Goal: Complete application form: Complete application form

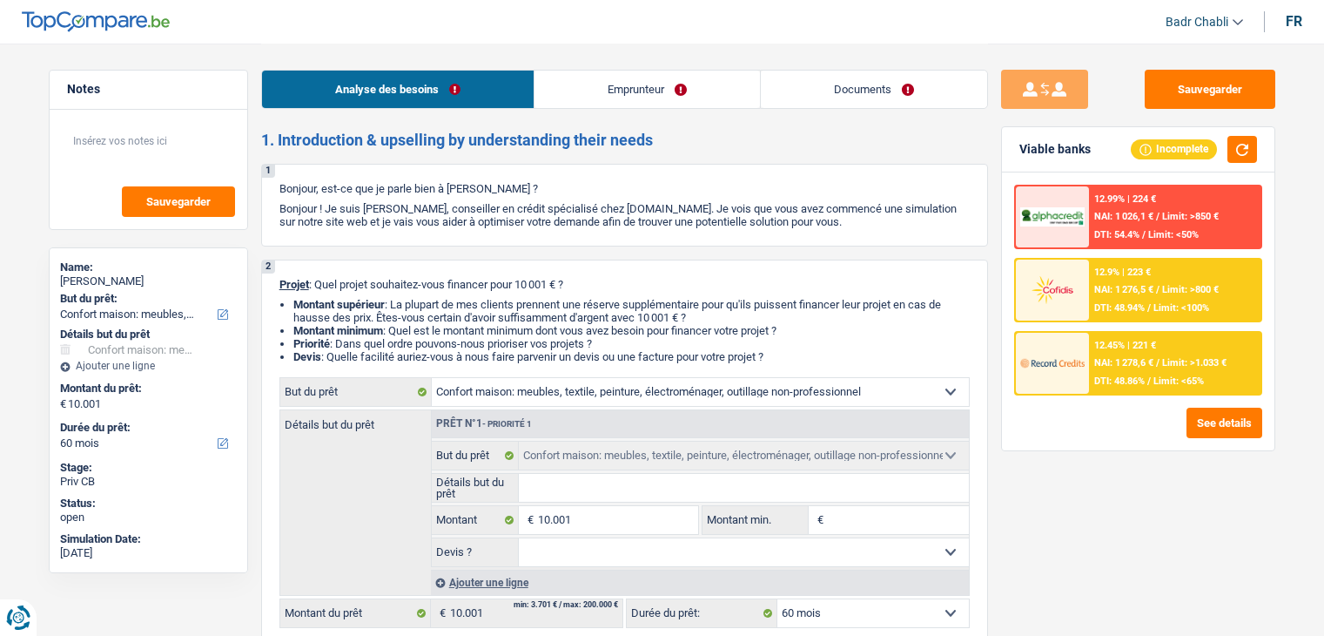
select select "household"
select select "60"
select select "household"
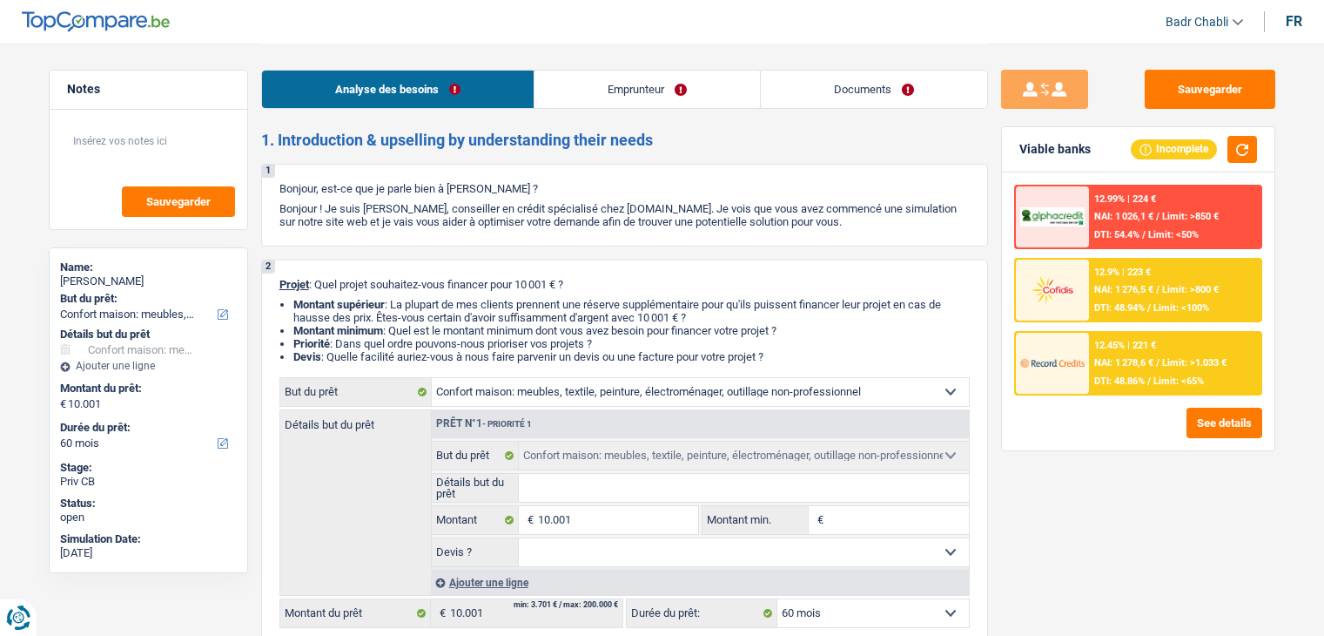
select select "60"
select select "worker"
select select "mealVouchers"
select select "netSalary"
select select "previousEmployerCompensation"
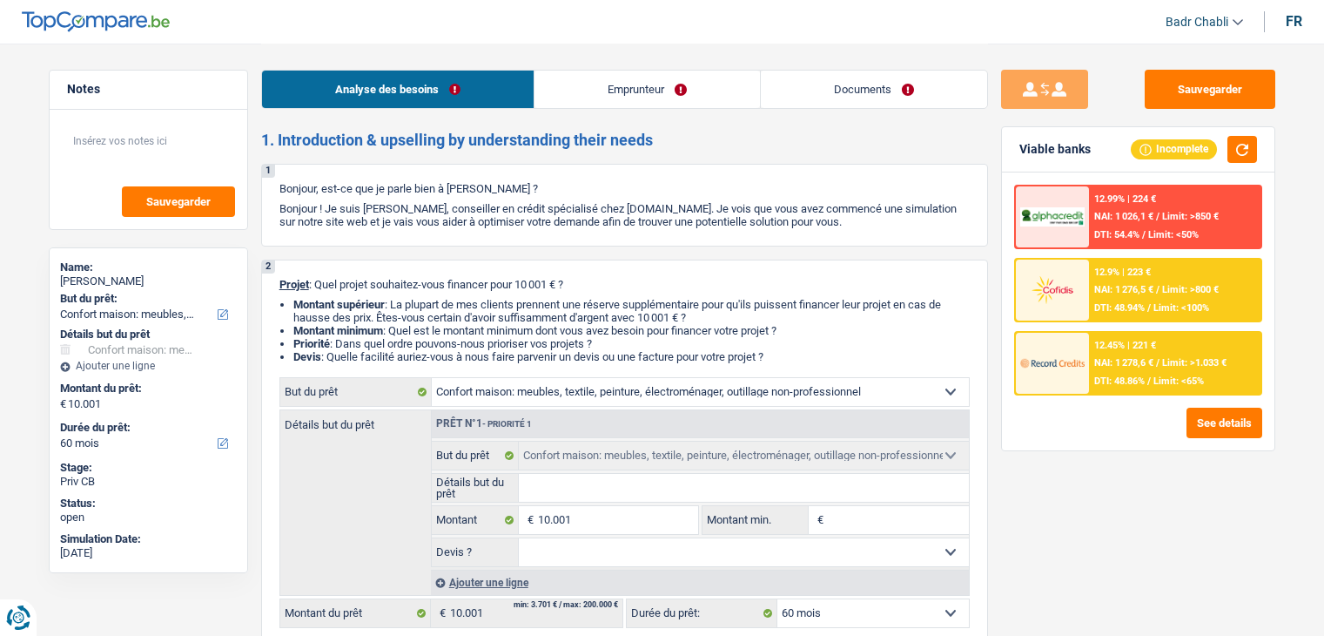
select select "familyAllowances"
select select "rents"
select select "household"
select select "60"
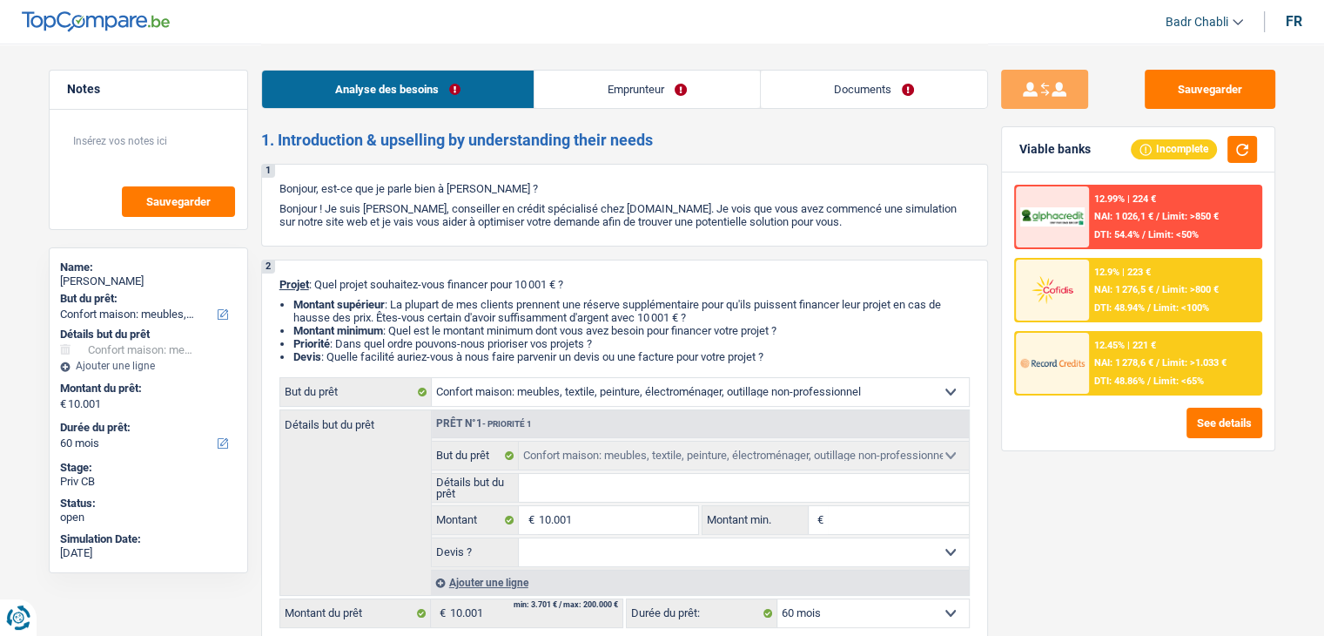
drag, startPoint x: 698, startPoint y: 116, endPoint x: 693, endPoint y: 84, distance: 31.8
click at [697, 112] on div "Analyse des besoins Emprunteur Documents" at bounding box center [624, 81] width 727 height 74
click at [693, 84] on link "Emprunteur" at bounding box center [648, 89] width 226 height 37
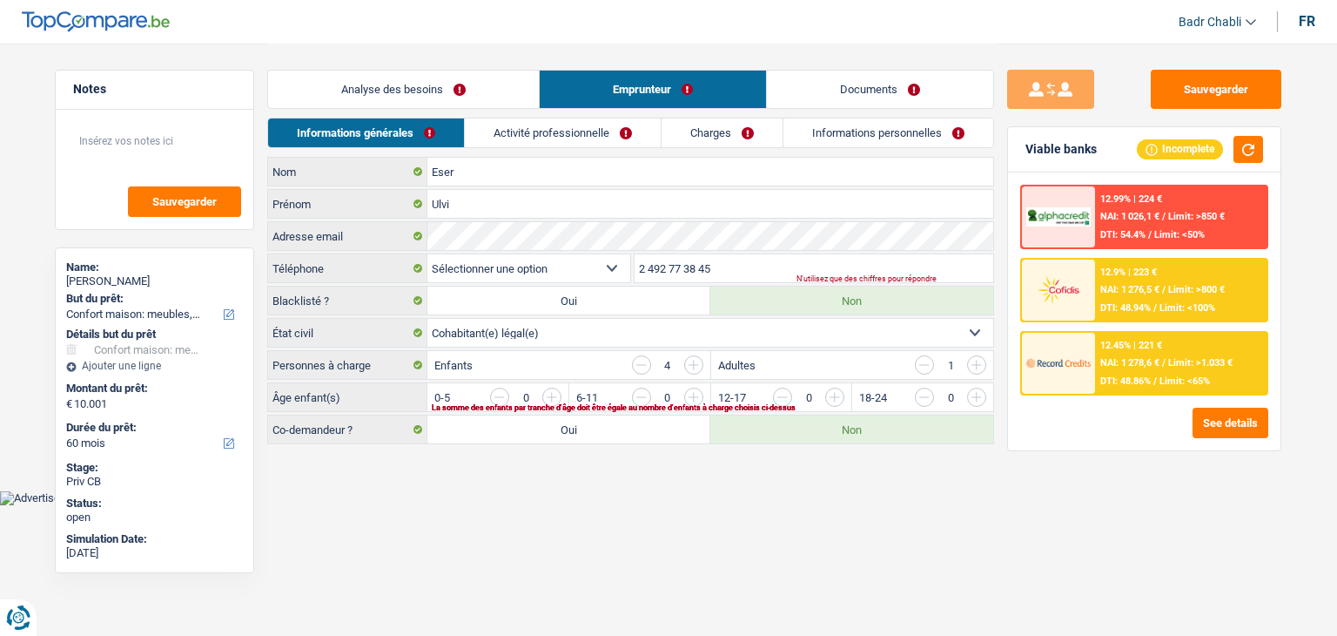
click at [608, 143] on link "Activité professionnelle" at bounding box center [563, 132] width 196 height 29
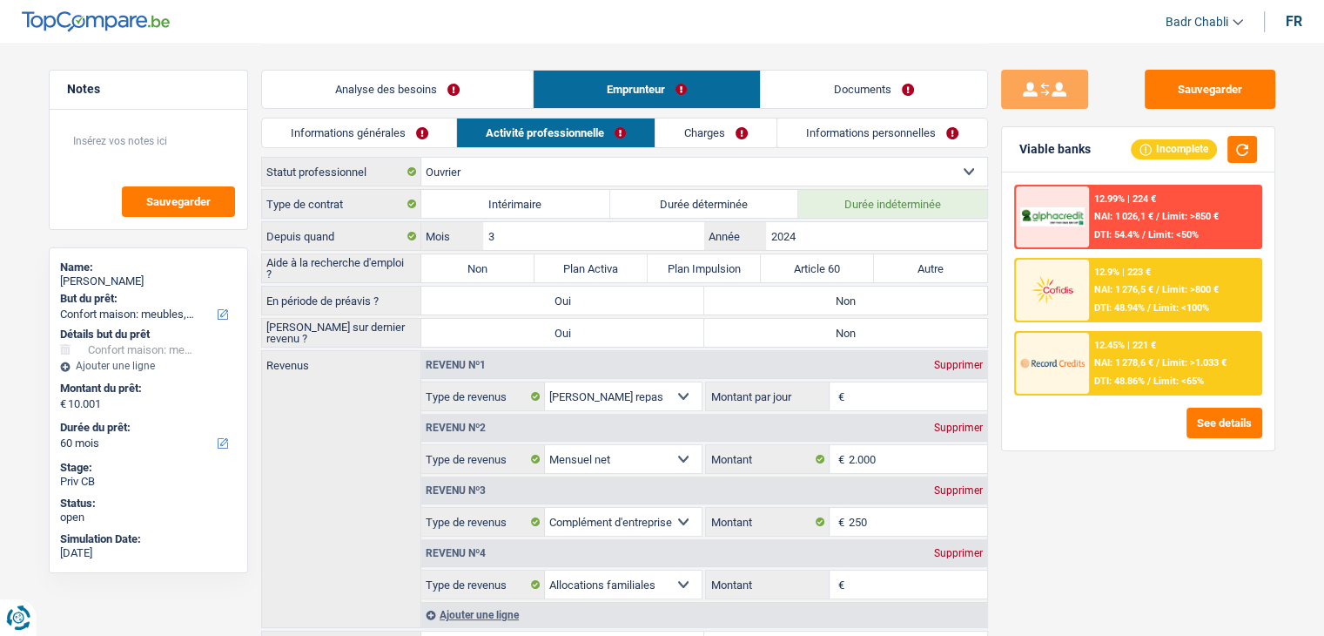
click at [707, 138] on link "Charges" at bounding box center [716, 132] width 121 height 29
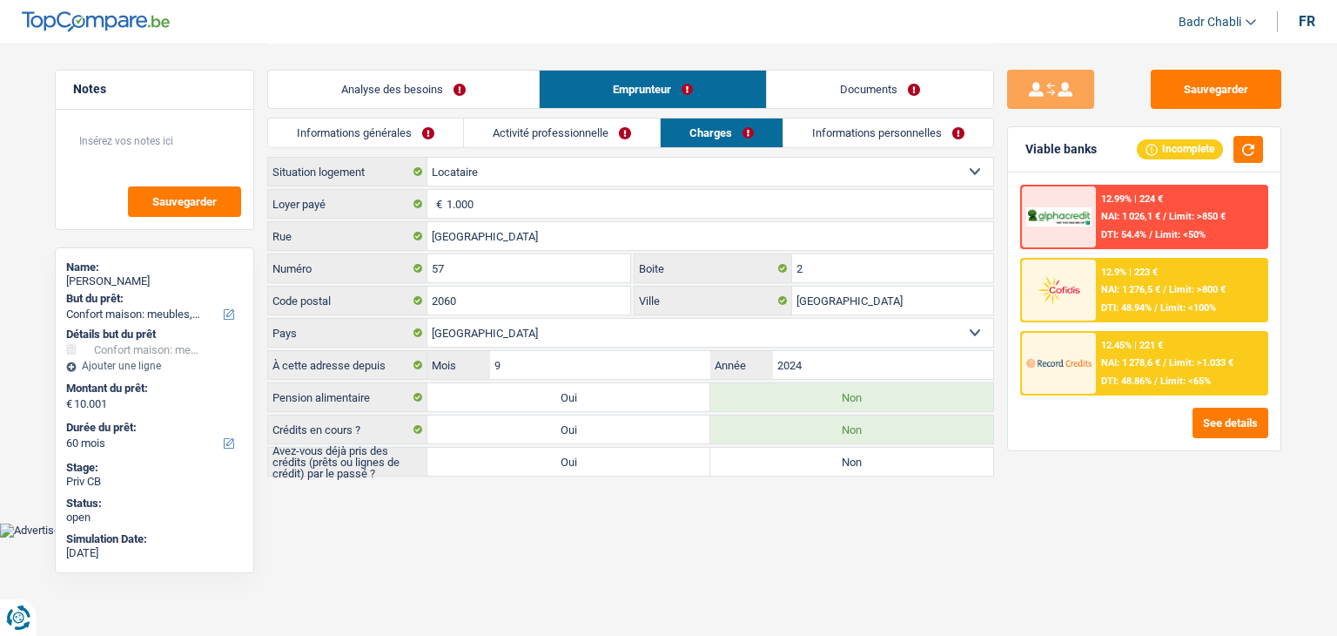
click at [862, 143] on link "Informations personnelles" at bounding box center [889, 132] width 210 height 29
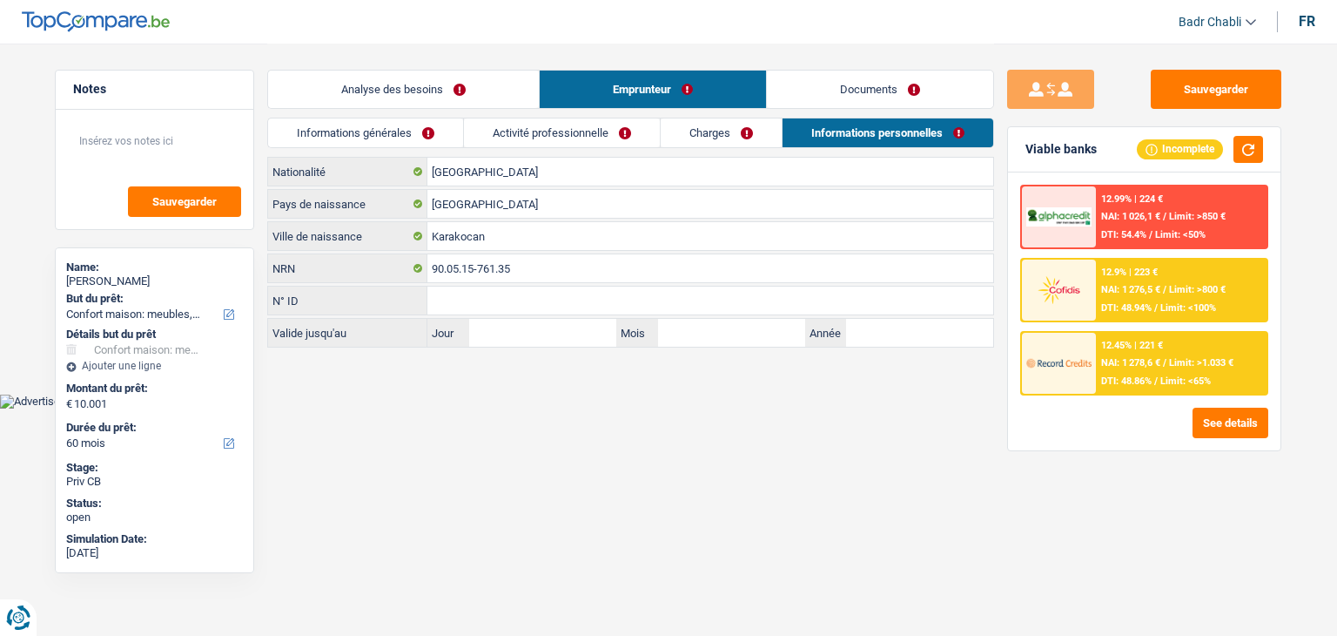
click at [377, 87] on link "Analyse des besoins" at bounding box center [403, 89] width 271 height 37
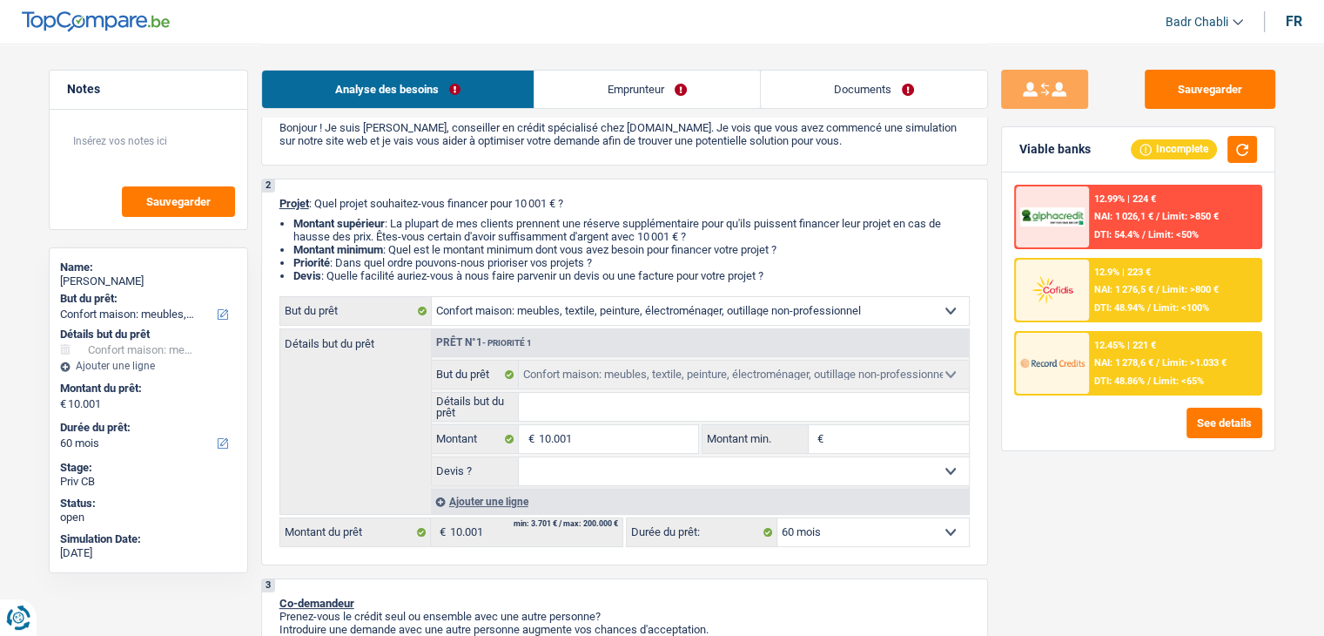
scroll to position [174, 0]
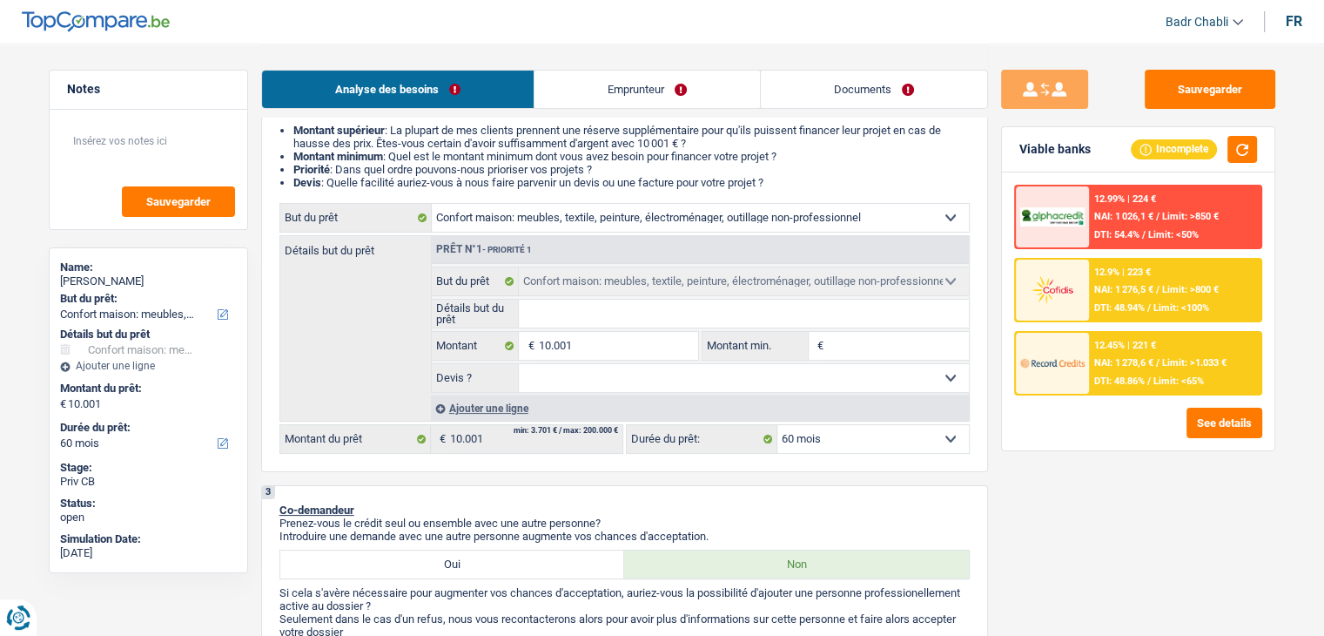
click at [1286, 26] on div "fr" at bounding box center [1294, 21] width 17 height 17
select select "mealVouchers"
select select "previousEmployerCompensation"
select select "familyAllowances"
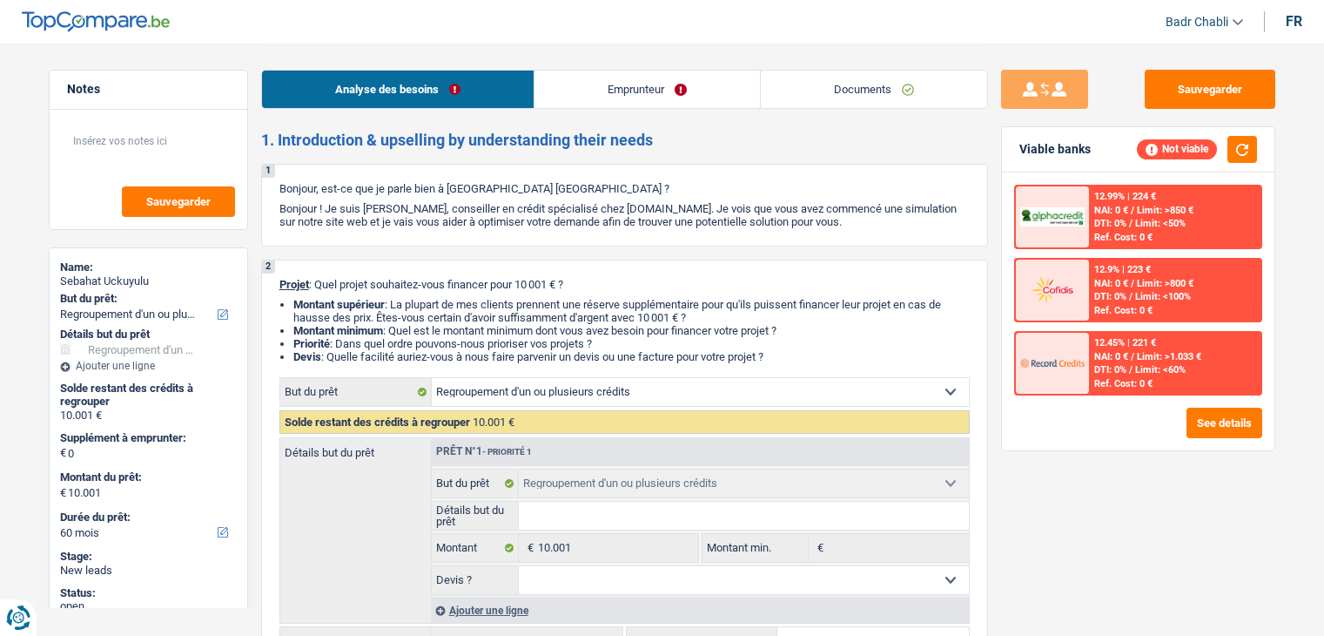
select select "refinancing"
select select "60"
select select "refinancing"
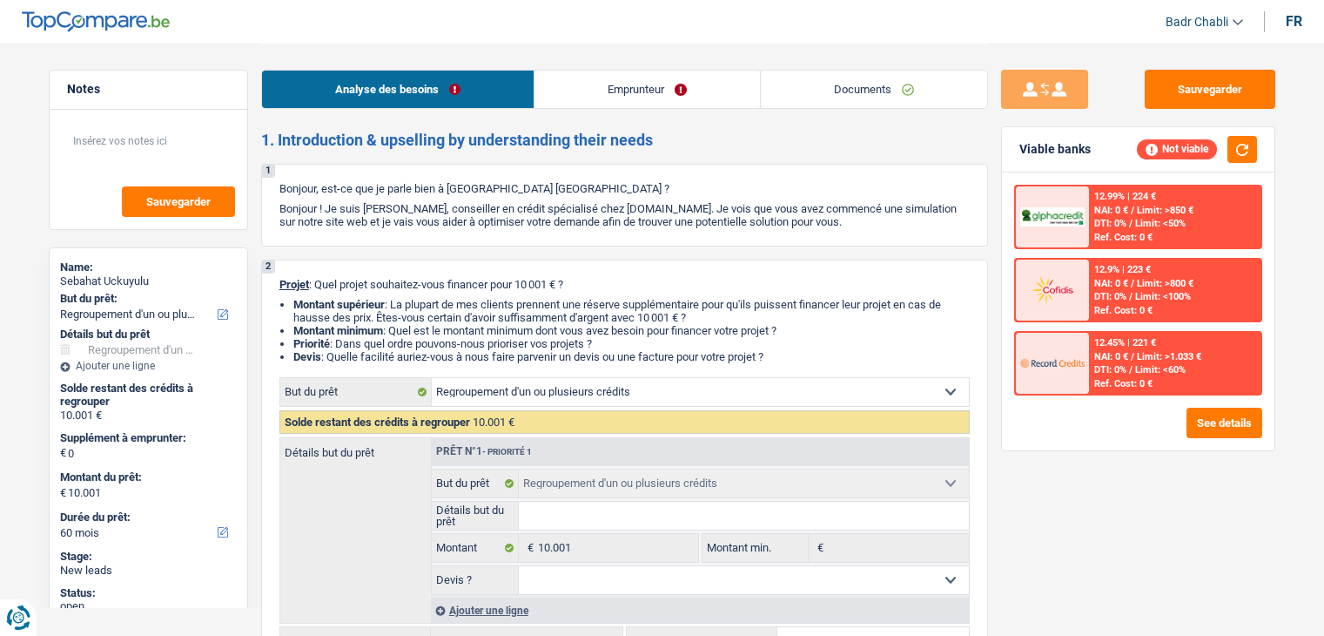
select select "60"
select select "refinancing"
select select "60"
click at [637, 99] on link "Emprunteur" at bounding box center [648, 89] width 226 height 37
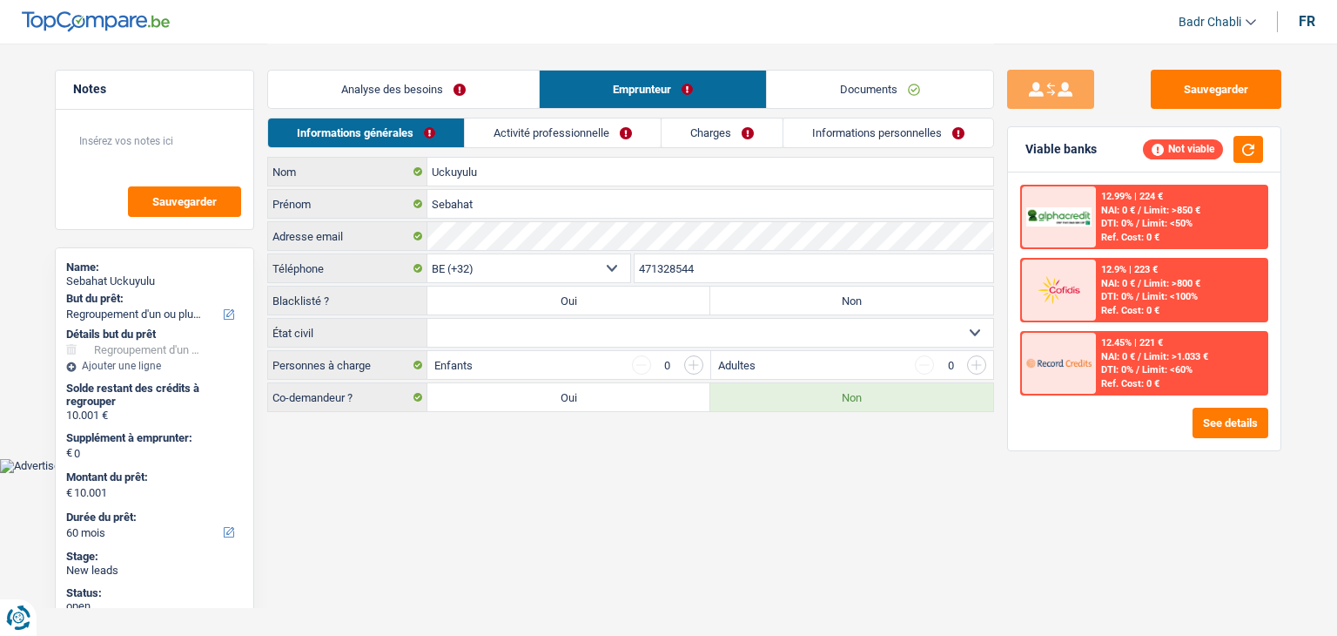
click at [562, 150] on div "Informations générales Activité professionnelle Charges Informations personnell…" at bounding box center [630, 137] width 727 height 39
click at [568, 144] on link "Activité professionnelle" at bounding box center [563, 132] width 196 height 29
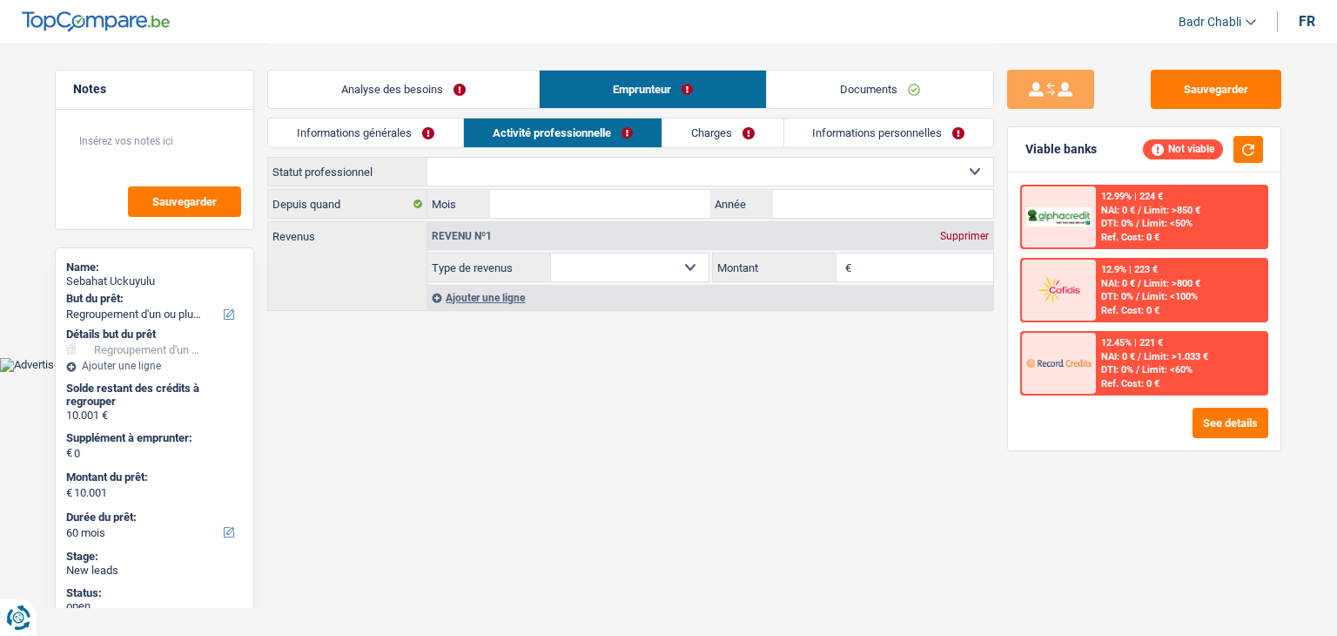
click at [418, 83] on link "Analyse des besoins" at bounding box center [403, 89] width 271 height 37
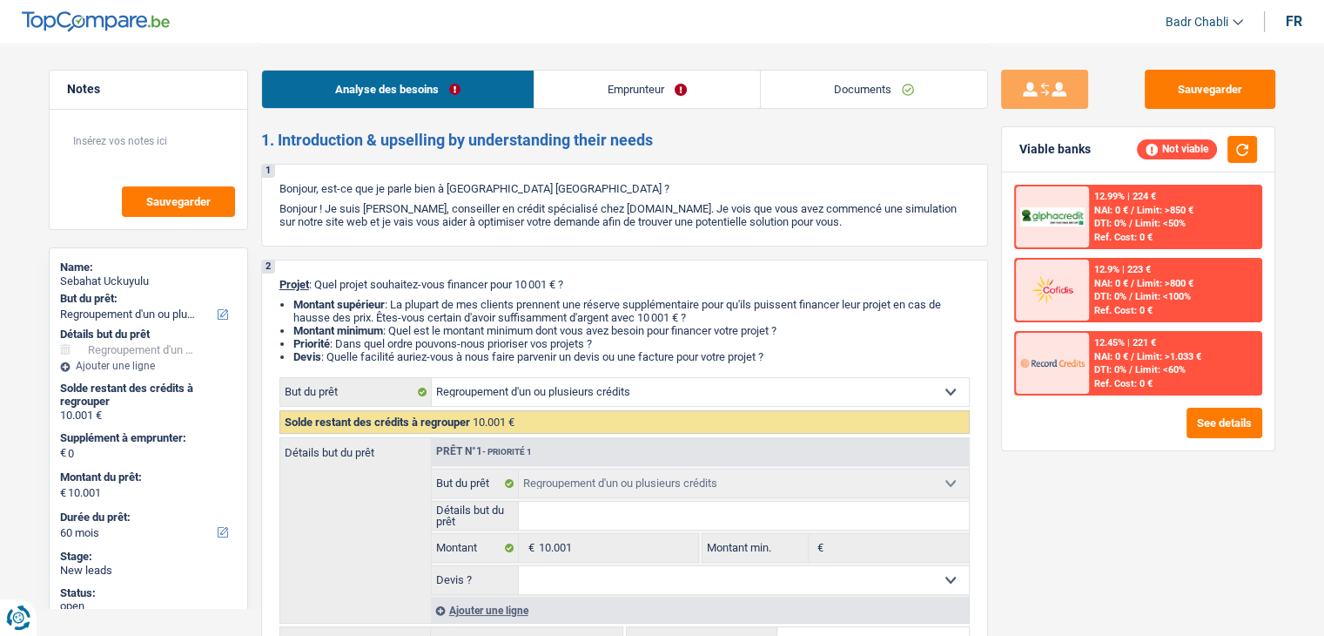
click at [641, 88] on link "Emprunteur" at bounding box center [648, 89] width 226 height 37
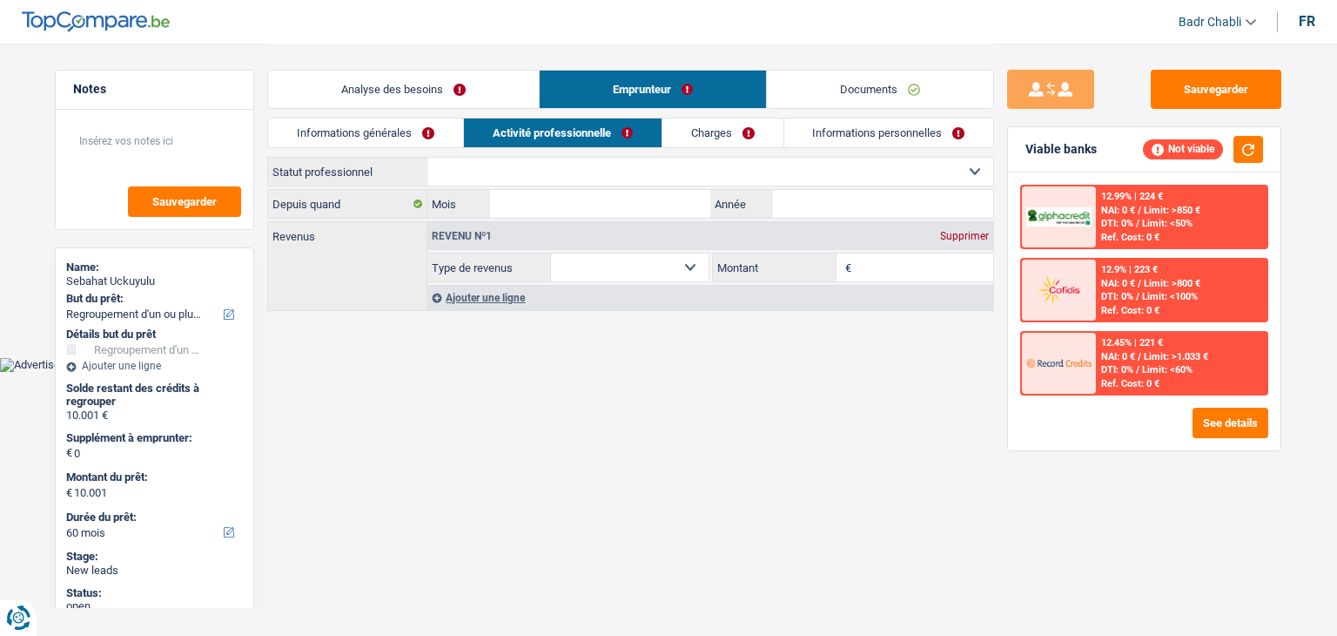
click at [408, 90] on link "Analyse des besoins" at bounding box center [403, 89] width 271 height 37
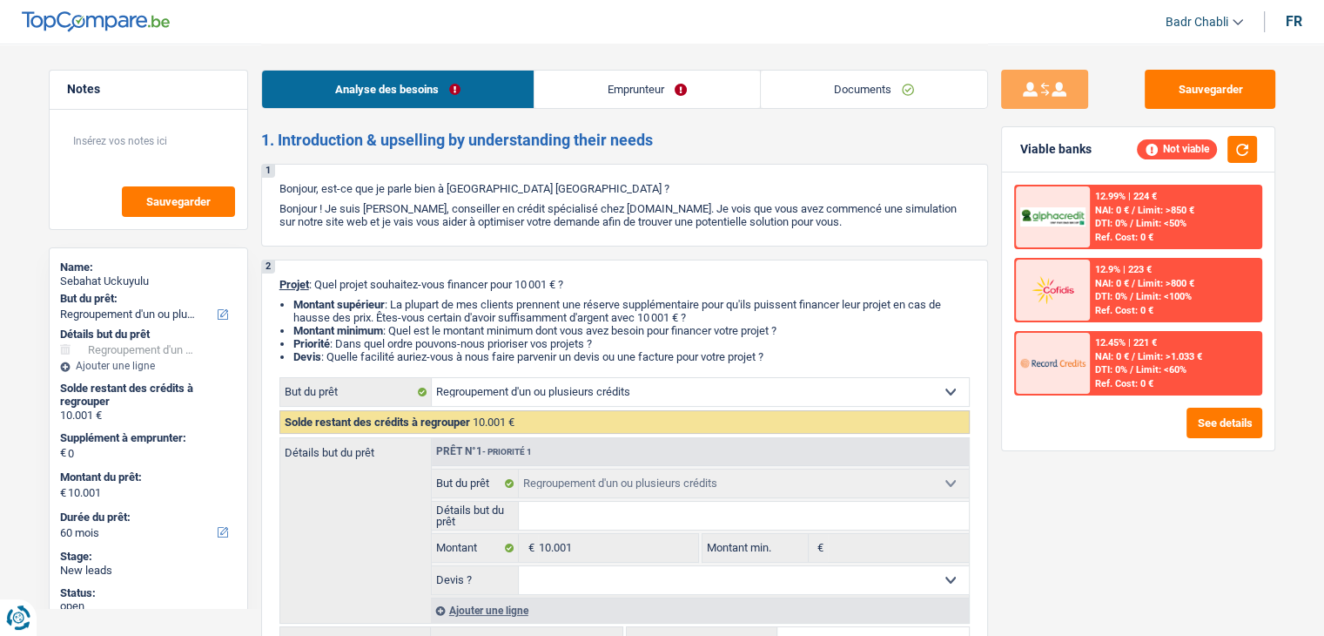
click at [601, 88] on link "Emprunteur" at bounding box center [648, 89] width 226 height 37
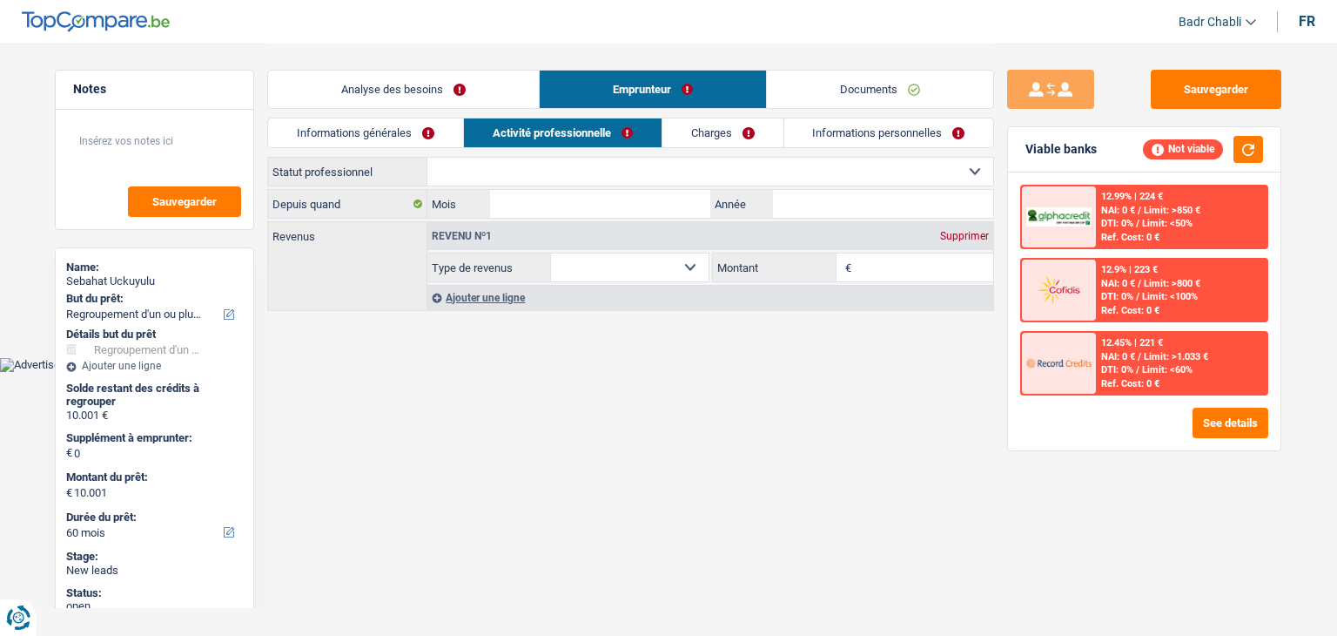
click at [371, 136] on link "Informations générales" at bounding box center [365, 132] width 195 height 29
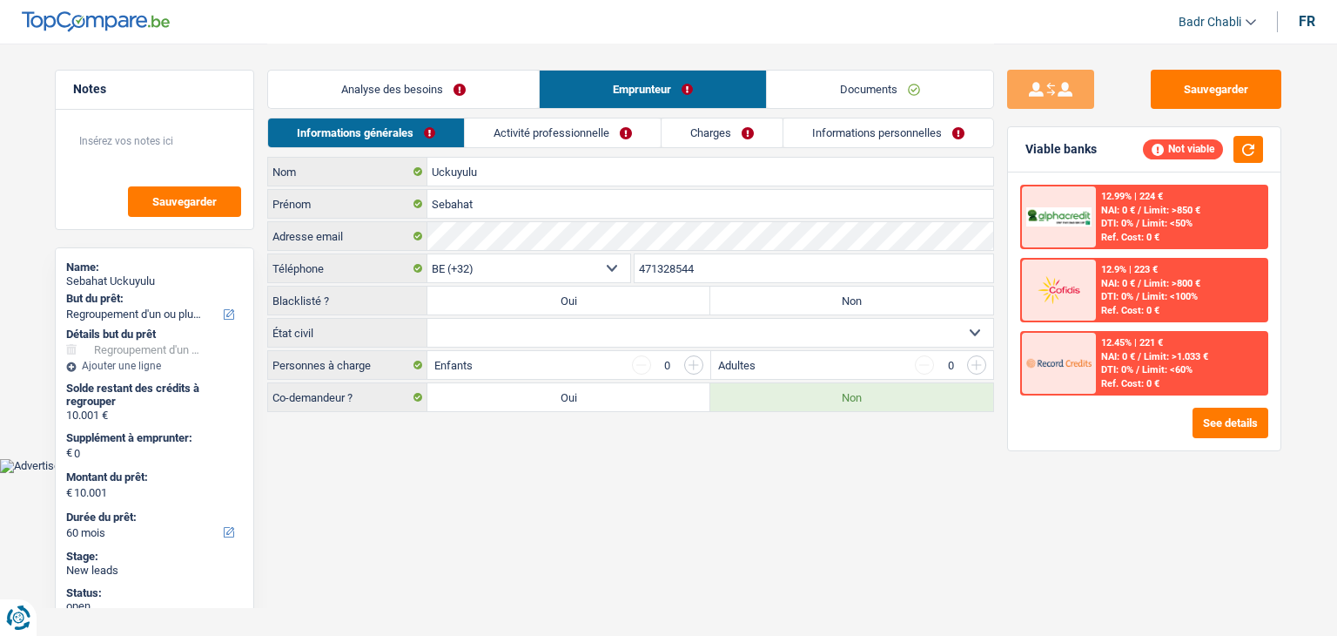
click at [554, 130] on link "Activité professionnelle" at bounding box center [563, 132] width 196 height 29
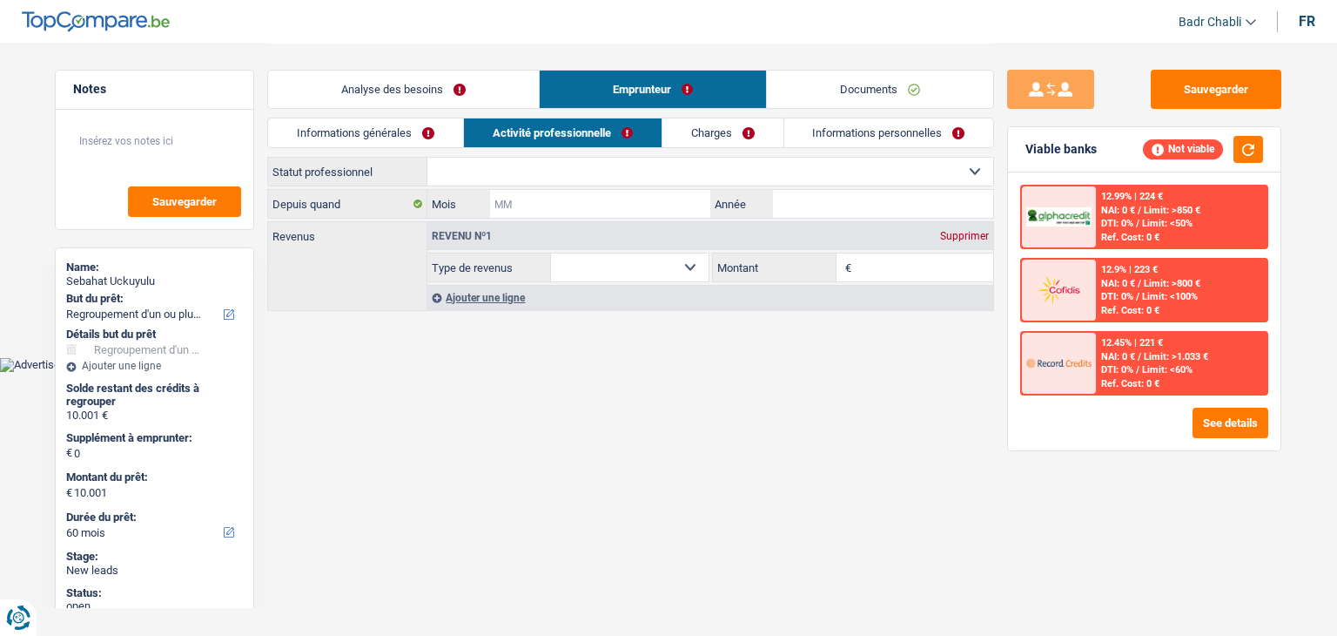
click at [491, 190] on input "Mois" at bounding box center [600, 204] width 220 height 28
click at [498, 175] on select "Ouvrier Employé privé Employé public Invalide Indépendant Pensionné Chômeur Mut…" at bounding box center [711, 172] width 566 height 28
select select "worker"
click at [428, 158] on select "Ouvrier Employé privé Employé public Invalide Indépendant Pensionné Chômeur Mut…" at bounding box center [711, 172] width 566 height 28
select select "netSalary"
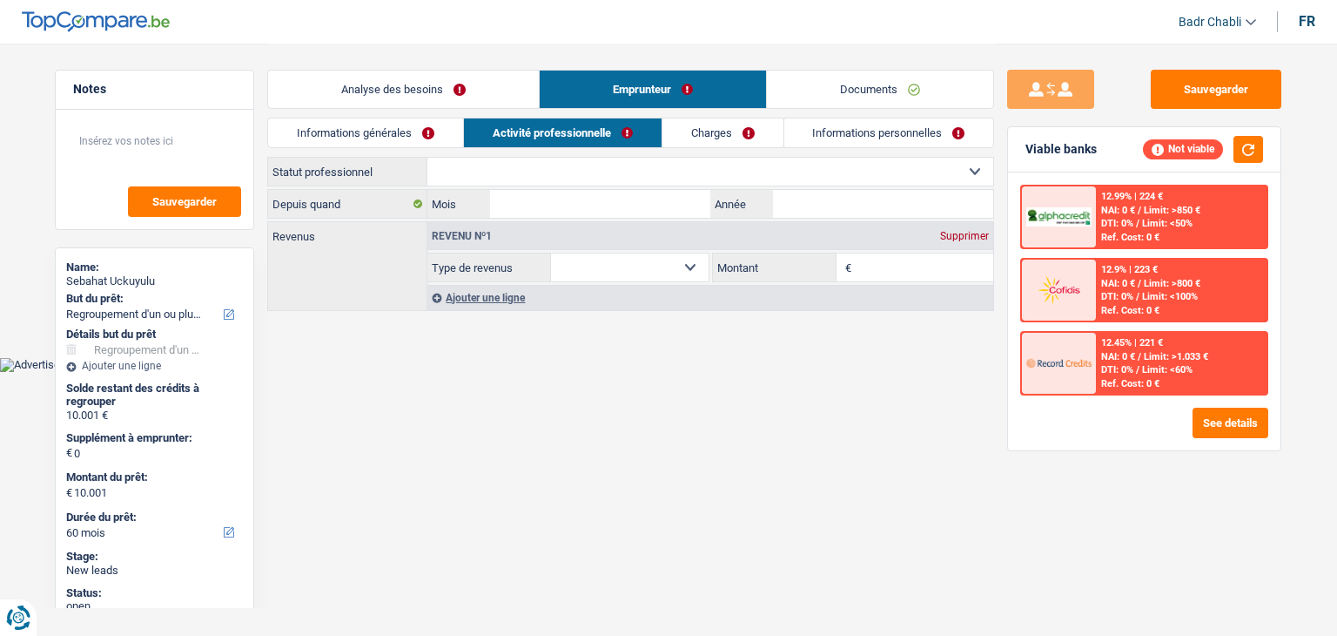
select select "netSalary"
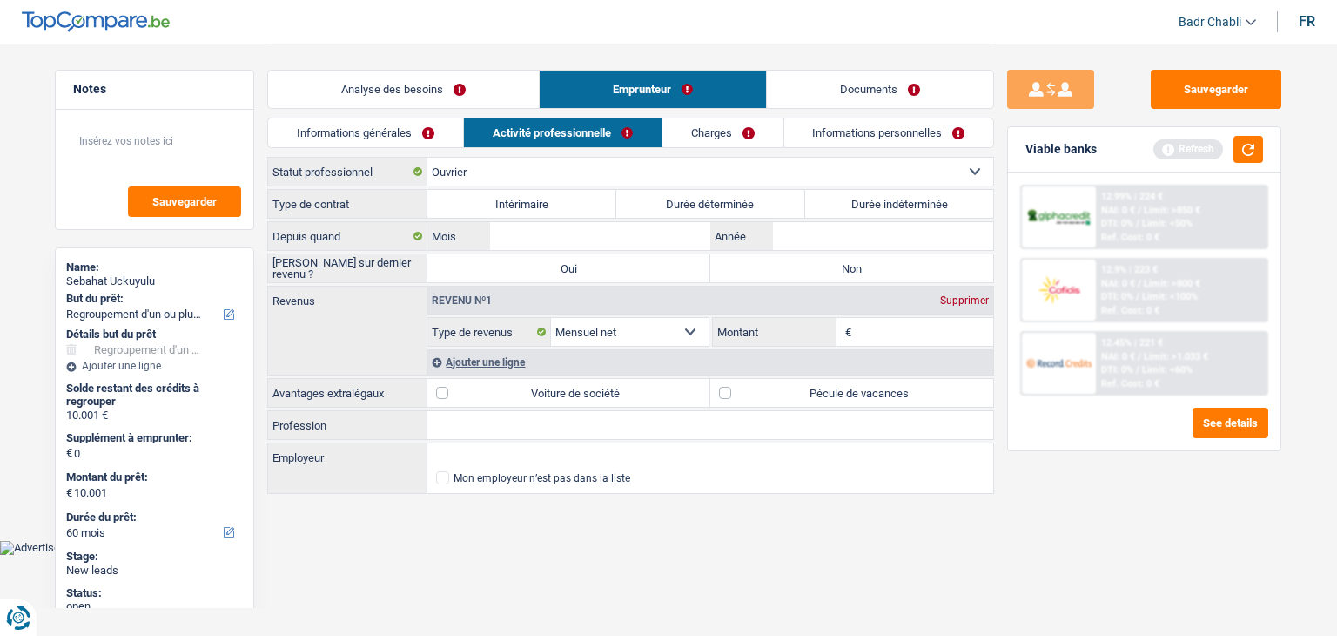
click at [515, 204] on label "Intérimaire" at bounding box center [522, 204] width 189 height 28
click at [515, 204] on input "Intérimaire" at bounding box center [522, 204] width 189 height 28
radio input "true"
click at [561, 226] on input "Mois" at bounding box center [600, 236] width 220 height 28
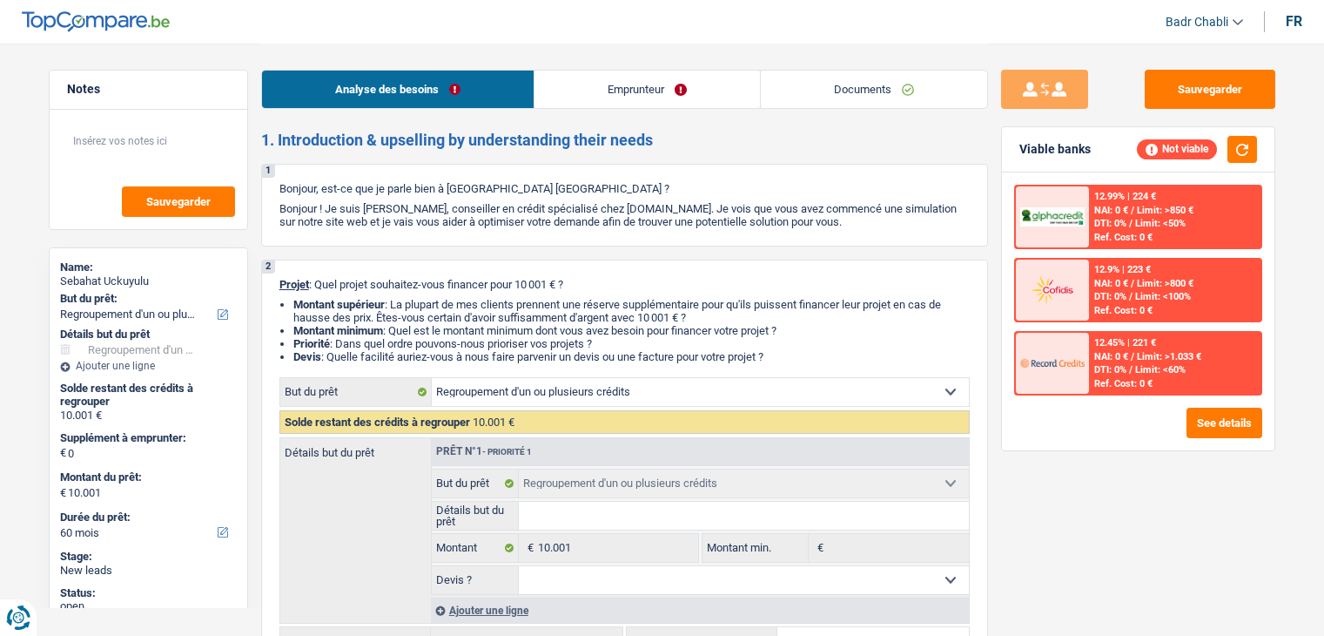
select select "refinancing"
select select "60"
select select "refinancing"
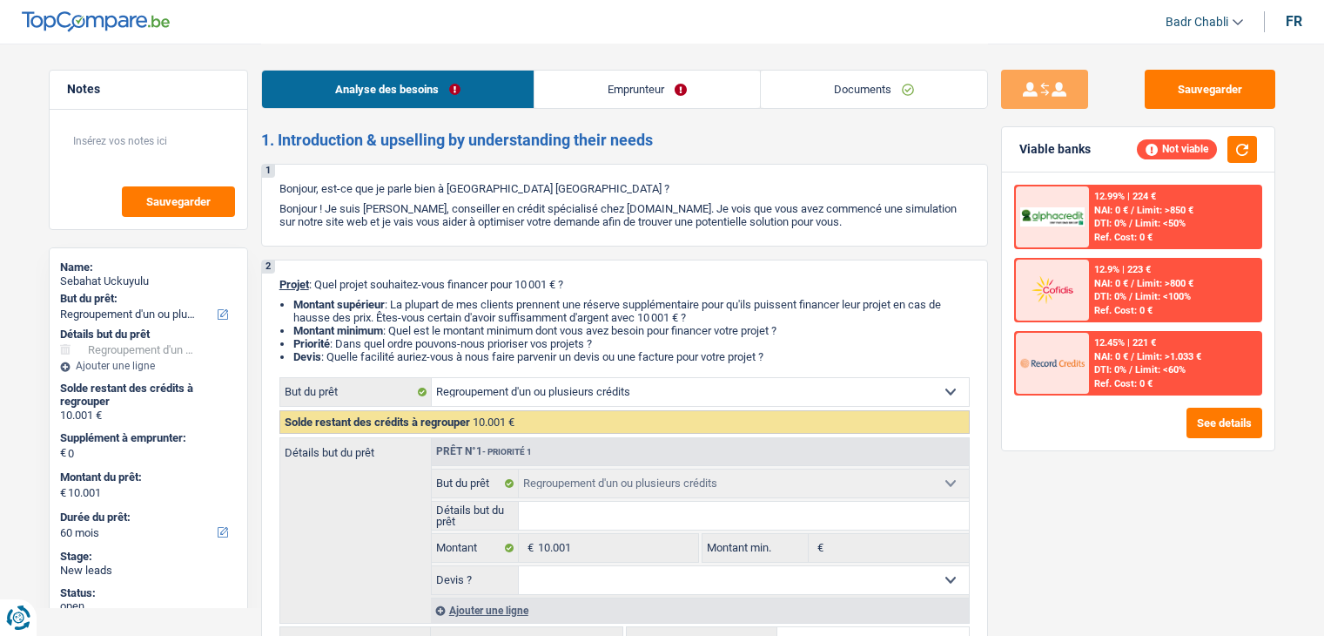
select select "60"
select select "refinancing"
select select "60"
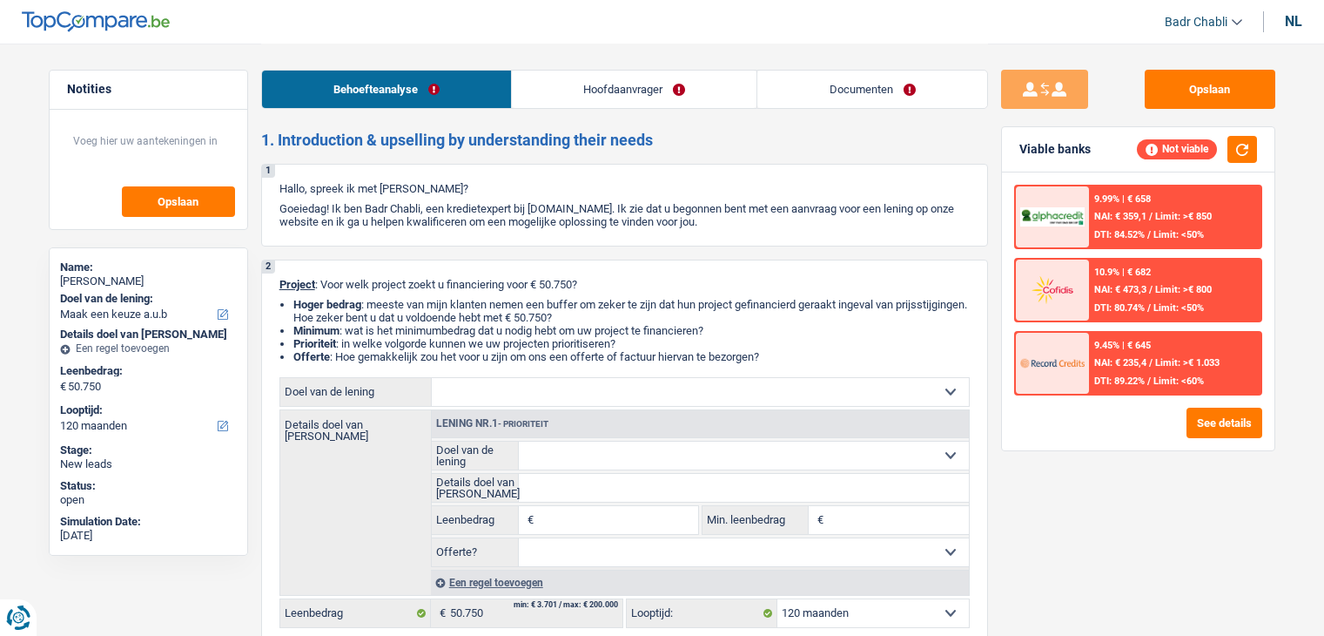
select select "120"
select select "invalid"
select select "familyAllowances"
select select "disabilityPension"
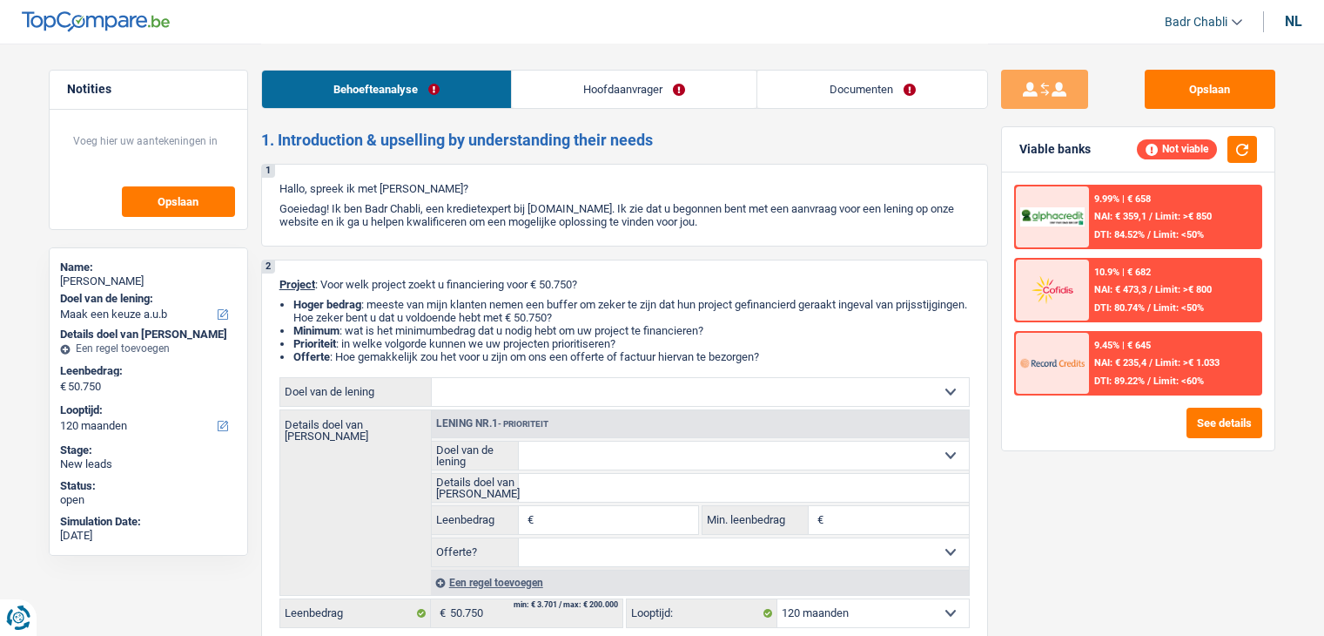
select select "rents"
select select "creditConsolidation"
select select "36"
select select "personalLoan"
select select "homeFurnishingOrRelocation"
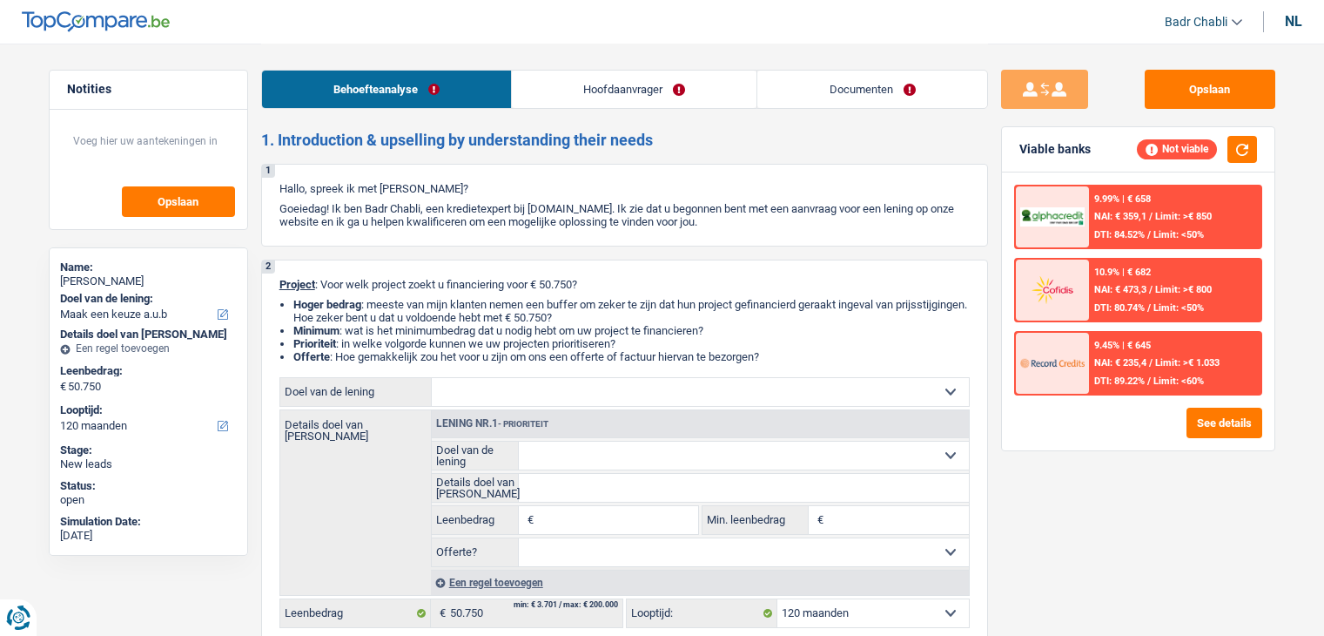
select select "36"
select select "personalLoan"
select select "medicalFees"
select select "36"
select select "personalLoan"
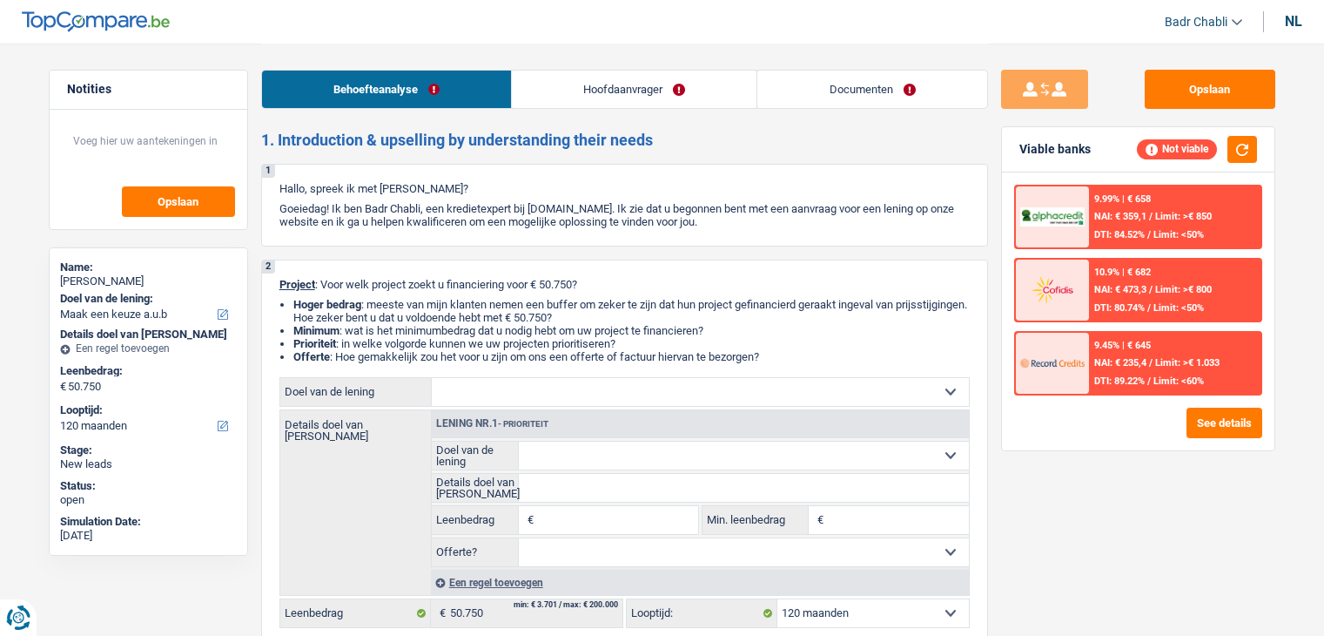
select select "medicalFees"
select select "36"
select select "120"
click at [636, 97] on link "Hoofdaanvrager" at bounding box center [634, 89] width 245 height 37
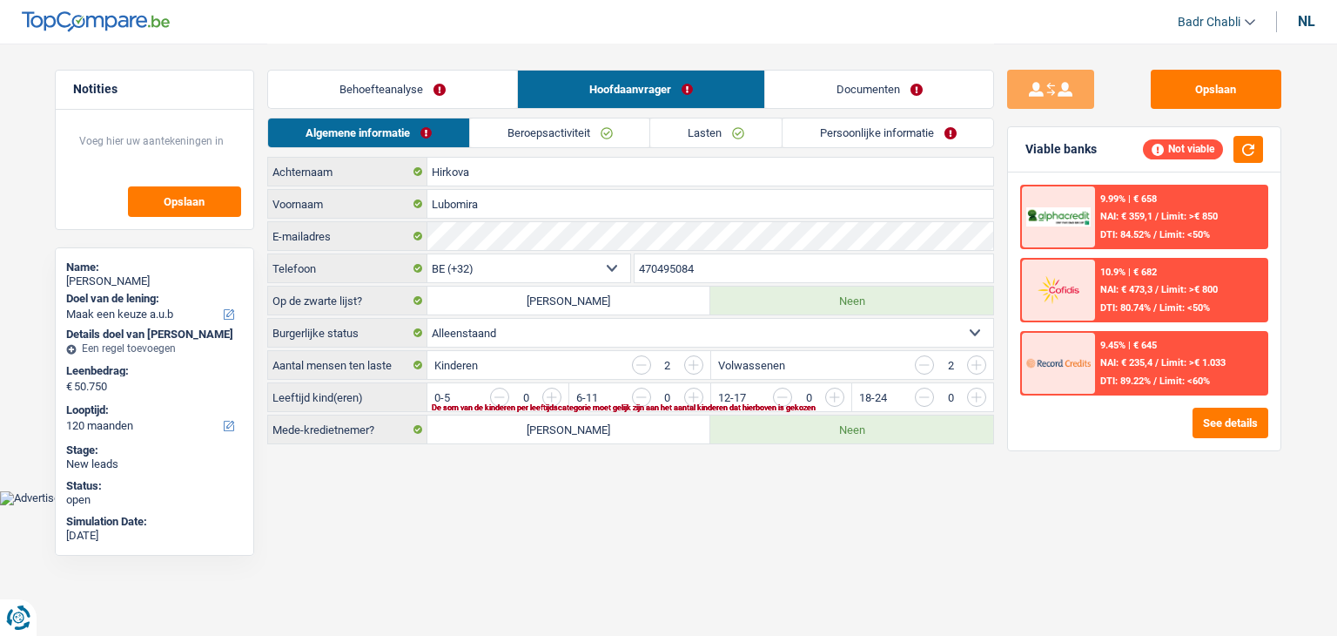
click at [591, 125] on link "Beroepsactiviteit" at bounding box center [560, 132] width 180 height 29
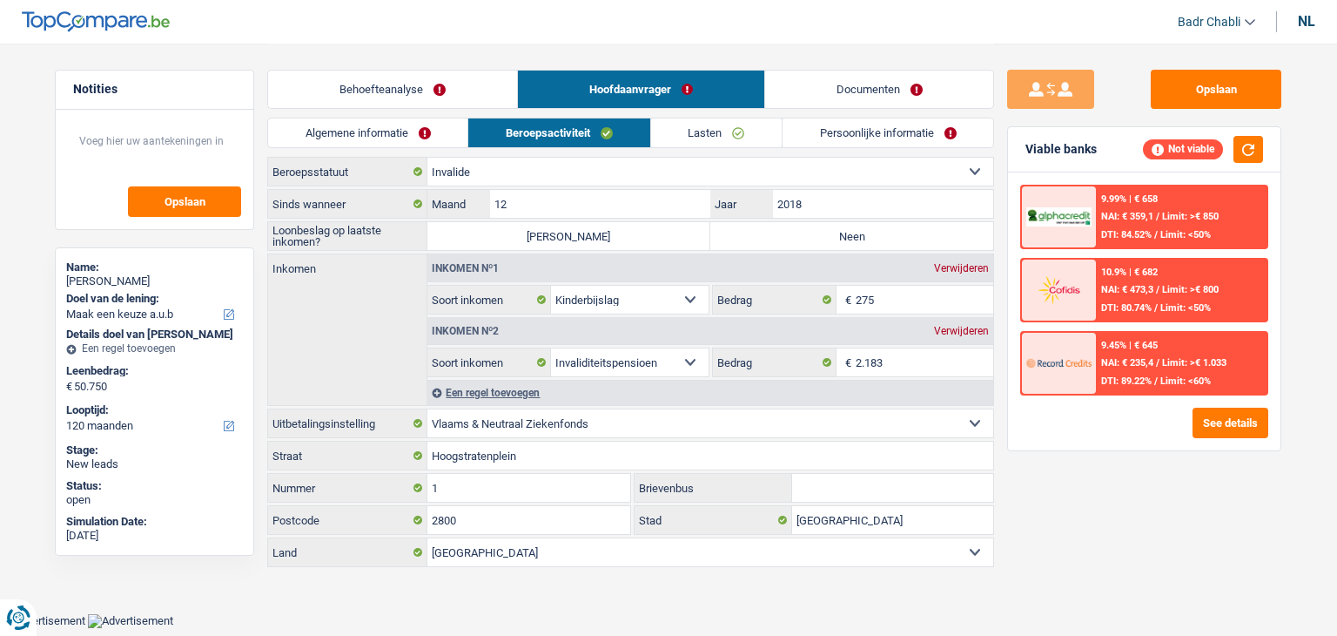
click at [402, 129] on link "Algemene informatie" at bounding box center [367, 132] width 199 height 29
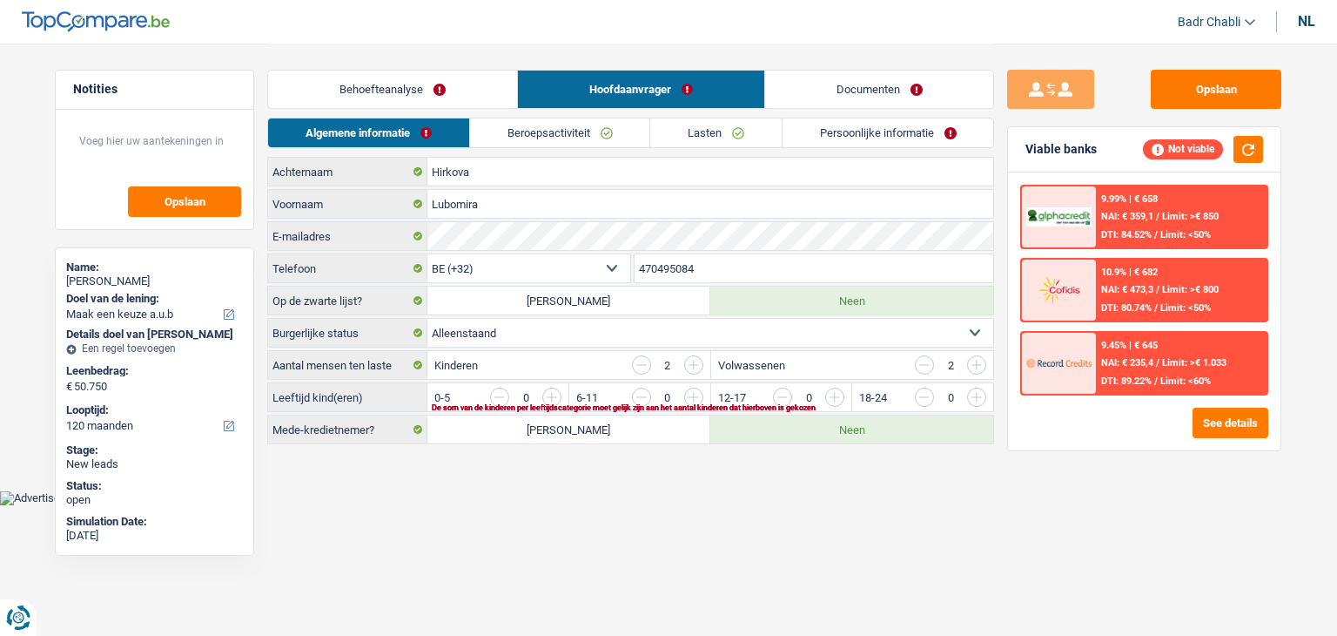
click at [735, 129] on link "Lasten" at bounding box center [715, 132] width 131 height 29
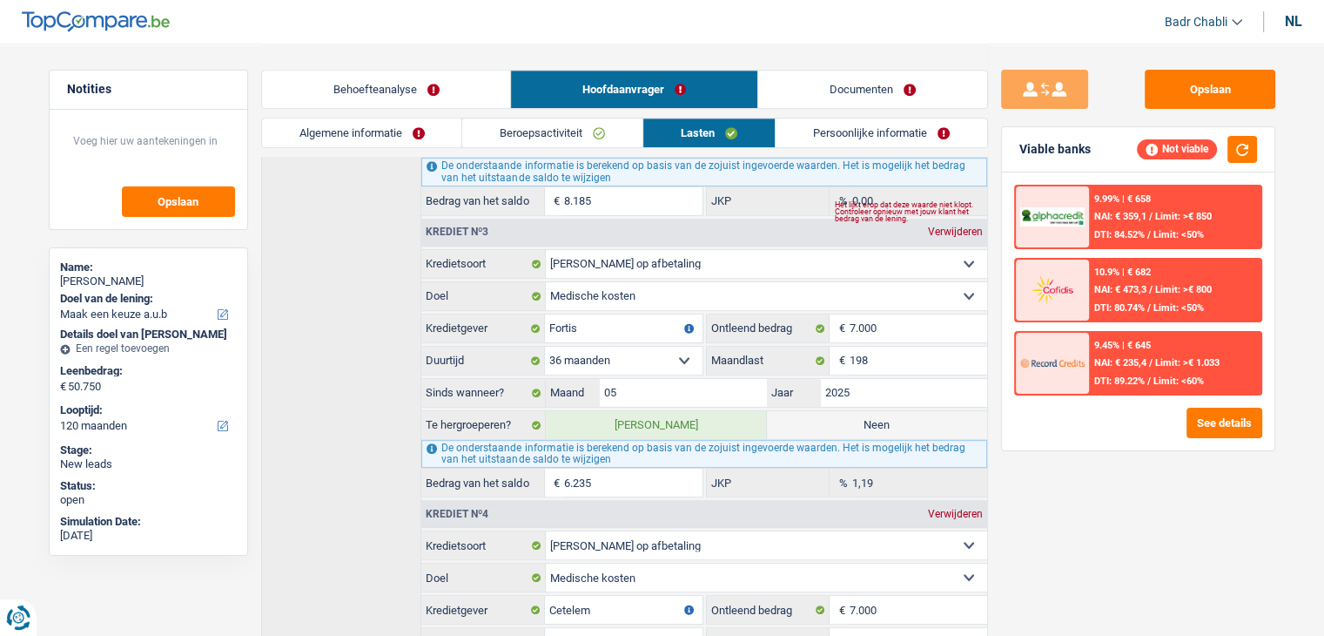
scroll to position [805, 0]
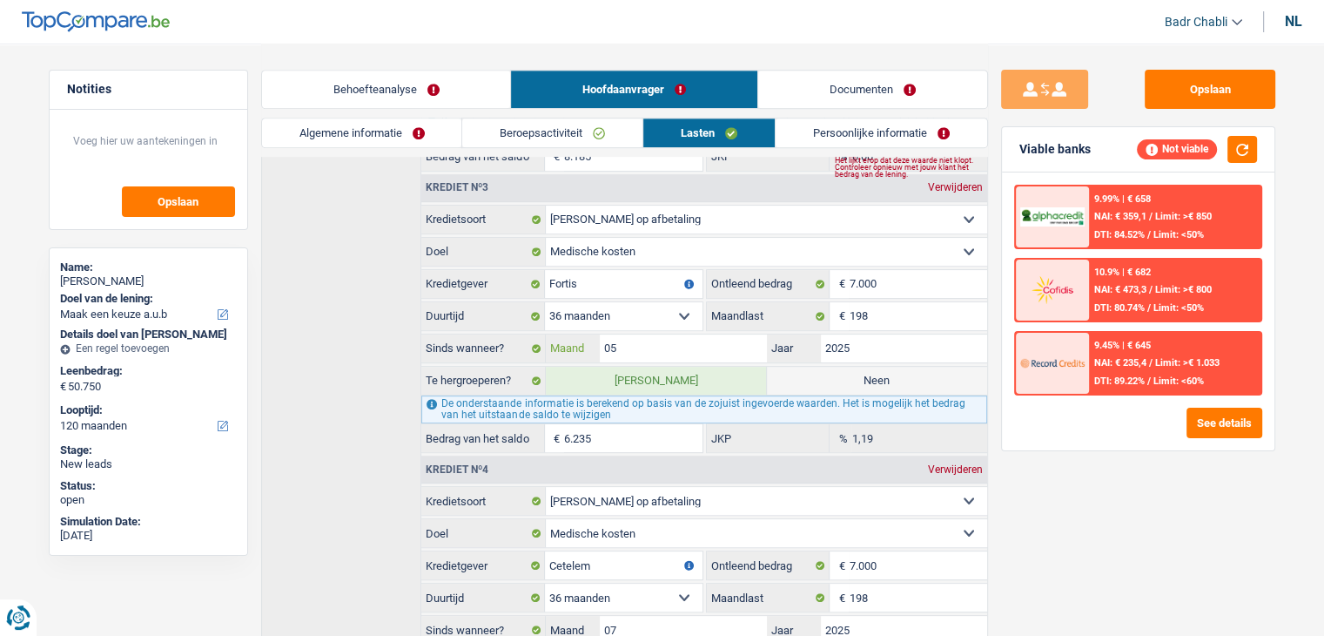
click at [676, 334] on input "05" at bounding box center [683, 348] width 166 height 28
type input "04"
type input "5.851"
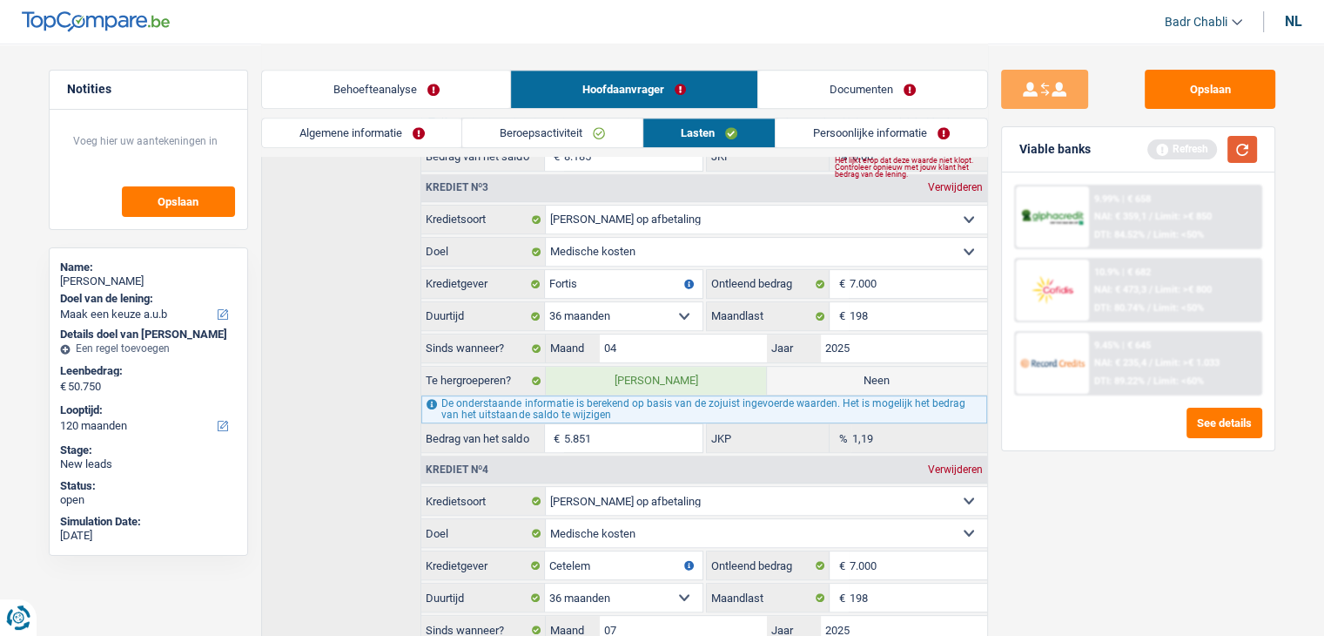
click at [1243, 149] on button "button" at bounding box center [1243, 149] width 30 height 27
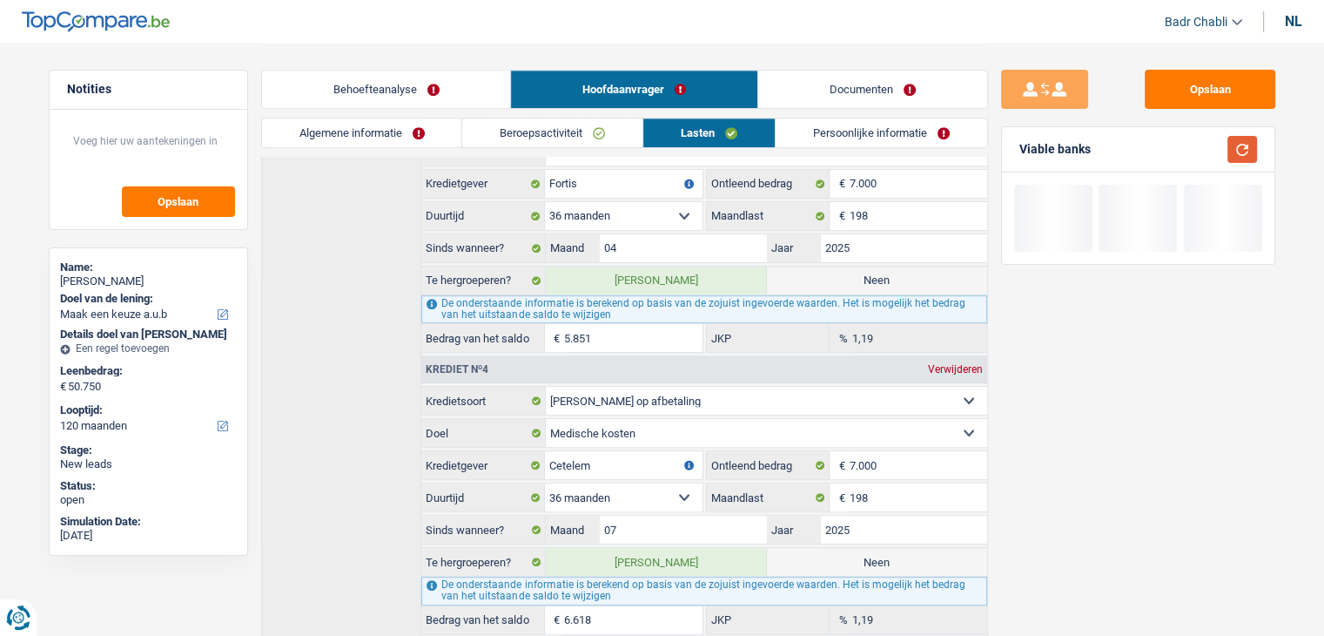
scroll to position [979, 0]
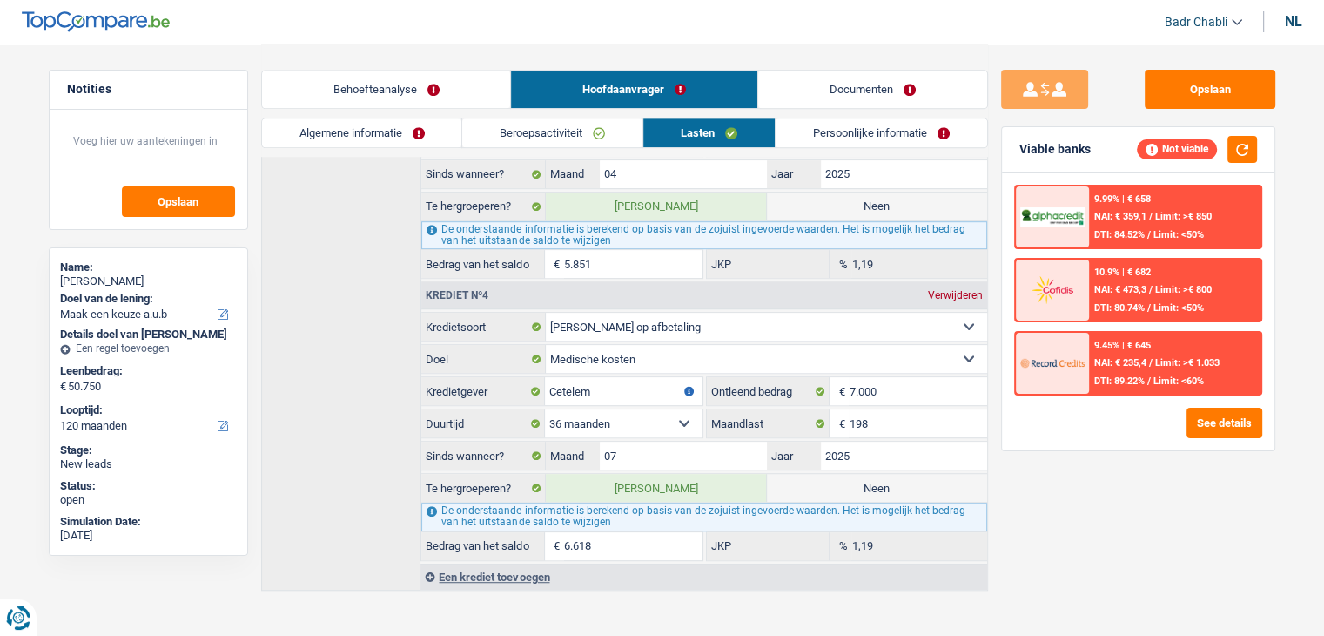
click at [823, 475] on label "Neen" at bounding box center [877, 488] width 220 height 28
click at [823, 475] on input "Neen" at bounding box center [877, 488] width 220 height 28
radio input "true"
type input "21.676"
radio input "false"
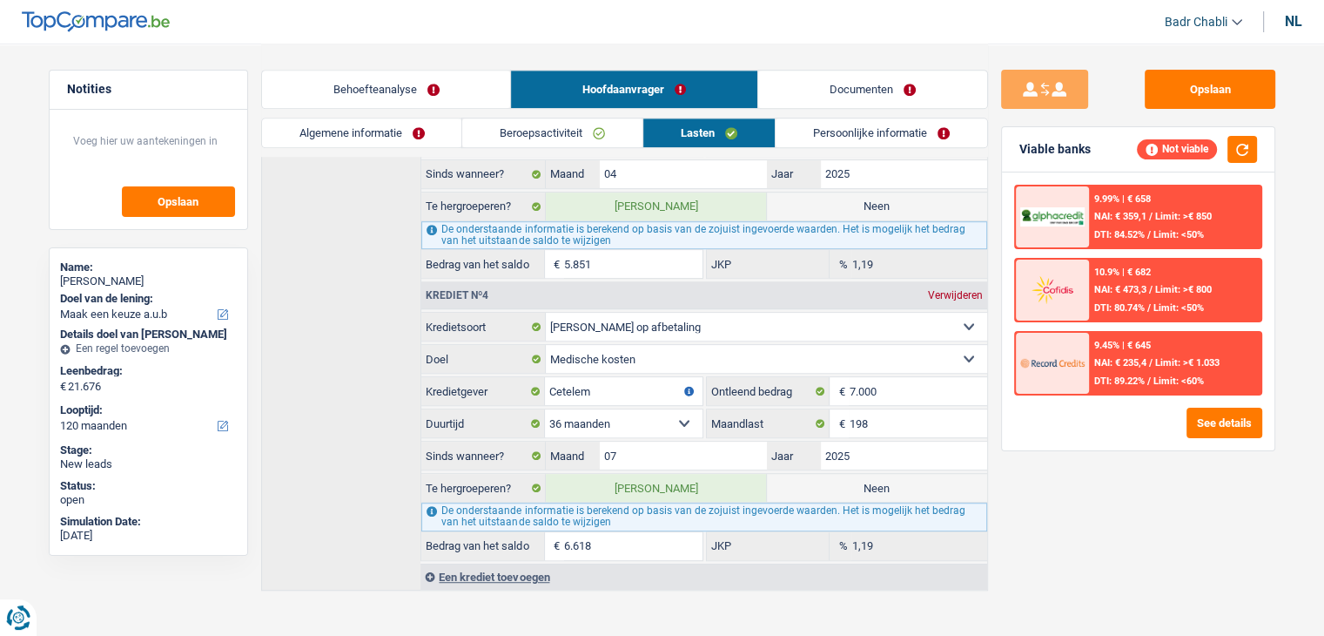
select select "refinancing"
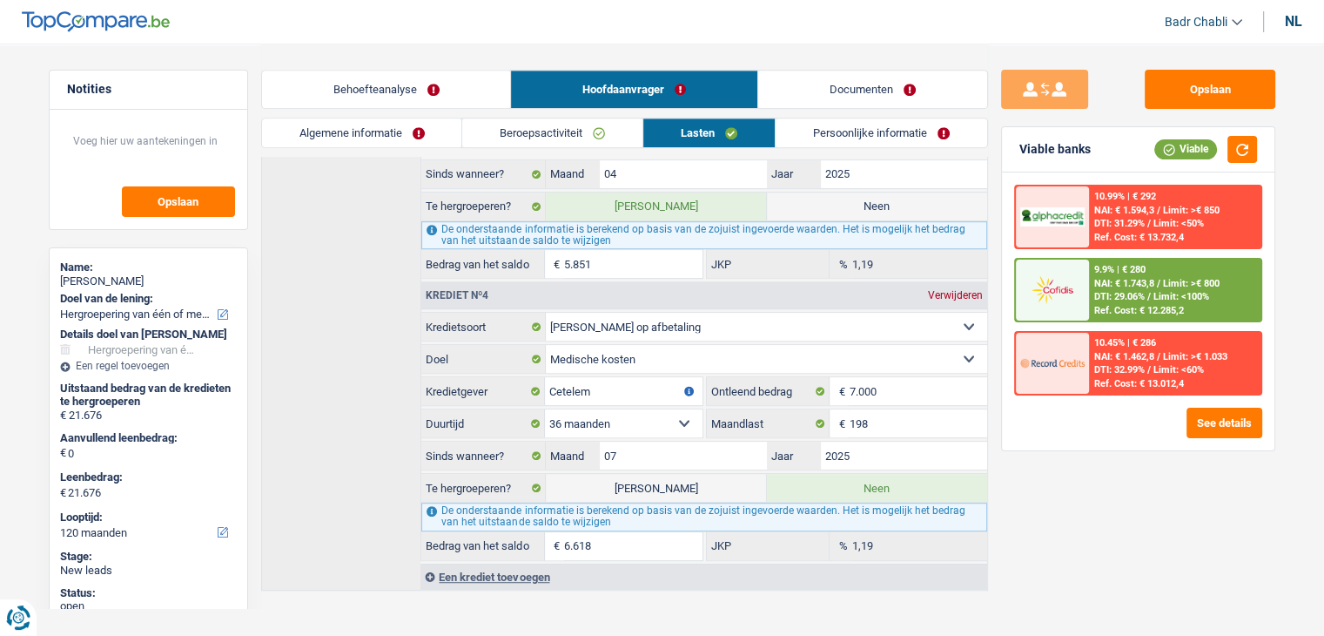
scroll to position [717, 0]
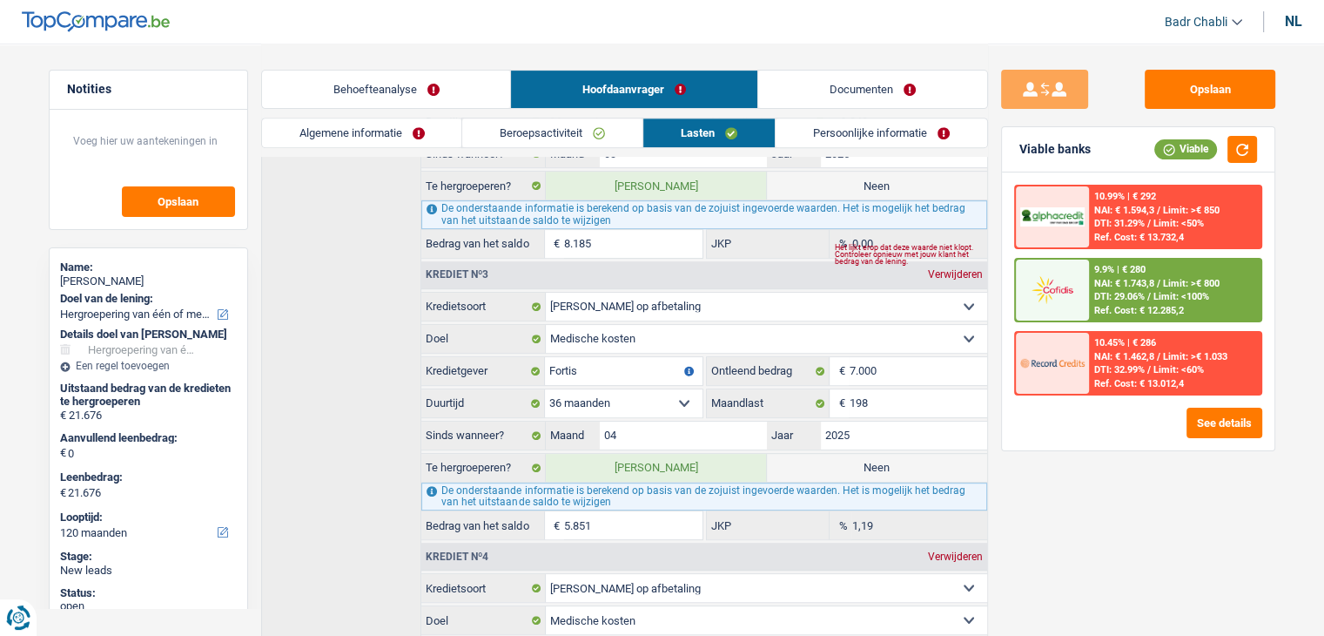
click at [367, 74] on link "Behoefteanalyse" at bounding box center [386, 89] width 249 height 37
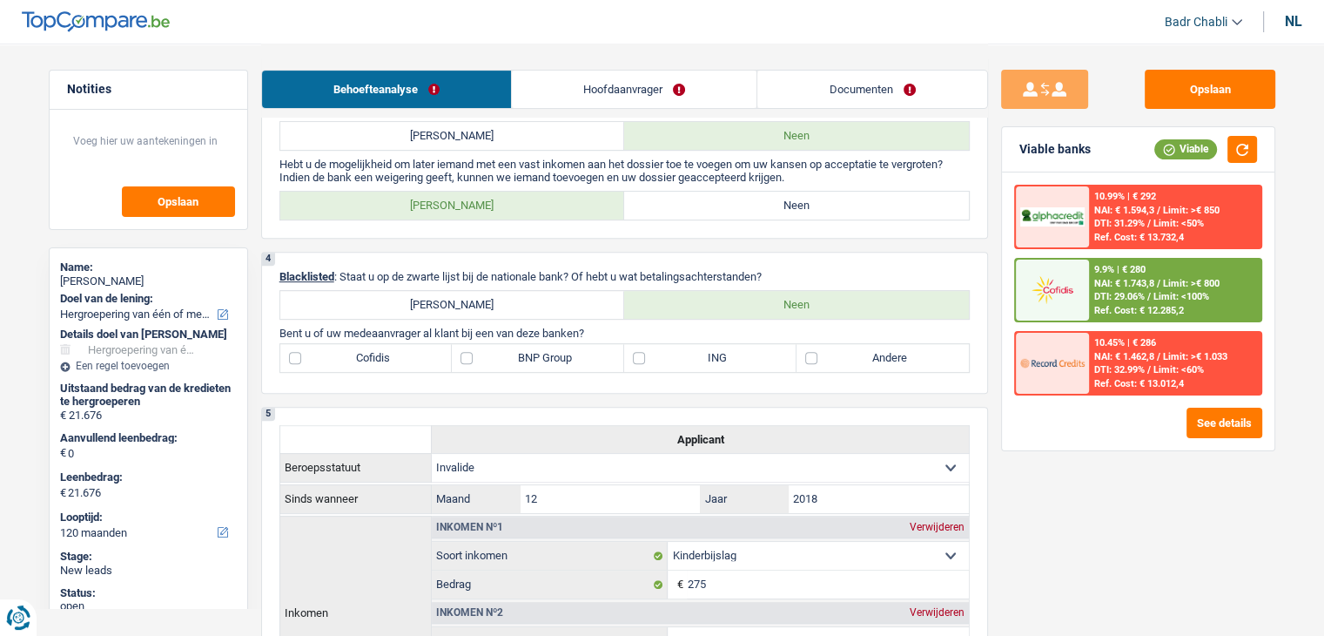
scroll to position [282, 0]
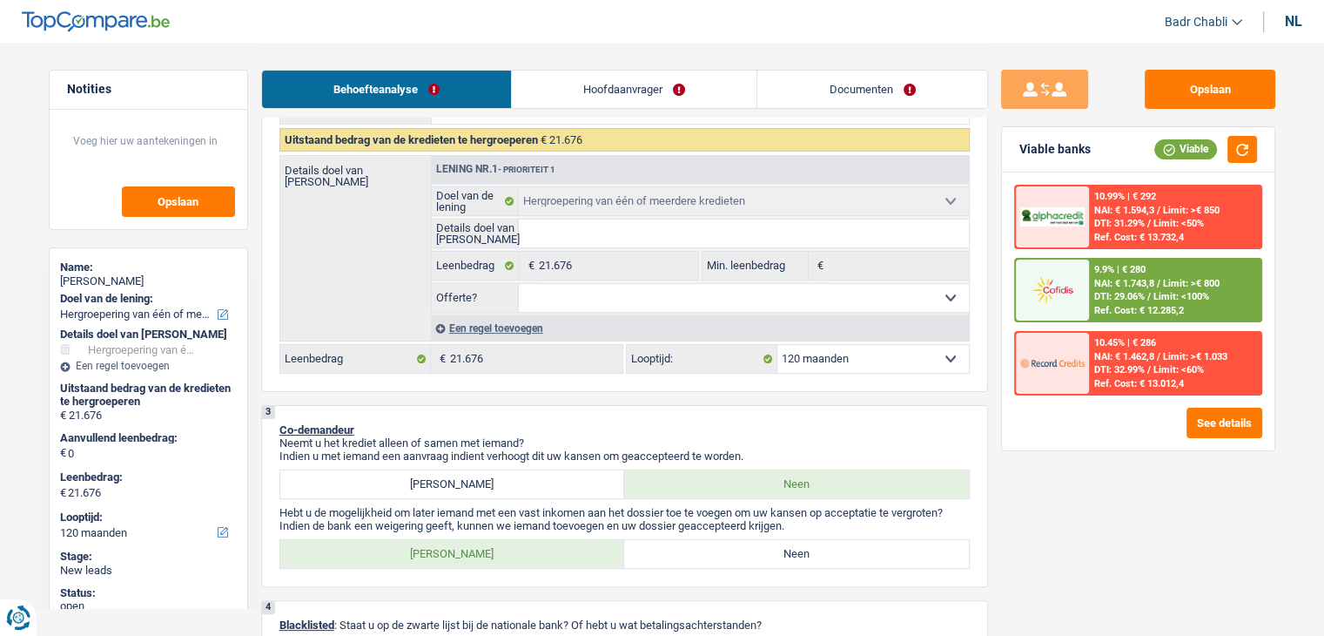
click at [509, 324] on div "Een regel toevoegen" at bounding box center [700, 327] width 538 height 25
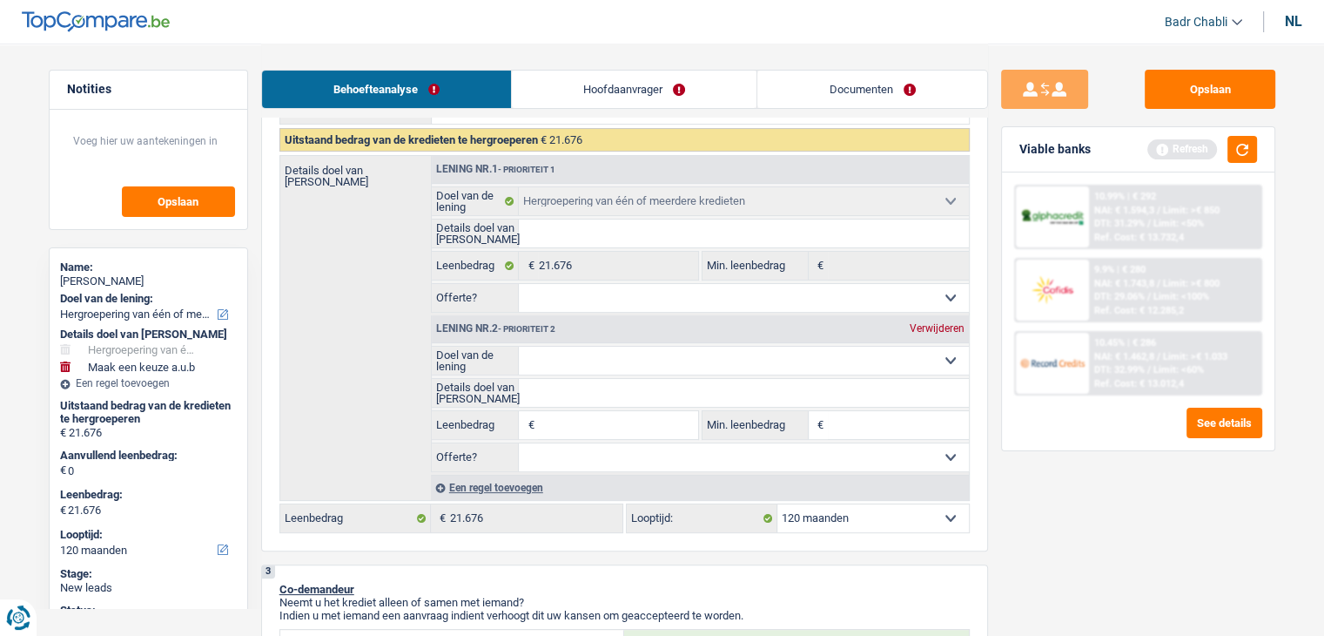
click at [606, 367] on select "Comfort woning: meubels, textiel, toestellen, privé materiaal Hifi, multimedia,…" at bounding box center [744, 361] width 450 height 28
select select "household"
click at [519, 347] on select "Comfort woning: meubels, textiel, toestellen, privé materiaal Hifi, multimedia,…" at bounding box center [744, 361] width 450 height 28
select select "household"
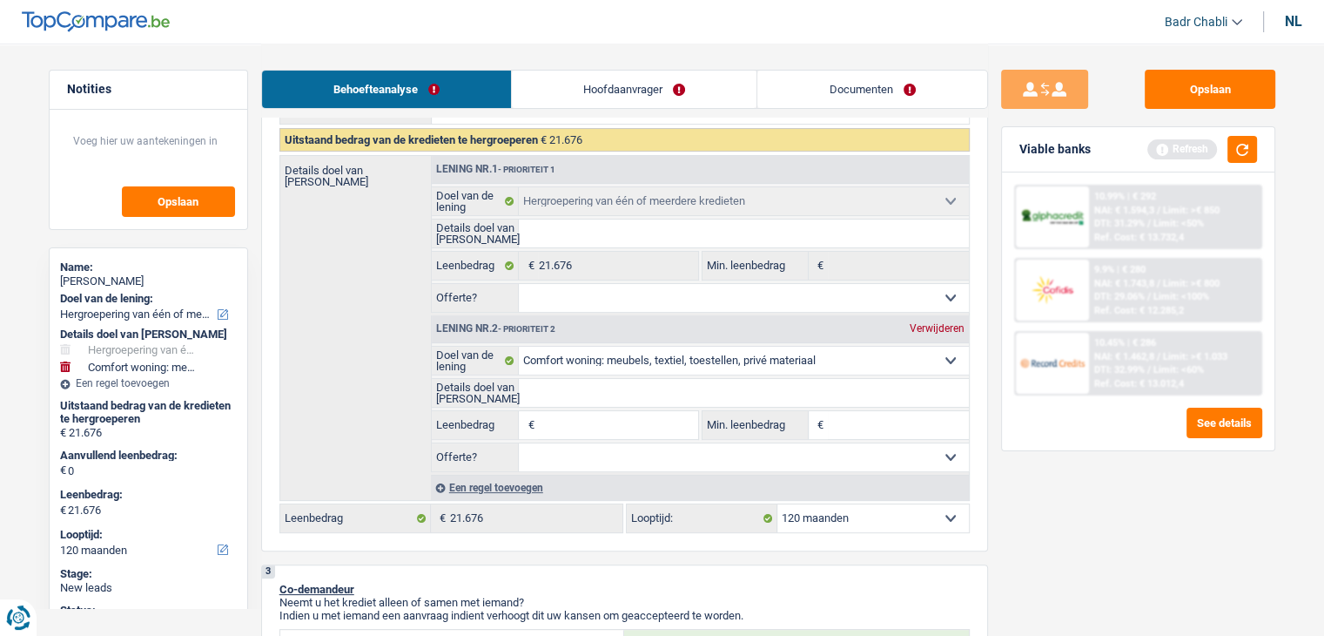
drag, startPoint x: 584, startPoint y: 383, endPoint x: 595, endPoint y: 367, distance: 19.6
click at [584, 382] on input "Details doel van lening" at bounding box center [744, 393] width 450 height 28
type input "R"
type input "Re"
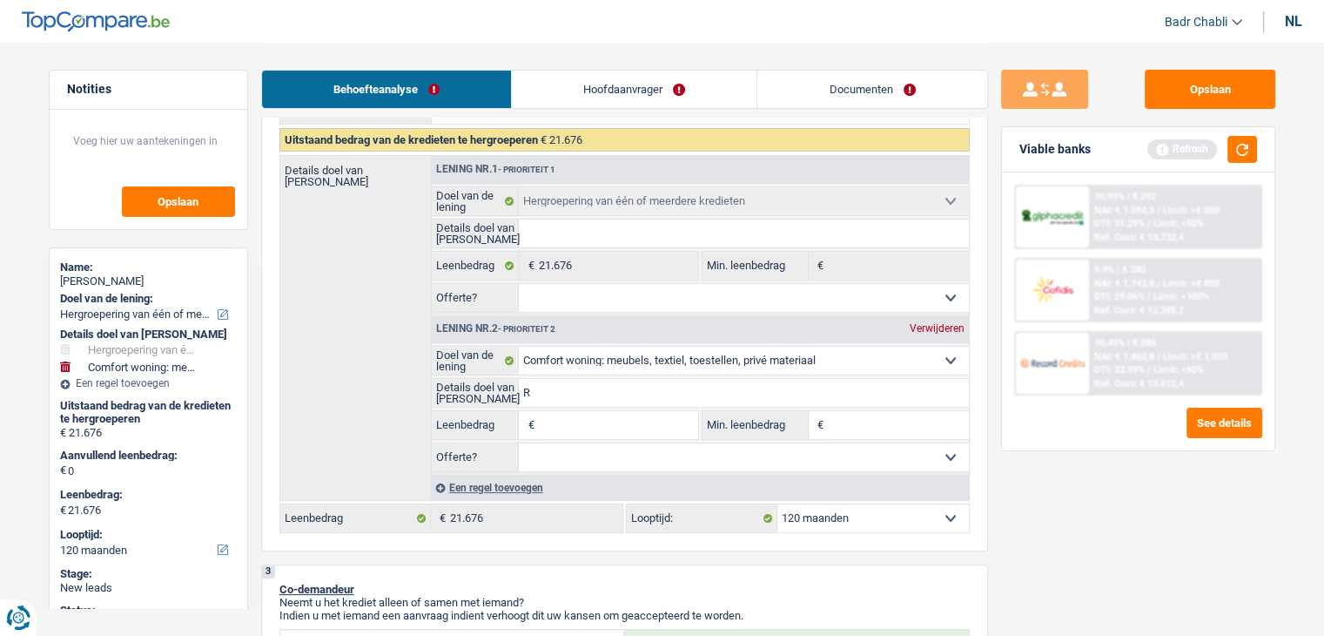
type input "Re"
type input "Rem"
type input "Remp"
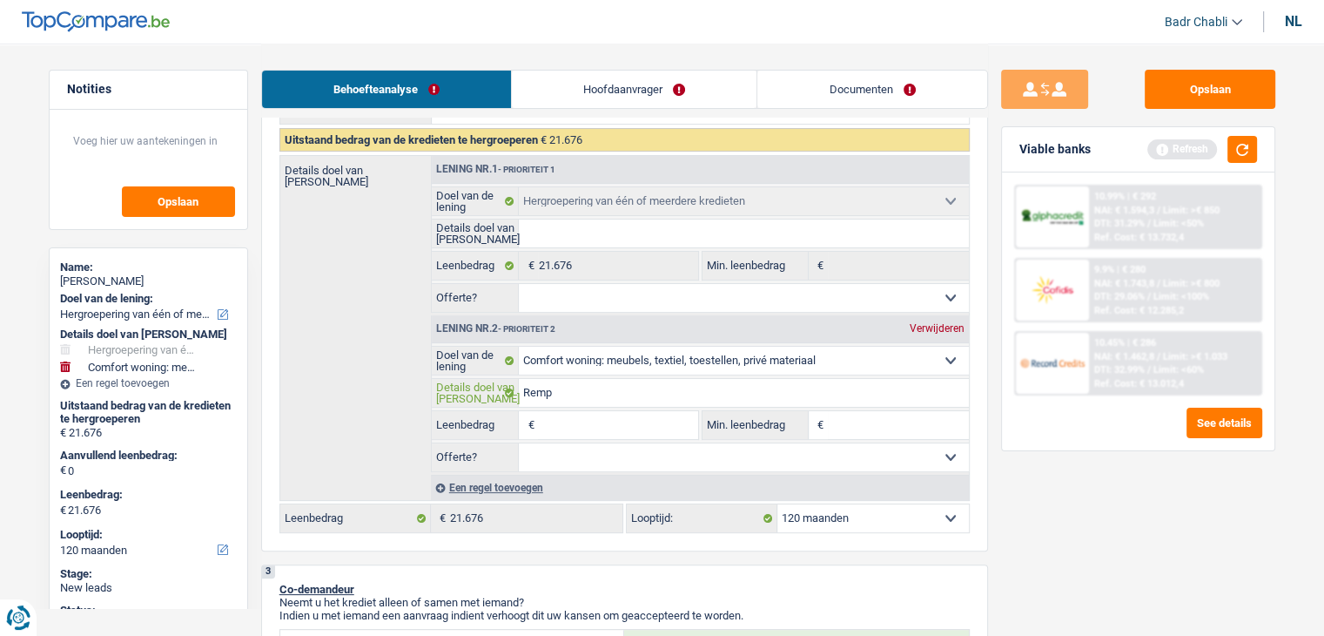
type input "Rempl"
type input "Rempla"
type input "Remplac"
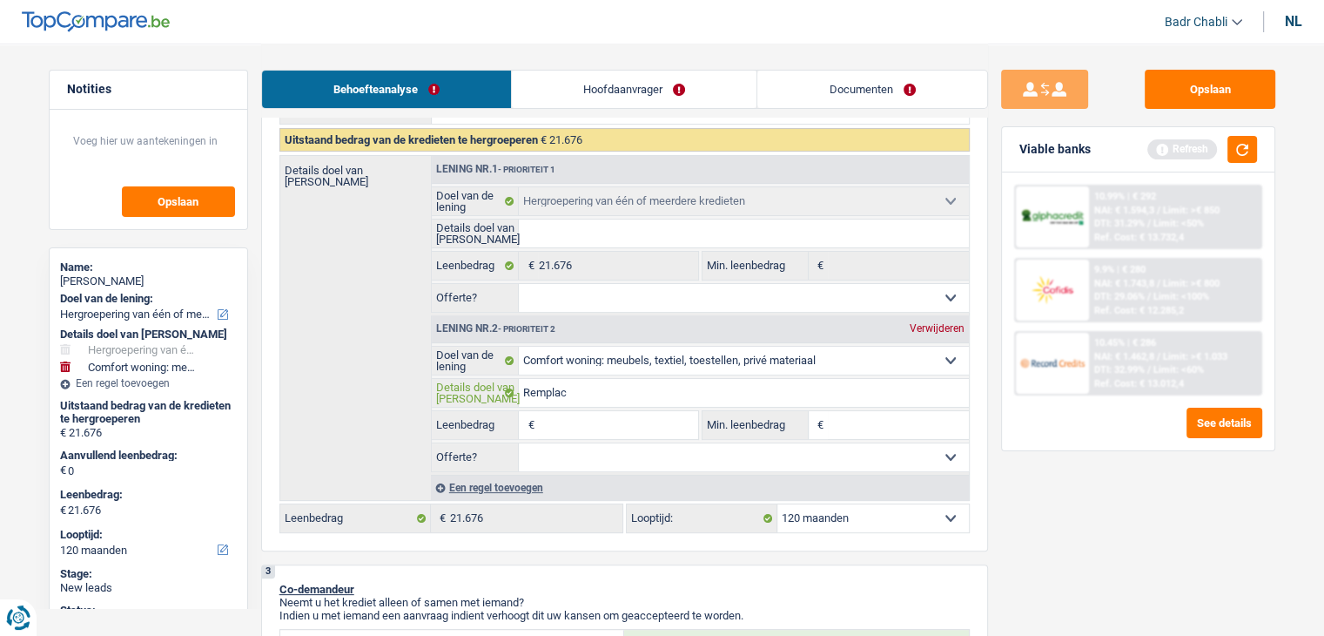
type input "Remplac"
type input "Remplace"
type input "Remplacer"
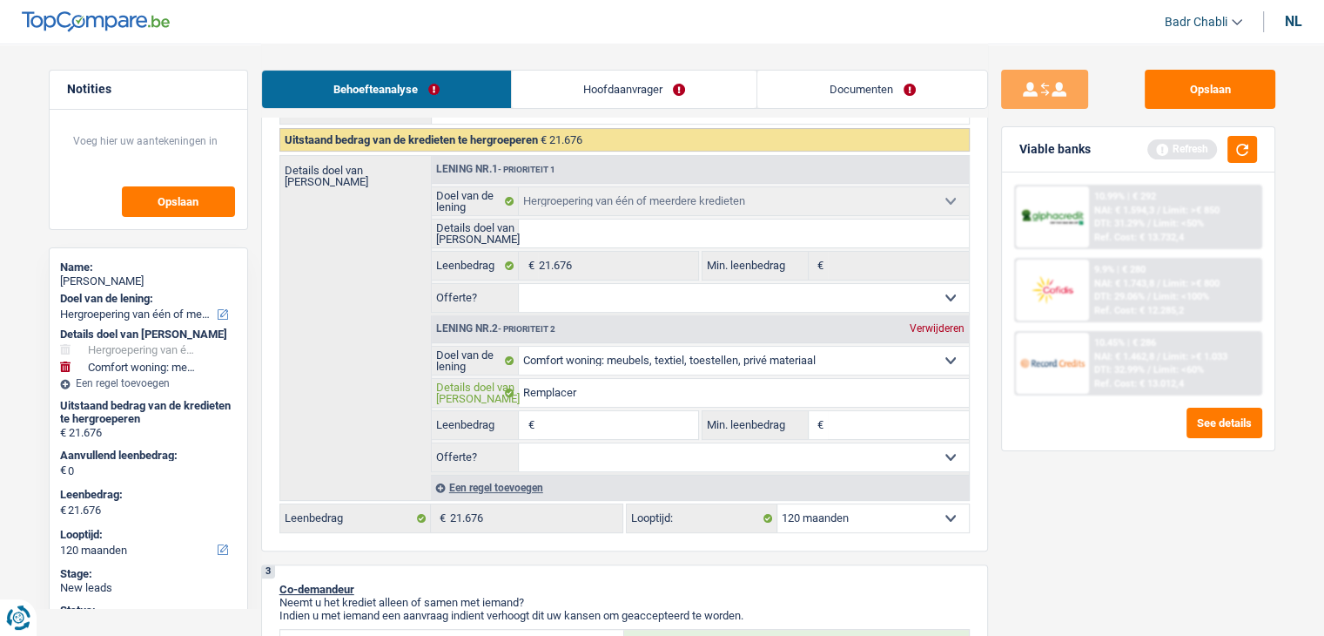
type input "Remplacer"
type input "Remplacer s"
type input "Remplacer sa"
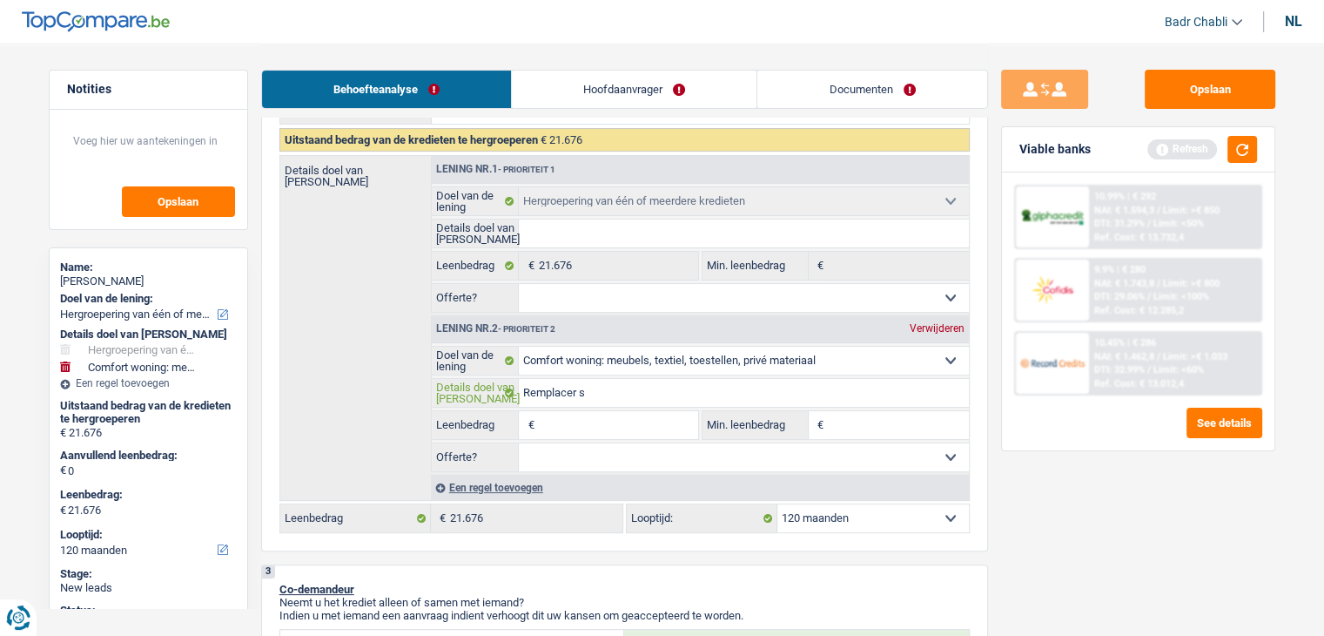
type input "Remplacer sa"
type input "Remplacer sal"
type input "Remplacer salo"
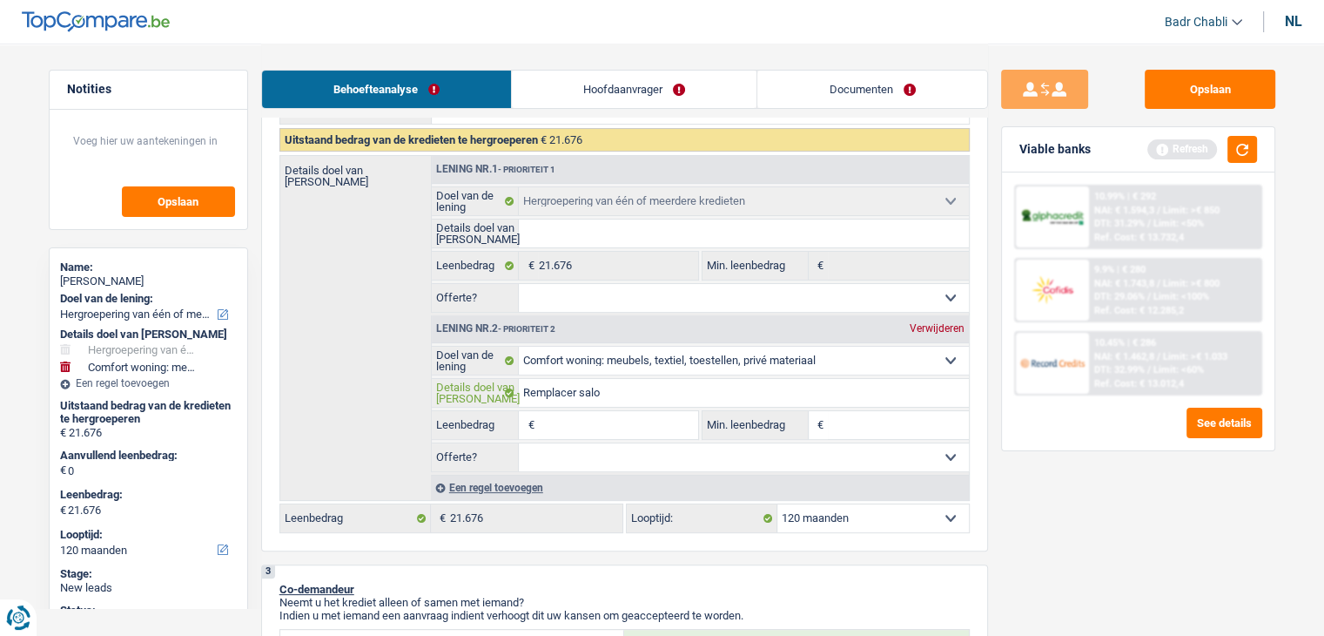
type input "Remplacer salon"
type input "Remplacer salon m"
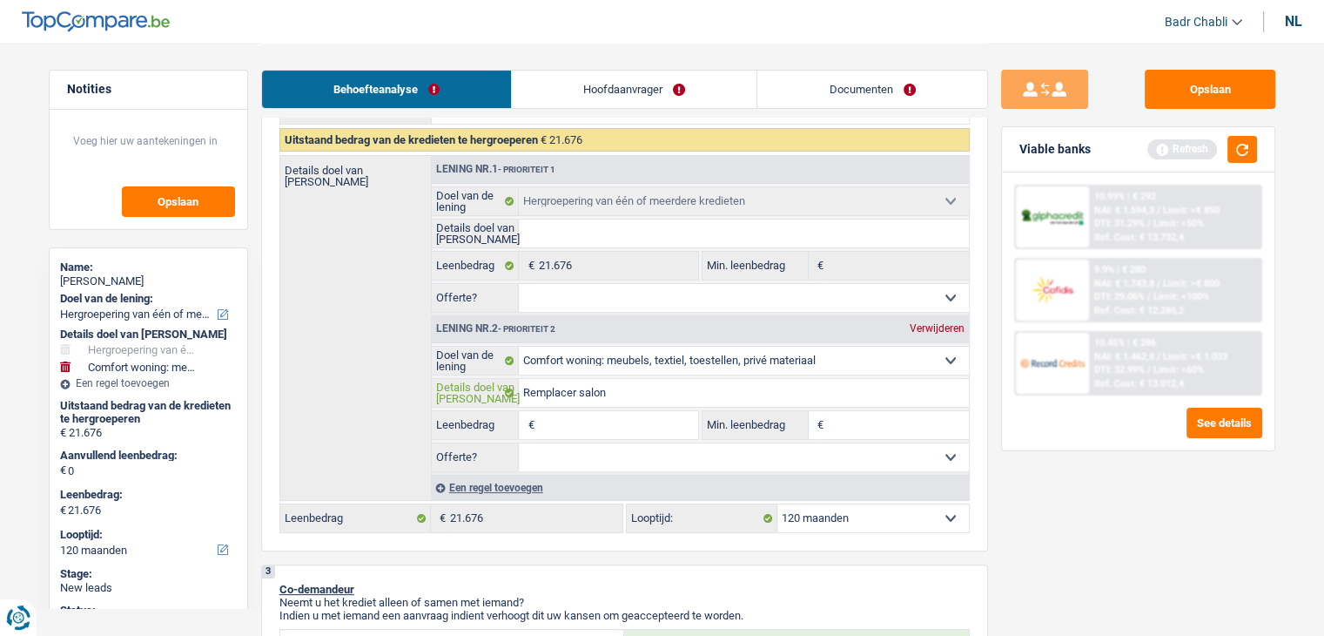
type input "Remplacer salon m"
type input "Remplacer salon me"
type input "Remplacer salon meu"
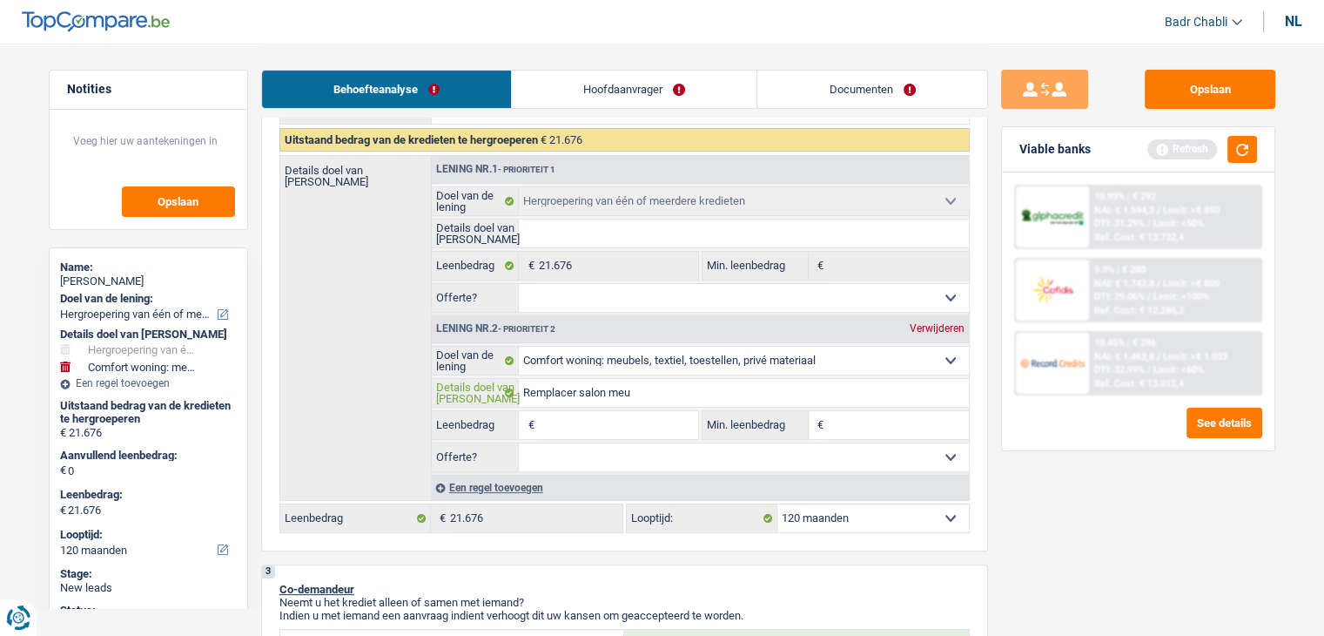
type input "Remplacer salon meub"
type input "Remplacer salon meubi"
type input "Remplacer salon meubil"
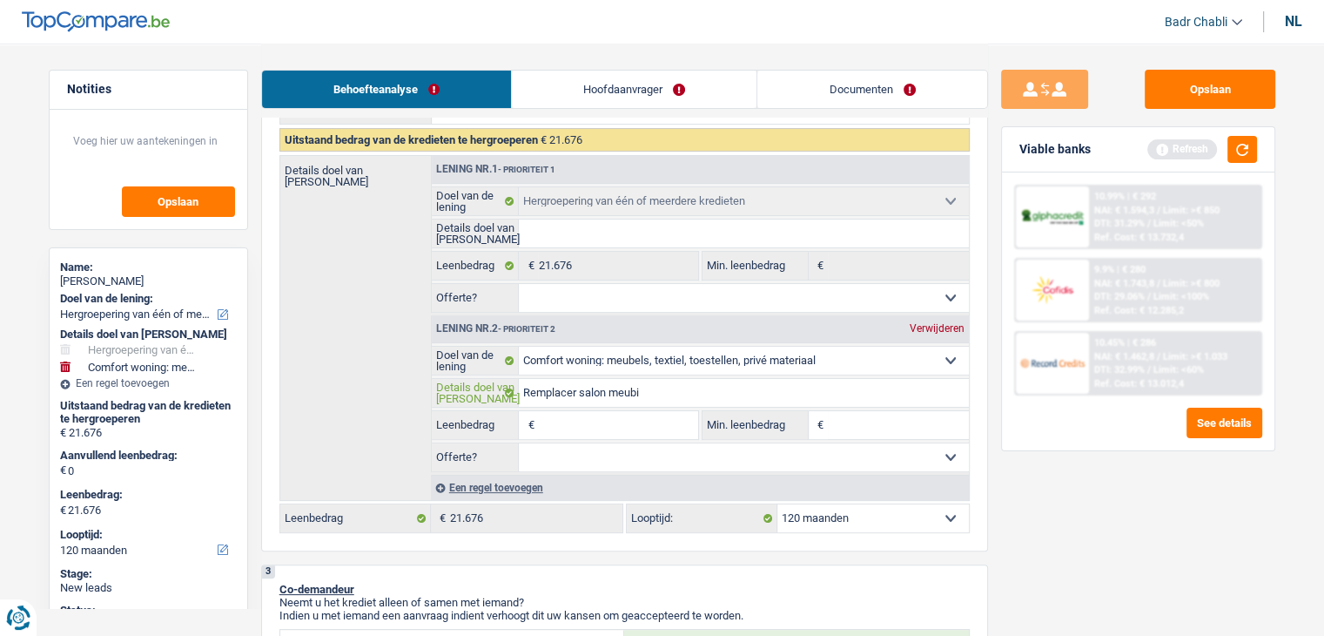
type input "Remplacer salon meubil"
type input "Remplacer salon meubila"
type input "Remplacer salon meubilai"
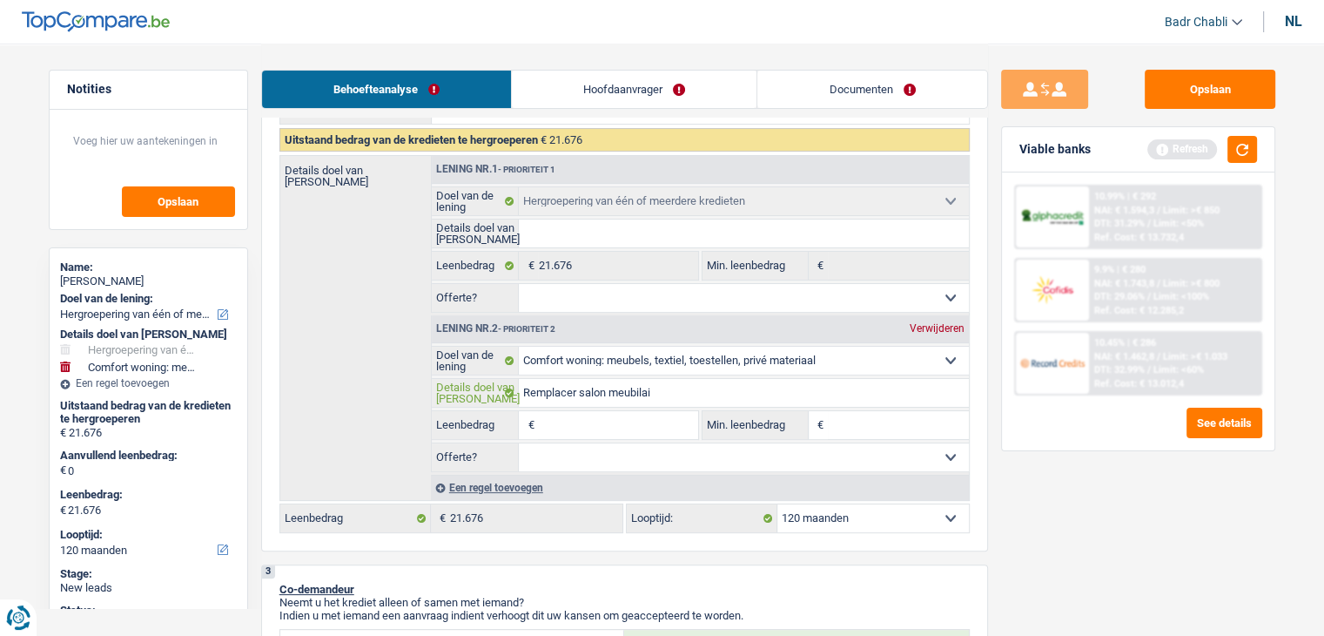
type input "Remplacer salon meubilair"
type input "7"
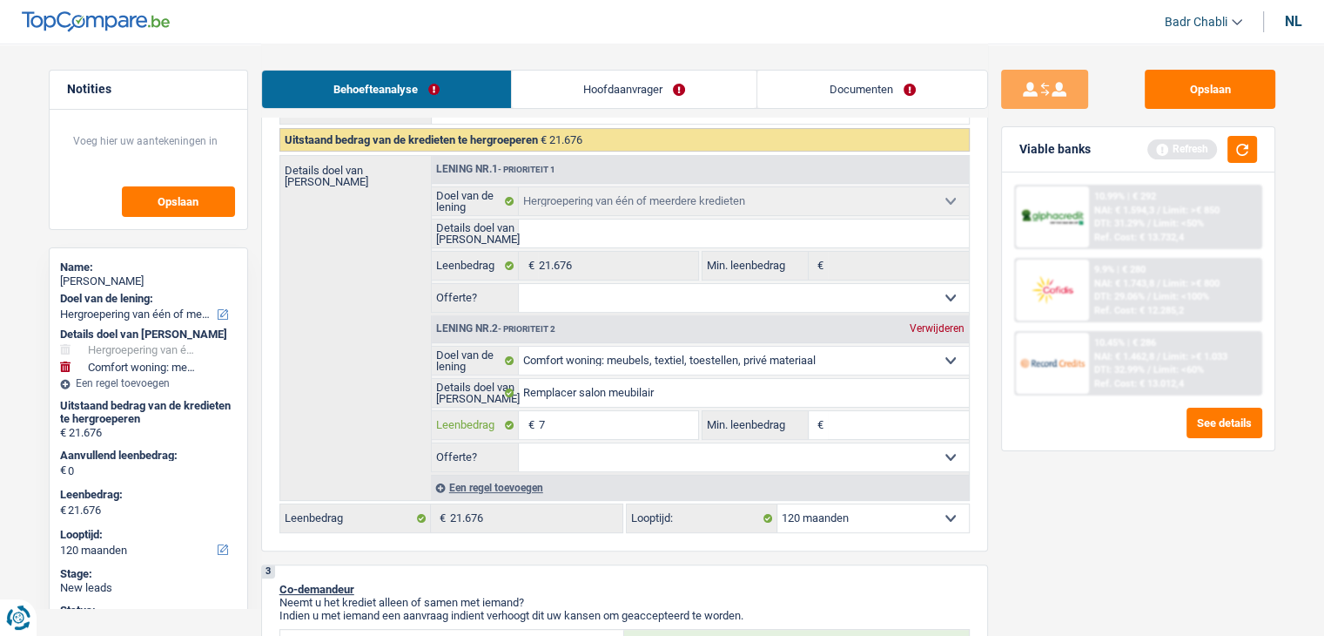
type input "70"
type input "700"
type input "7.000"
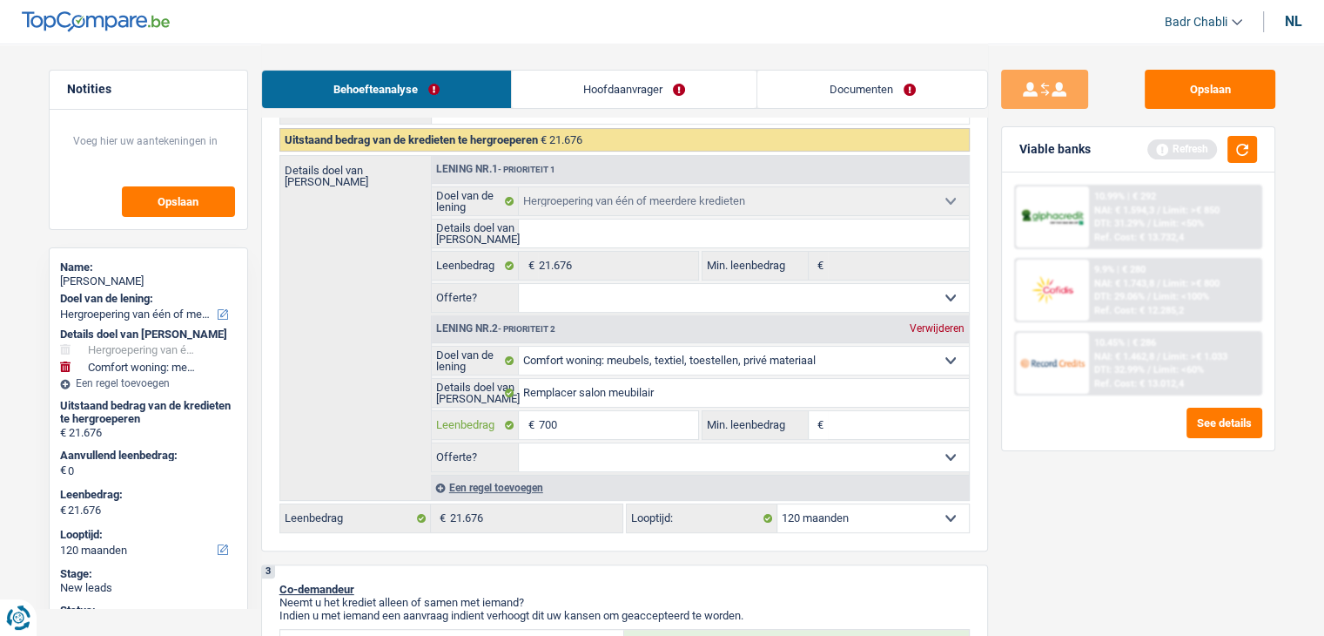
type input "7.000"
type input "28.676"
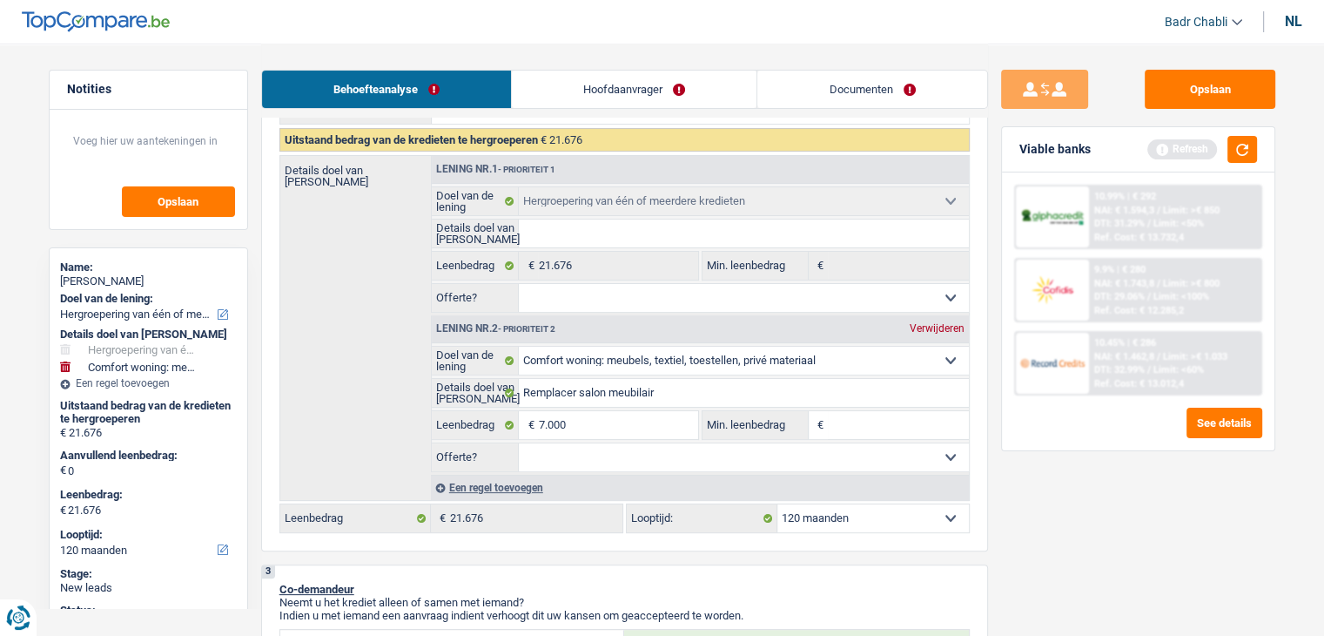
type input "28.676"
type input "5"
type input "50"
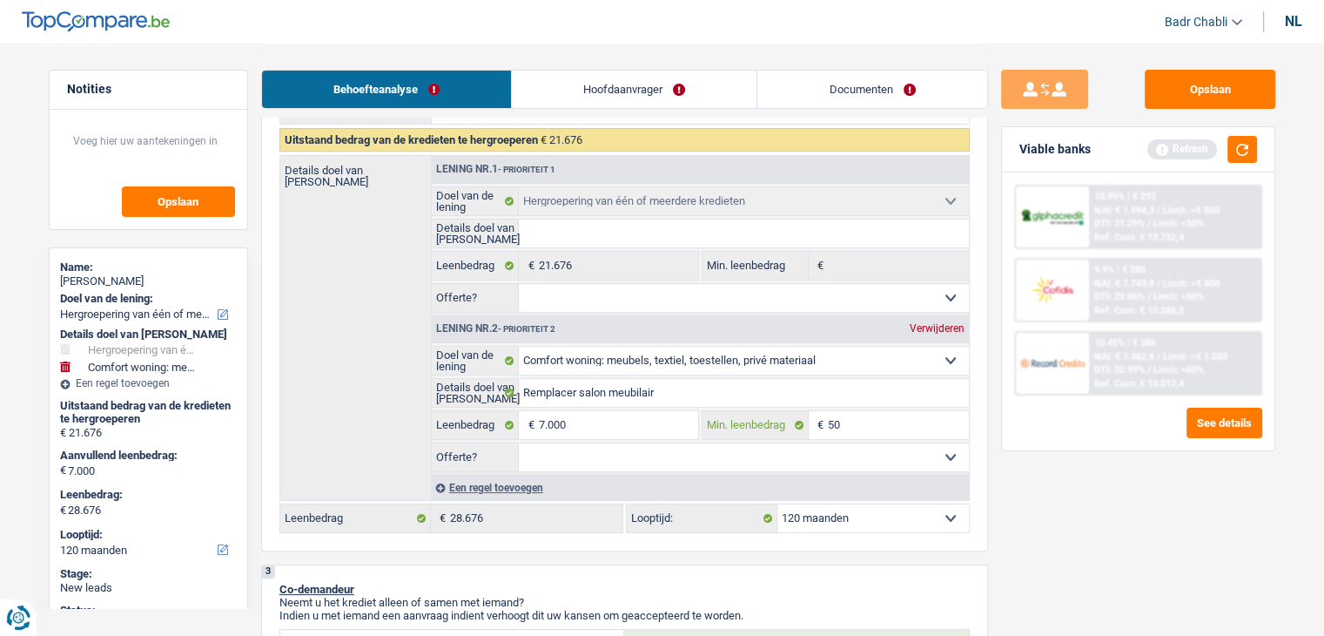
type input "500"
type input "5.000"
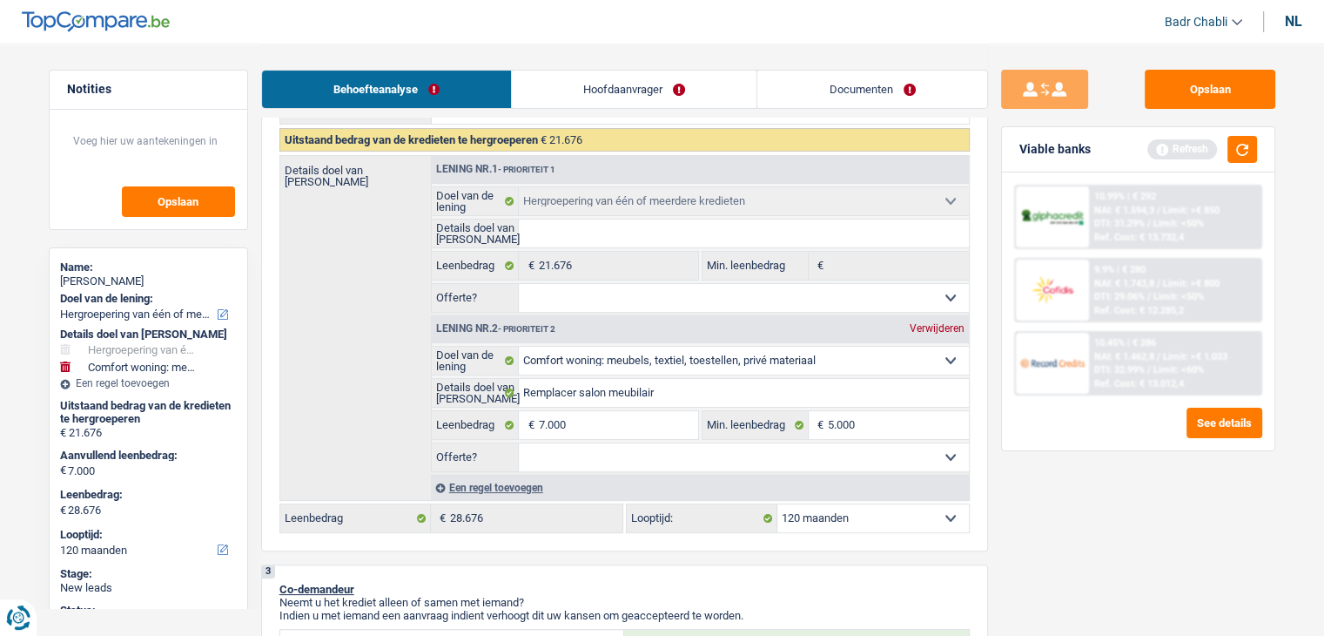
click at [650, 448] on select "Ja Neen Niet beantwoord Maak een keuze a.u.b" at bounding box center [744, 457] width 450 height 28
select select "false"
click at [519, 443] on select "Ja Neen Niet beantwoord Maak een keuze a.u.b" at bounding box center [744, 457] width 450 height 28
select select "false"
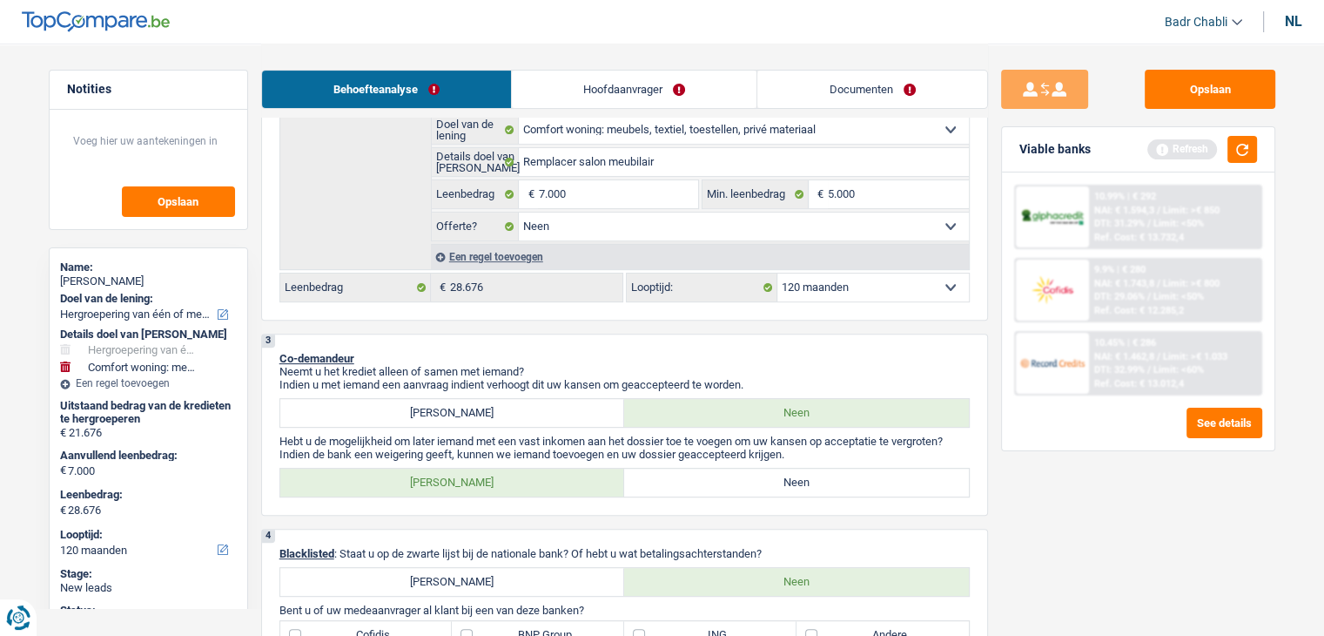
scroll to position [630, 0]
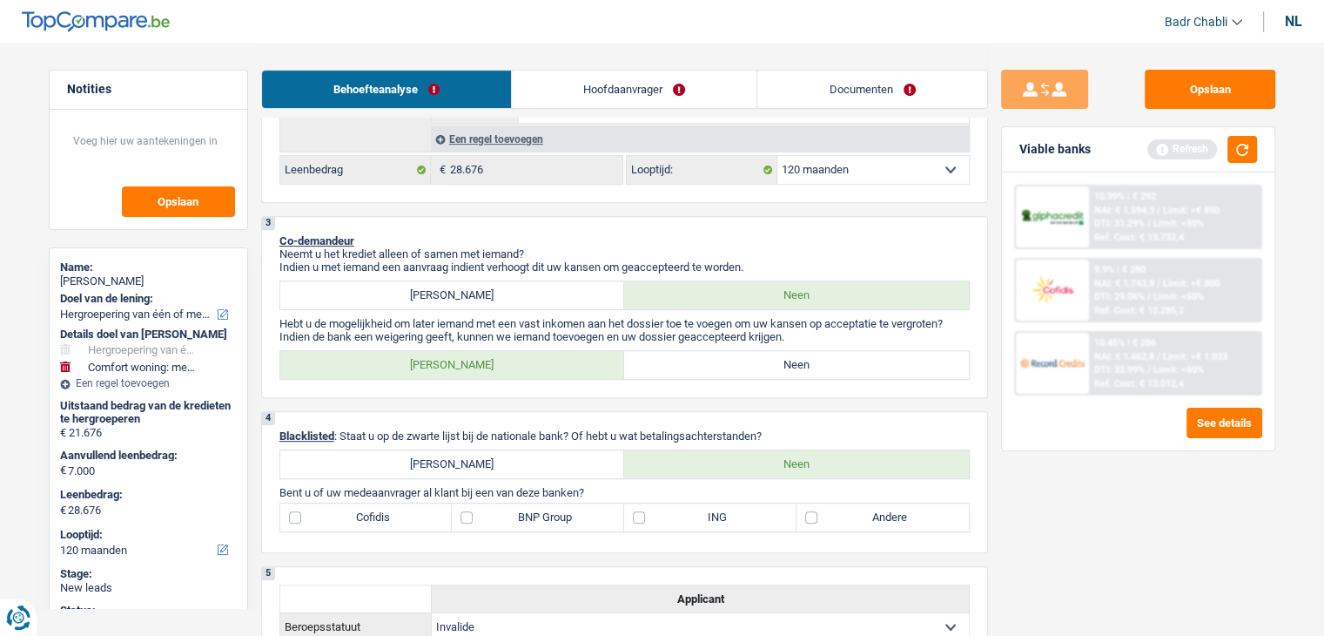
click at [754, 364] on label "Neen" at bounding box center [796, 365] width 345 height 28
click at [754, 364] on input "Neen" at bounding box center [796, 365] width 345 height 28
radio input "true"
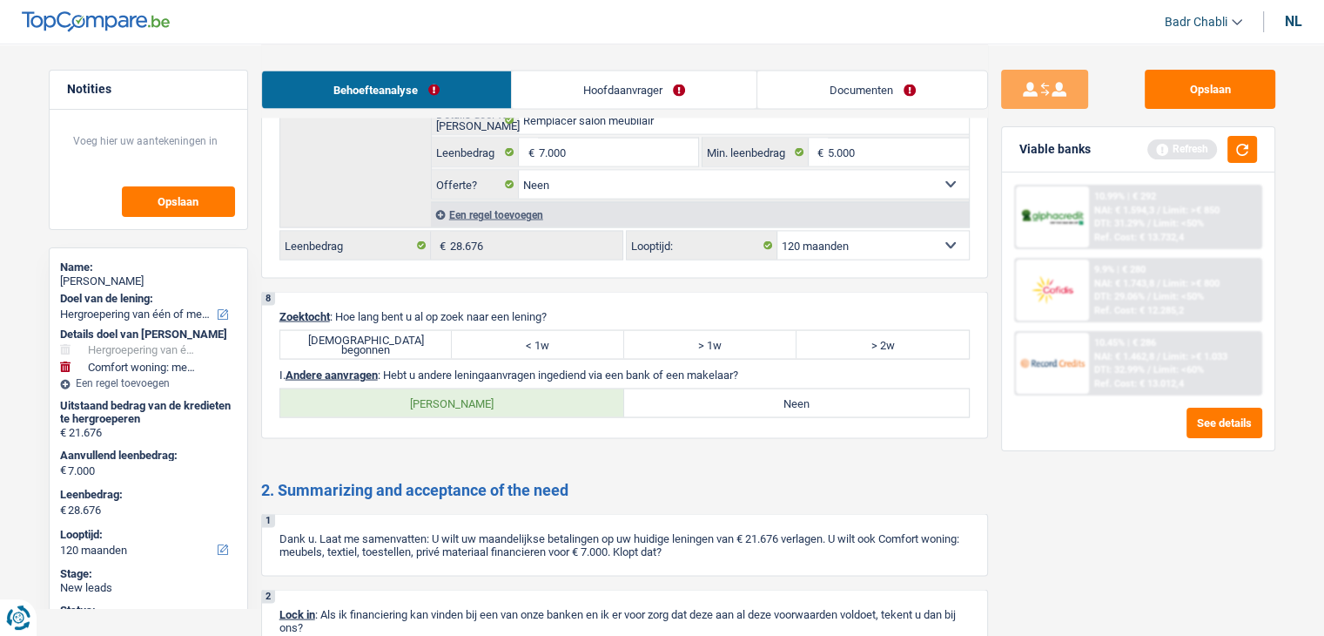
scroll to position [3330, 0]
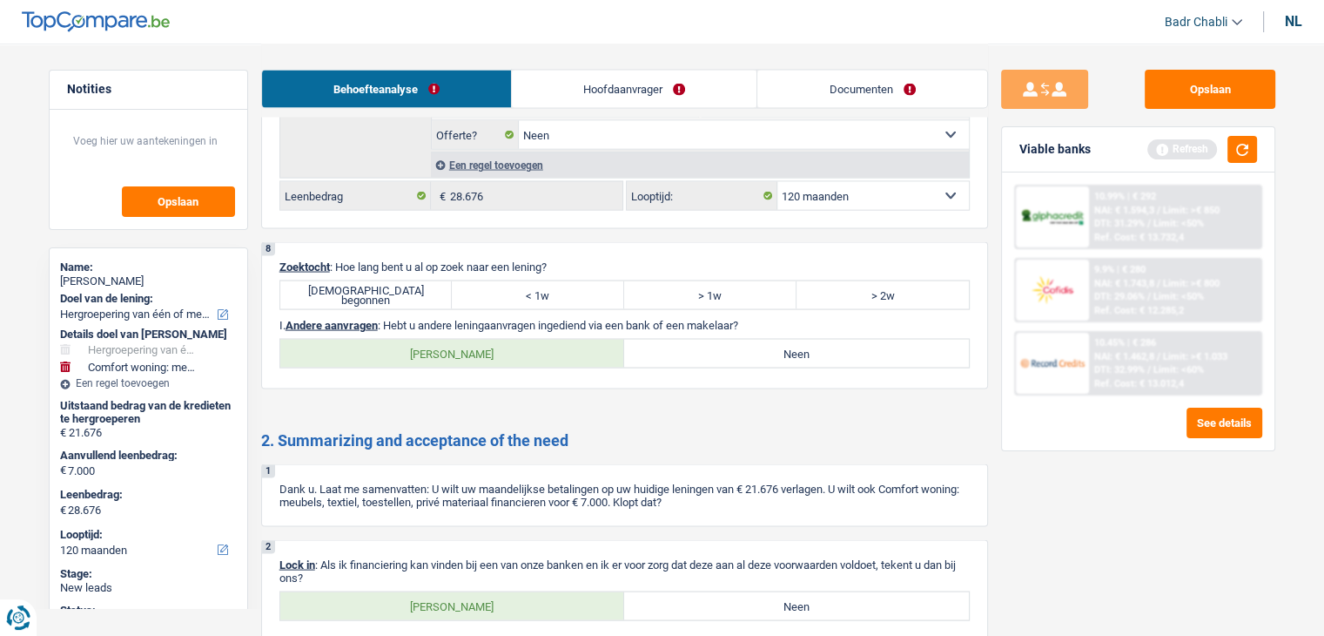
click at [391, 281] on label "Juist begonnen" at bounding box center [366, 295] width 172 height 28
click at [391, 281] on input "Juist begonnen" at bounding box center [366, 295] width 172 height 28
radio input "true"
click at [708, 340] on label "Neen" at bounding box center [796, 354] width 345 height 28
click at [708, 340] on input "Neen" at bounding box center [796, 354] width 345 height 28
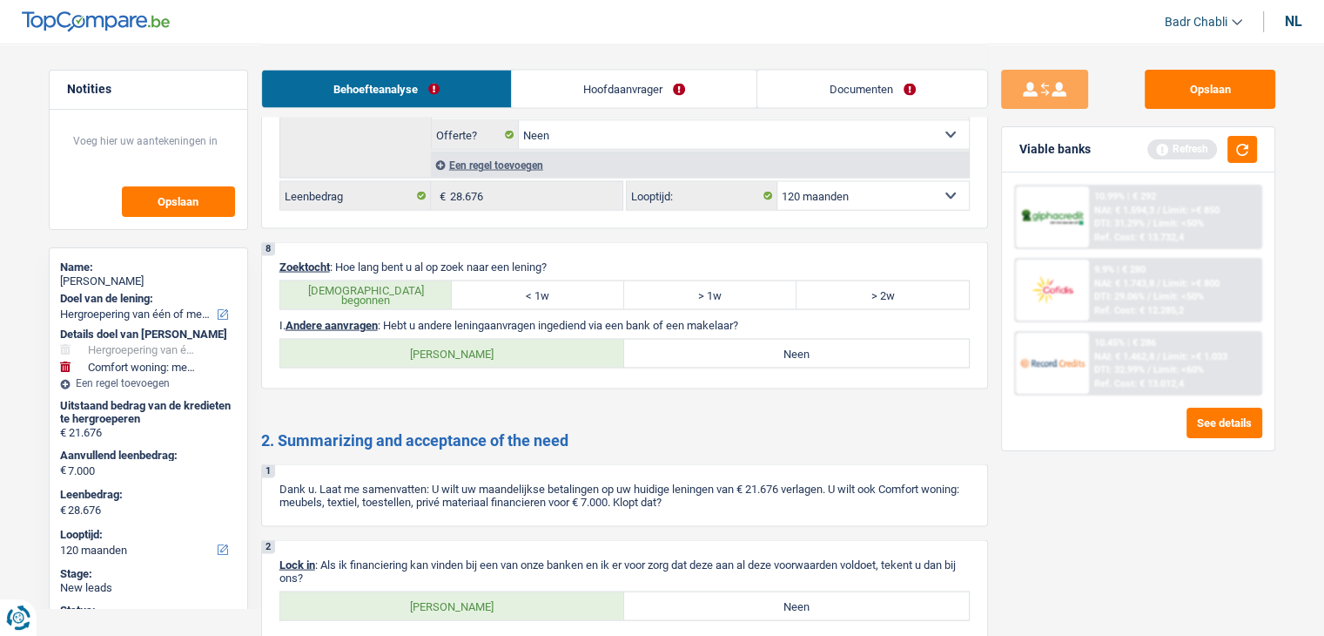
radio input "true"
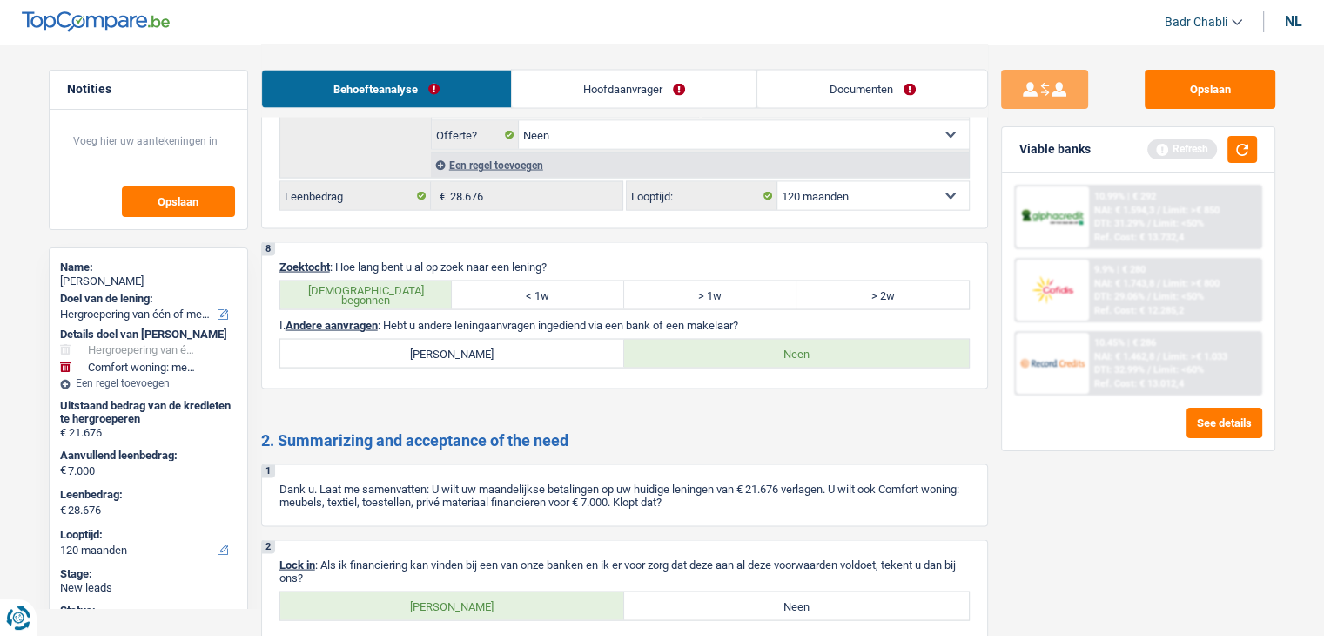
click at [486, 592] on label "Ja" at bounding box center [452, 606] width 345 height 28
click at [486, 592] on input "Ja" at bounding box center [452, 606] width 345 height 28
radio input "true"
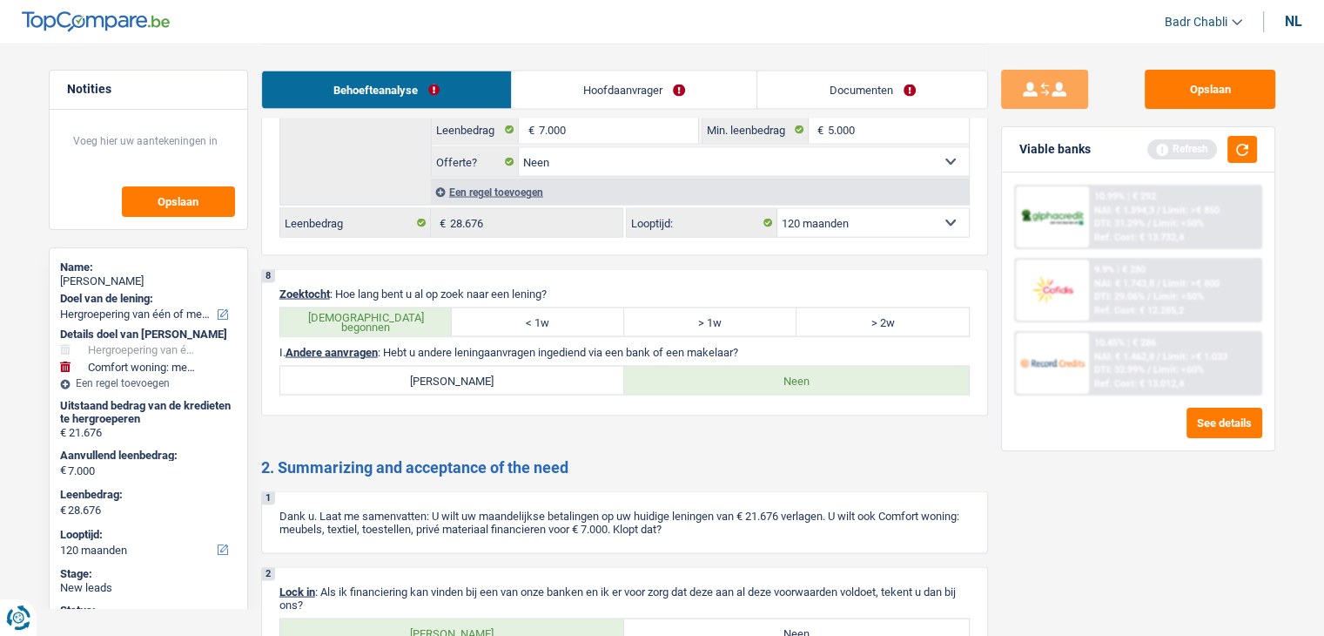
scroll to position [2955, 0]
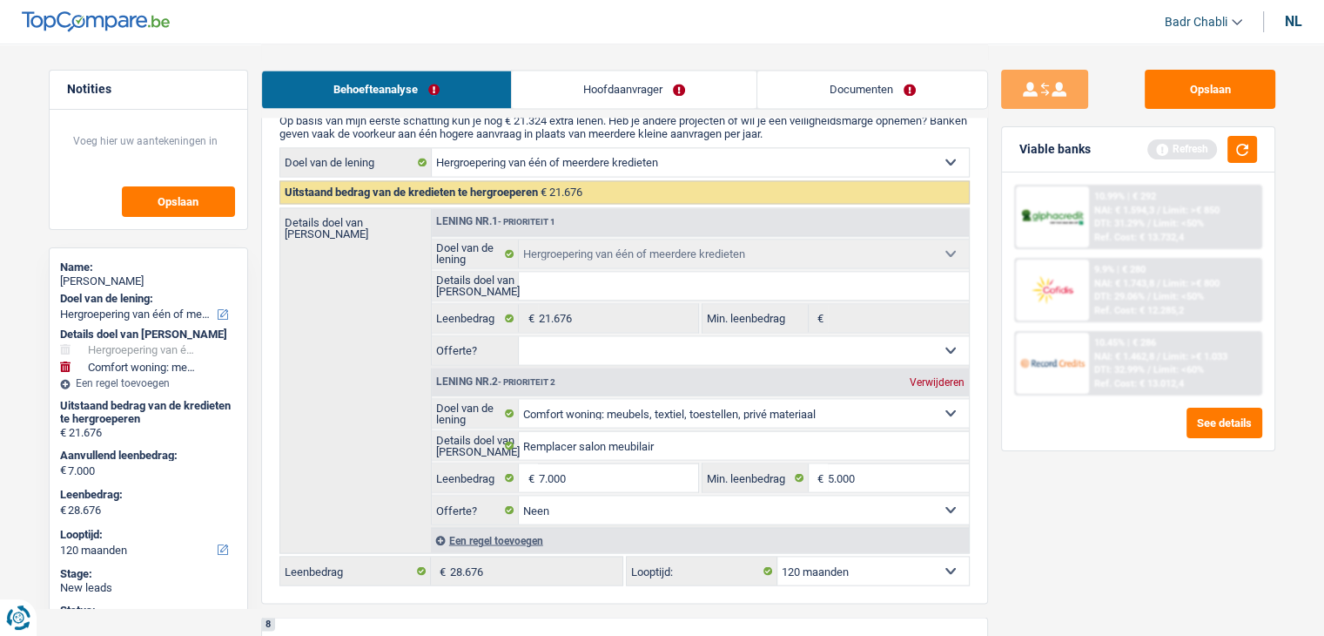
click at [667, 95] on link "Hoofdaanvrager" at bounding box center [634, 89] width 245 height 37
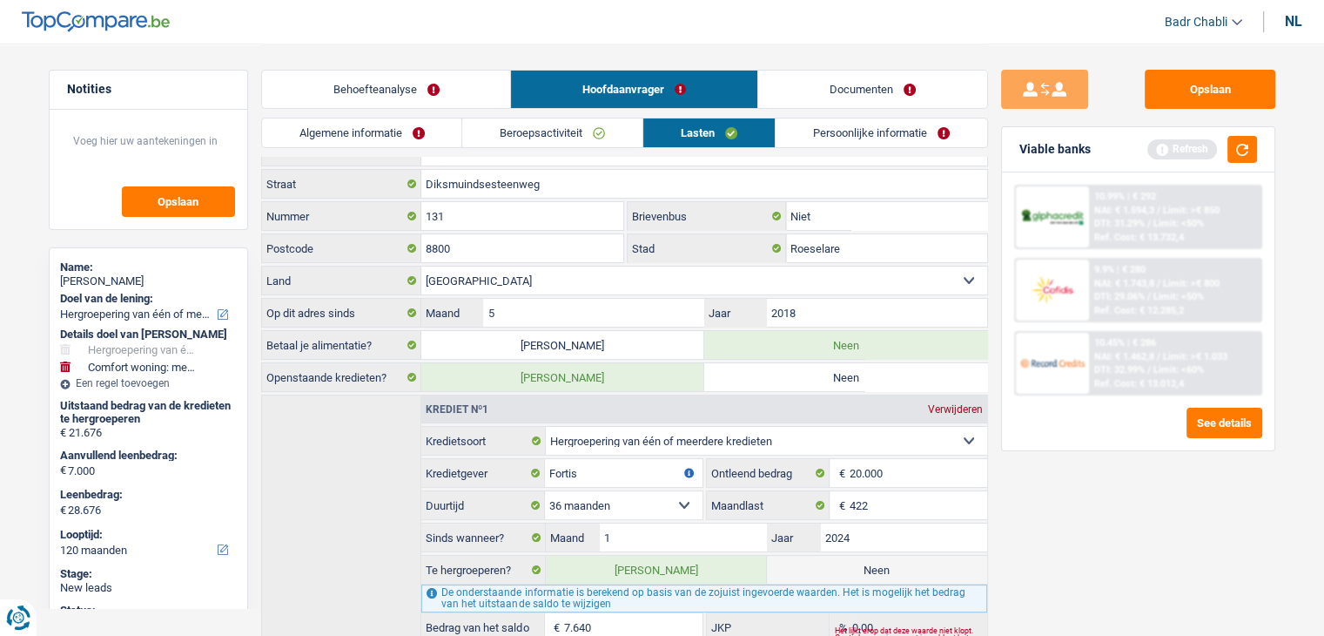
scroll to position [0, 0]
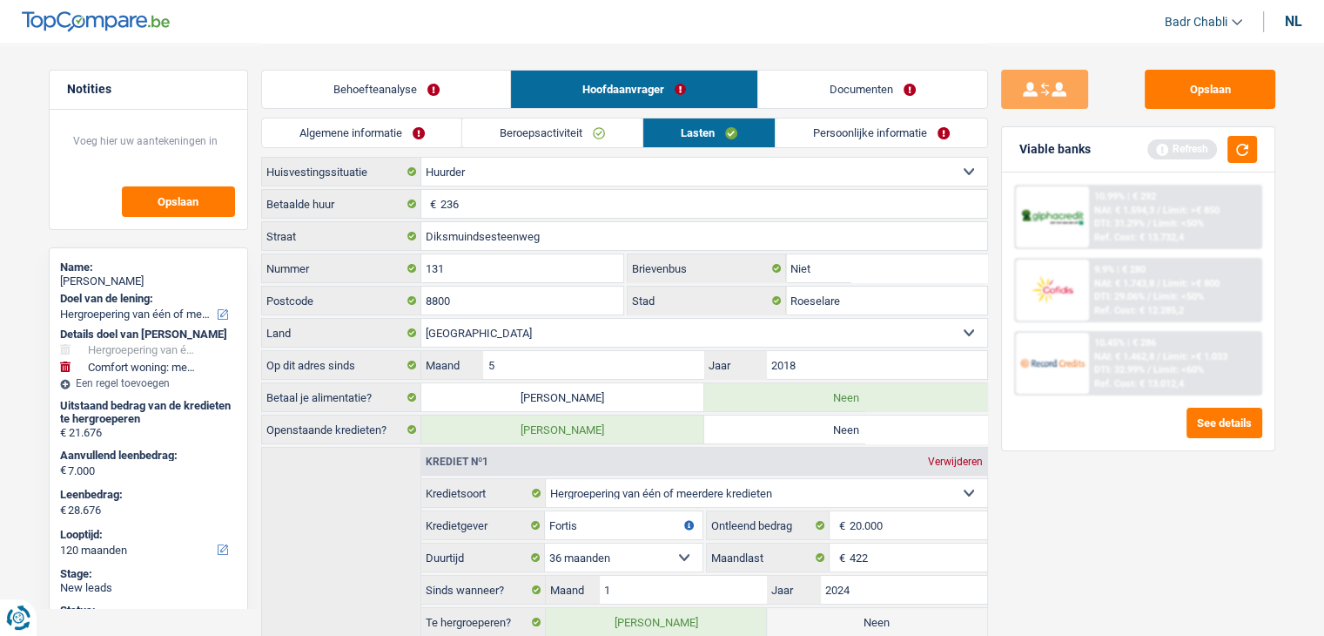
click at [397, 89] on link "Behoefteanalyse" at bounding box center [386, 89] width 249 height 37
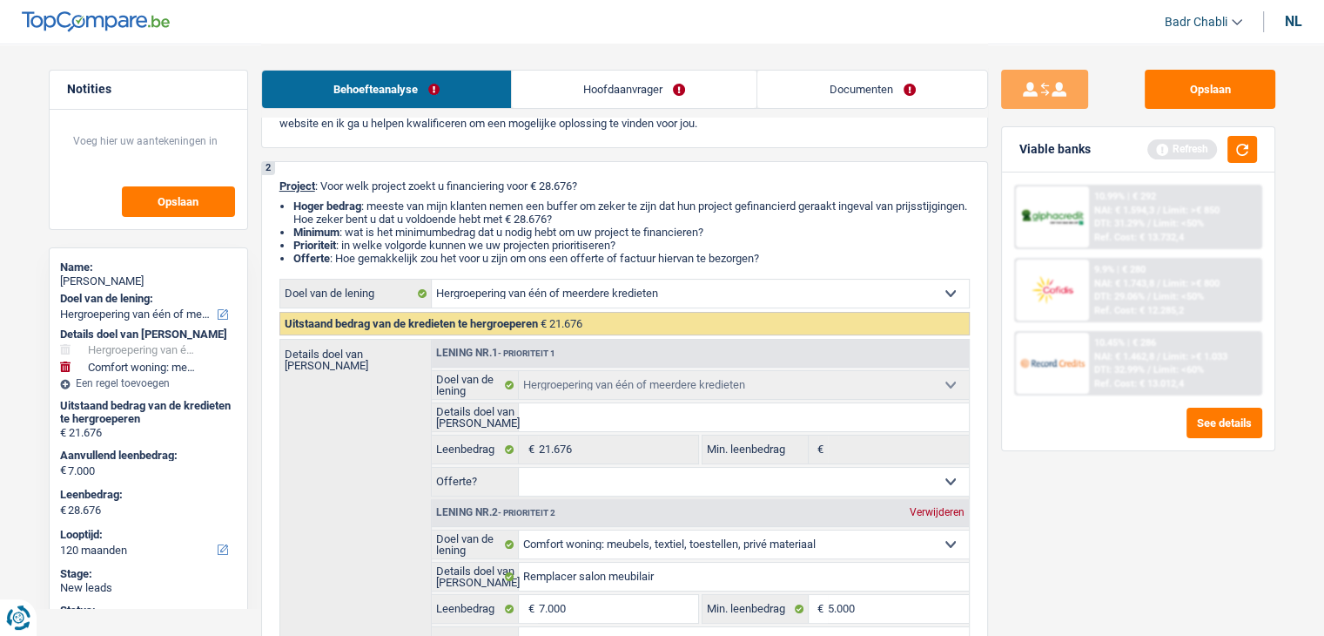
scroll to position [174, 0]
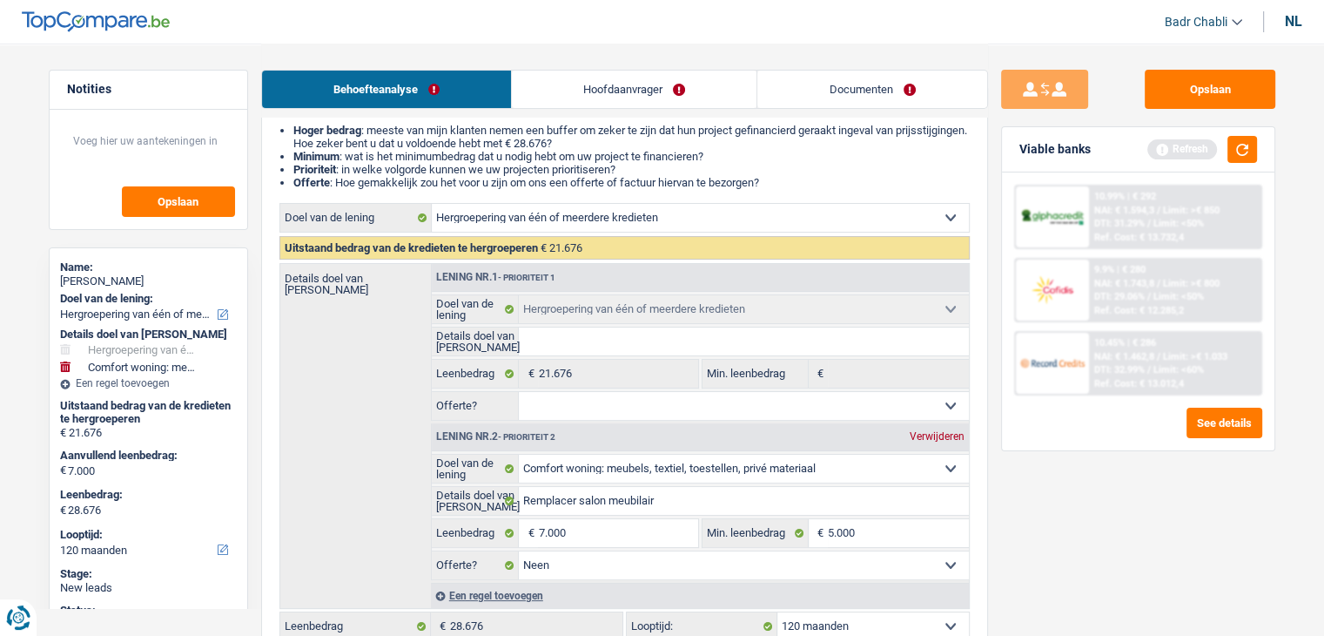
click at [613, 412] on select "Ja Neen Niet beantwoord Maak een keuze a.u.b" at bounding box center [744, 406] width 450 height 28
select select "yes"
click at [519, 392] on select "Ja Neen Niet beantwoord Maak een keuze a.u.b" at bounding box center [744, 406] width 450 height 28
select select "yes"
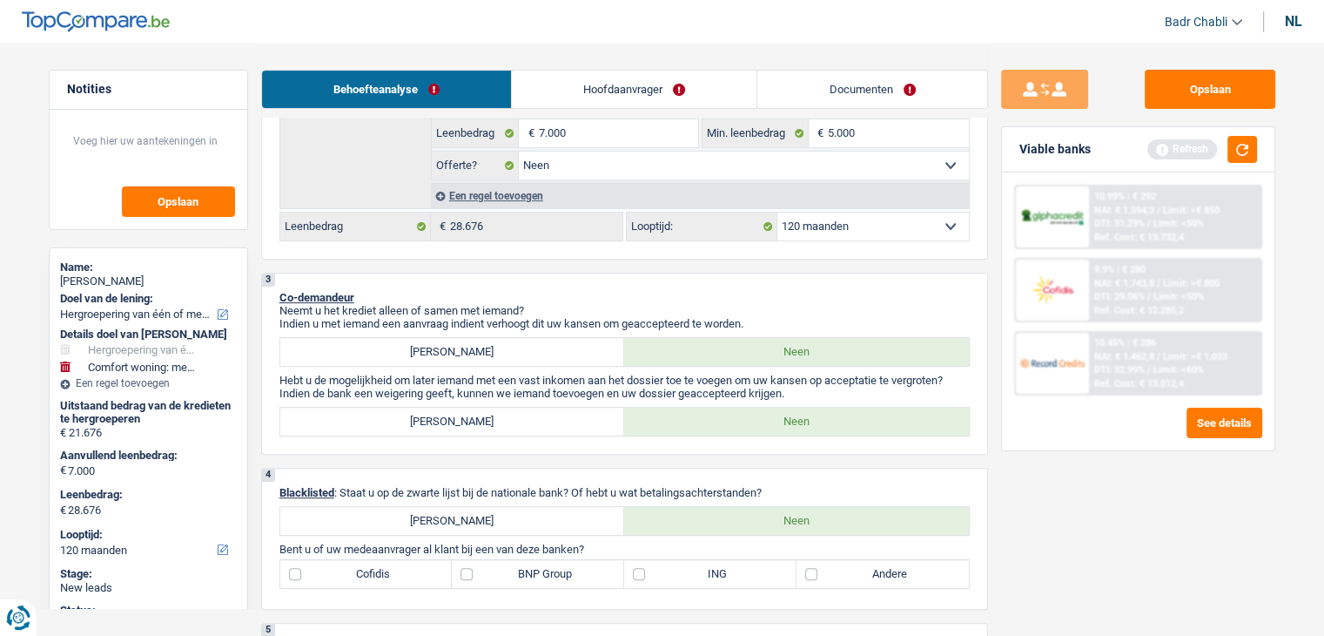
scroll to position [697, 0]
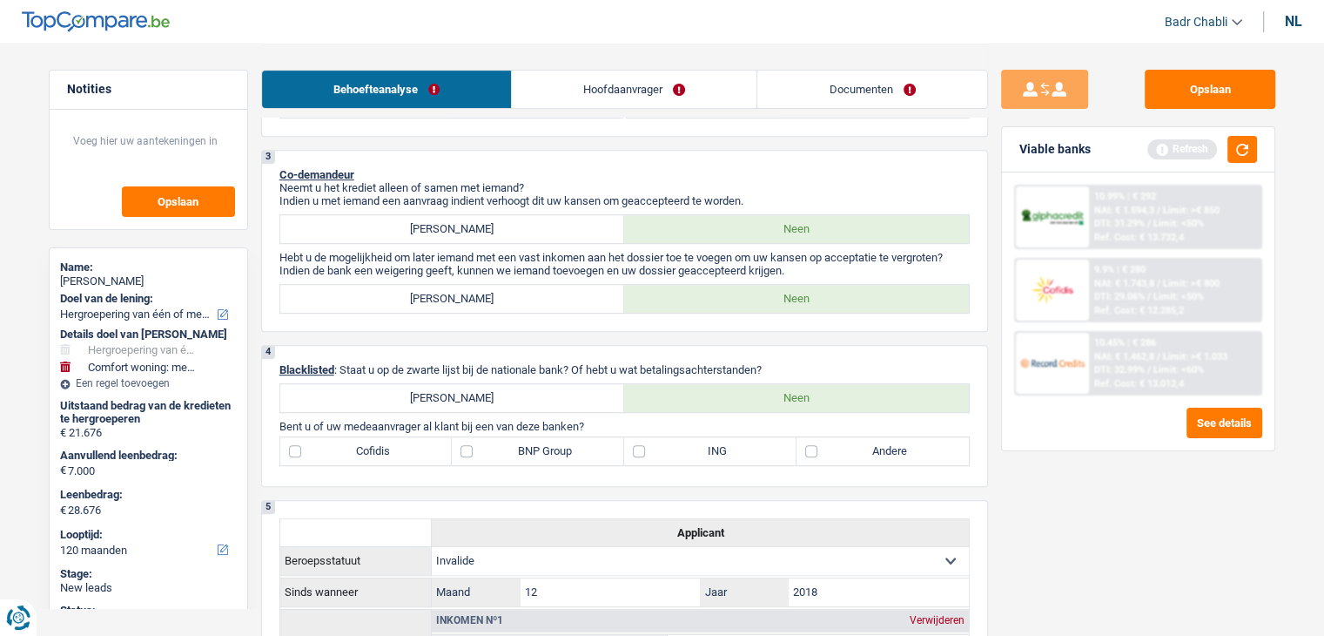
click at [502, 440] on label "BNP Group" at bounding box center [538, 451] width 172 height 28
click at [502, 440] on input "BNP Group" at bounding box center [538, 451] width 172 height 28
checkbox input "true"
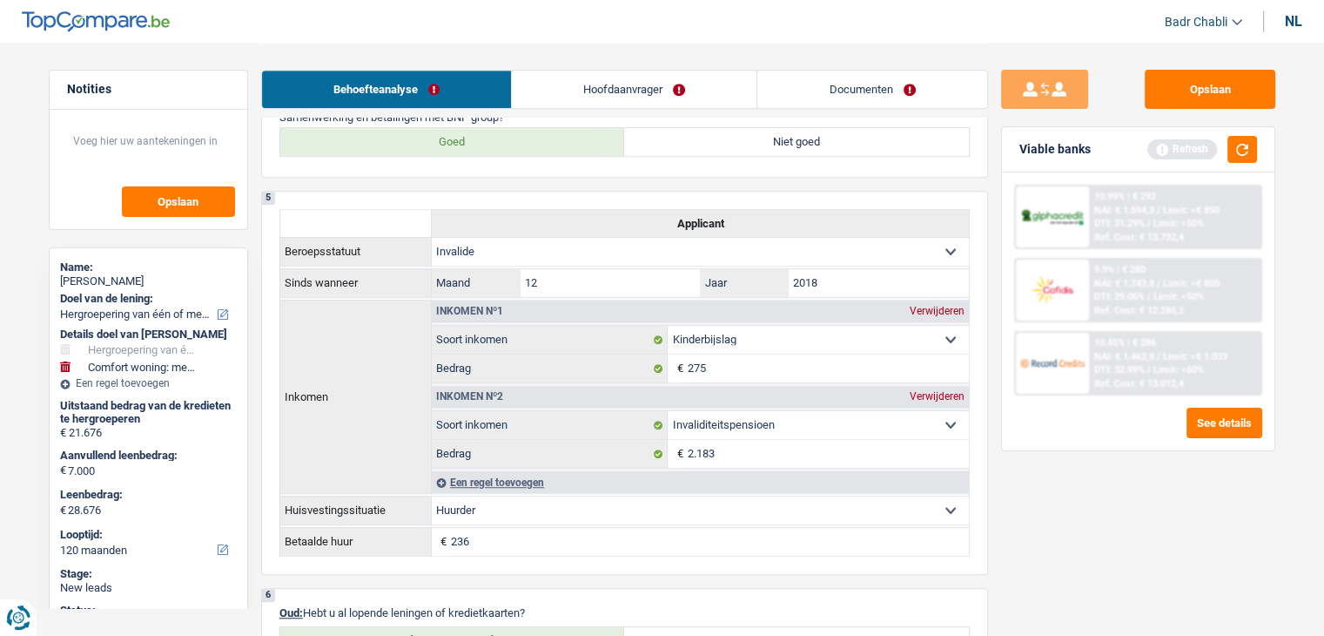
scroll to position [871, 0]
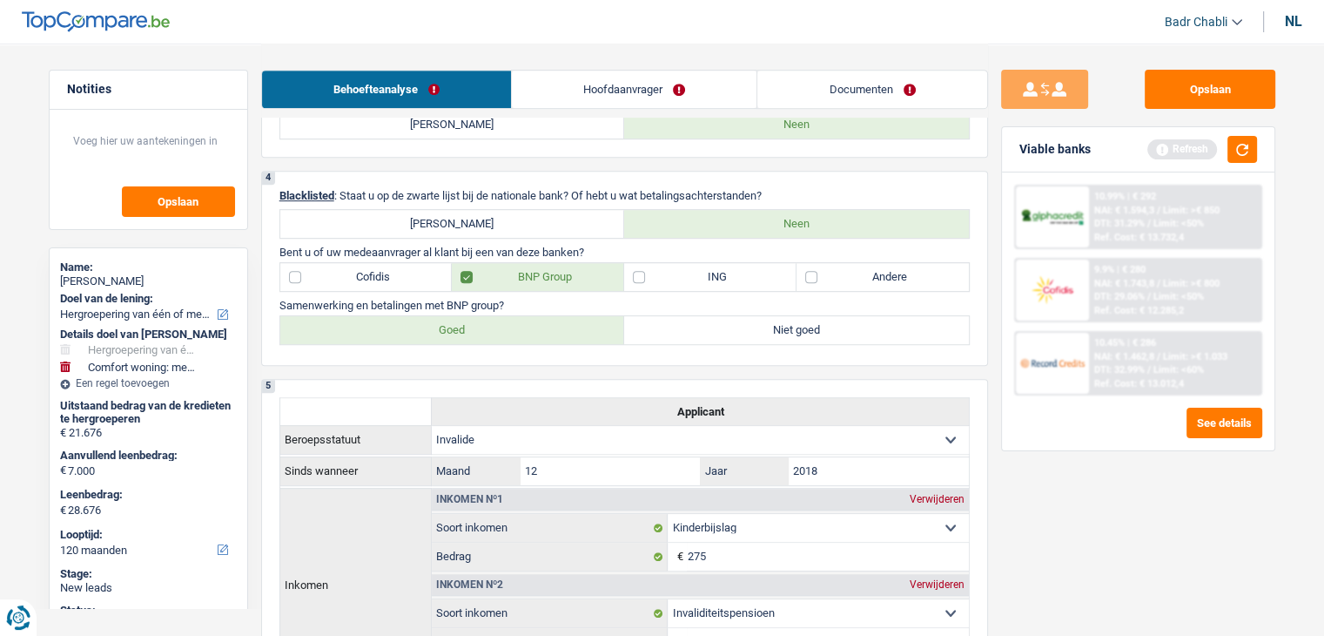
click at [502, 321] on label "Goed" at bounding box center [452, 330] width 345 height 28
click at [502, 321] on input "Goed" at bounding box center [452, 330] width 345 height 28
radio input "true"
click at [359, 275] on label "Cofidis" at bounding box center [366, 277] width 172 height 28
click at [359, 275] on input "Cofidis" at bounding box center [366, 277] width 172 height 28
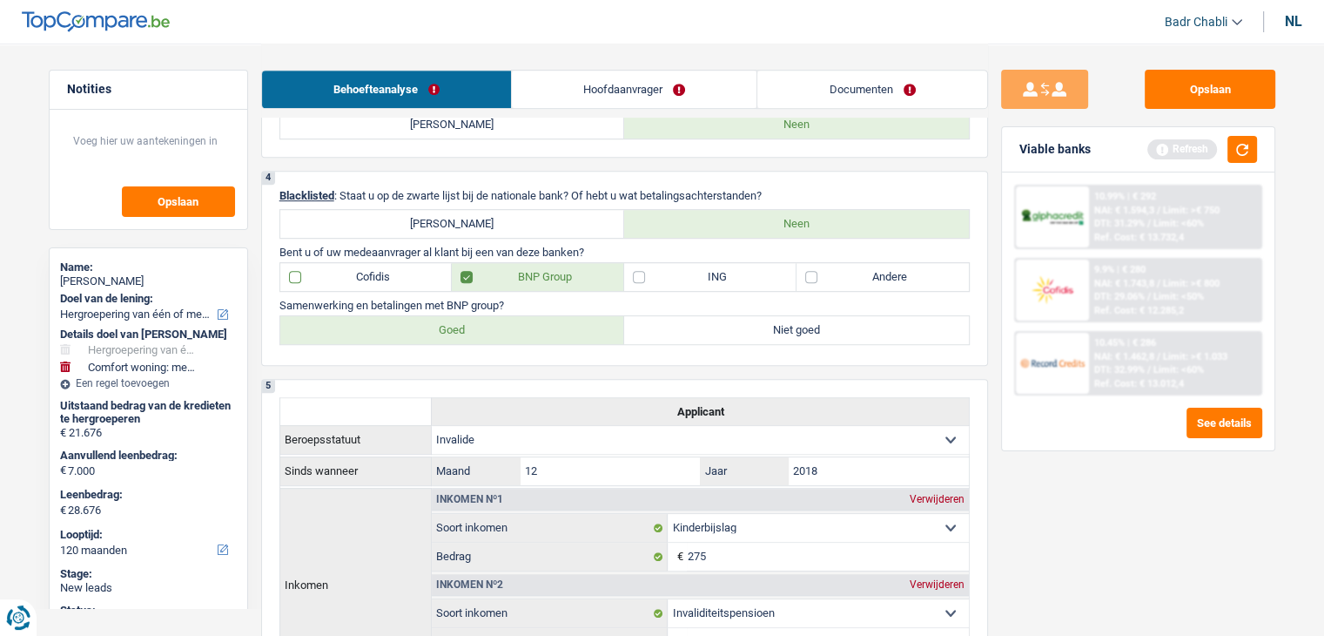
checkbox input "true"
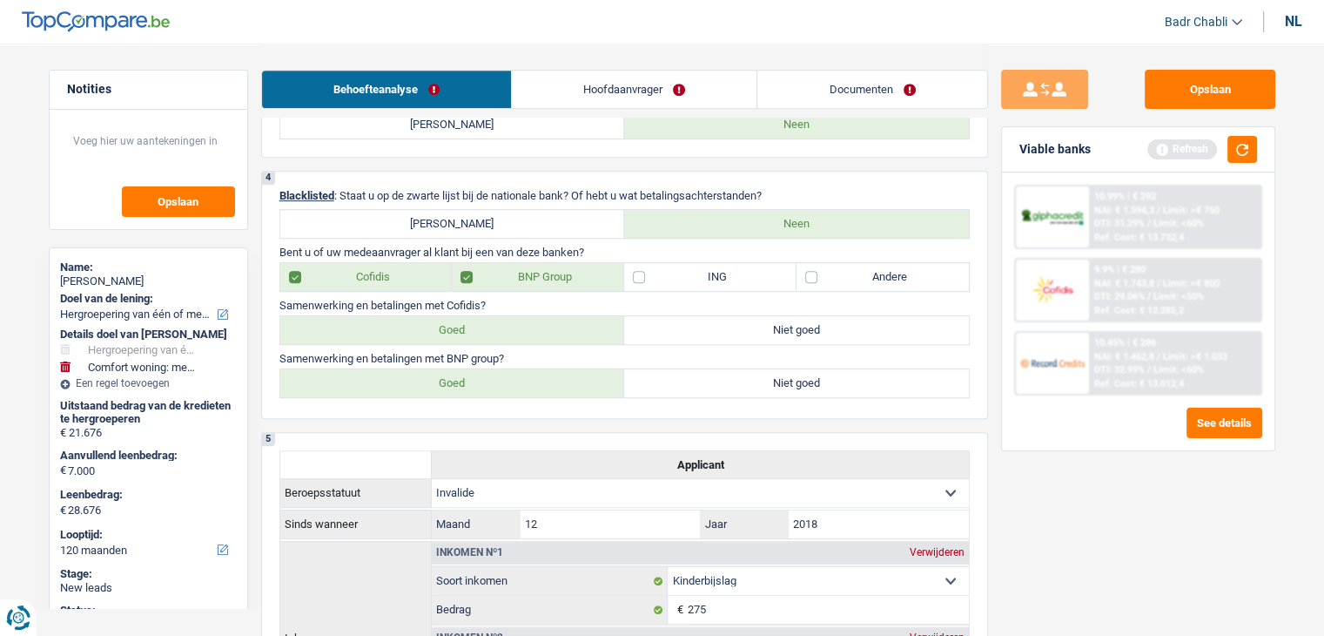
click at [382, 329] on label "Goed" at bounding box center [452, 330] width 345 height 28
click at [382, 329] on input "Goed" at bounding box center [452, 330] width 345 height 28
radio input "true"
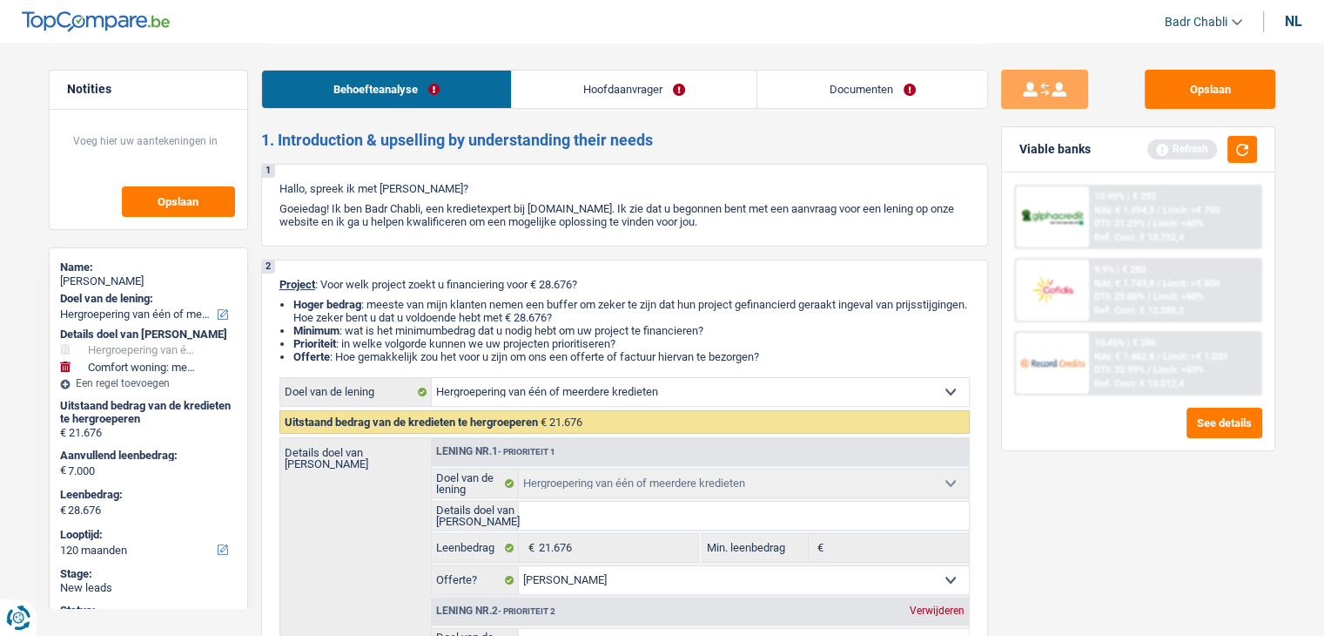
scroll to position [348, 0]
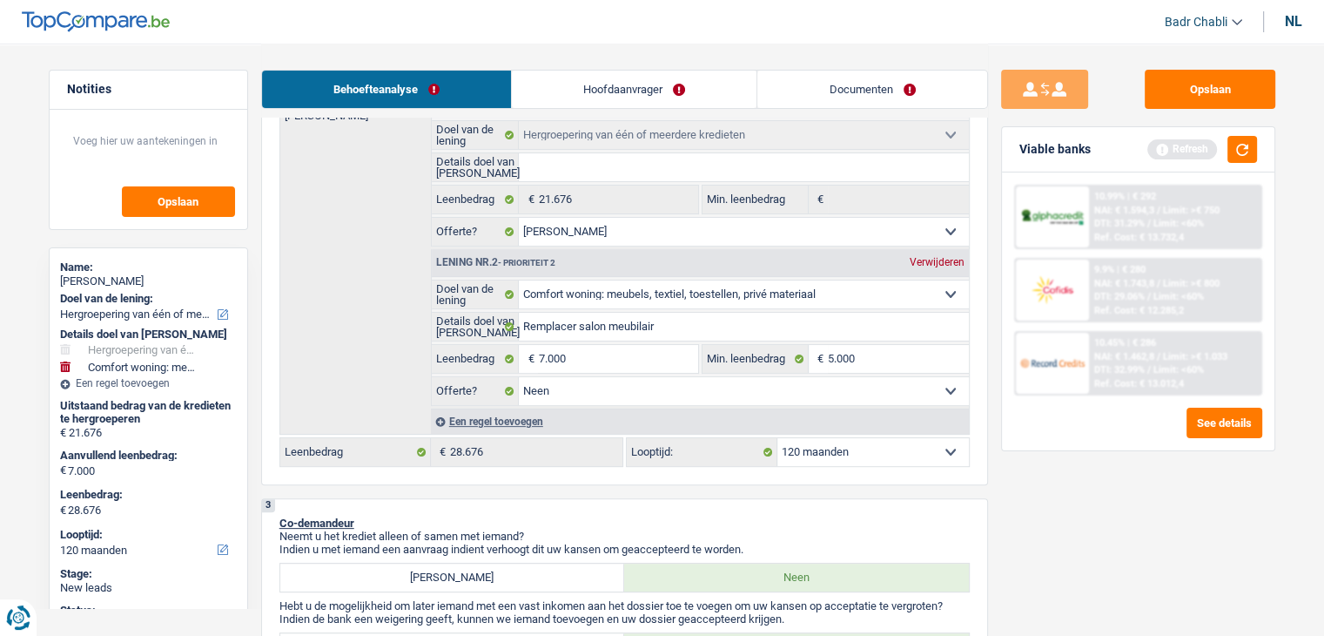
click at [504, 428] on div "Een regel toevoegen" at bounding box center [700, 420] width 538 height 25
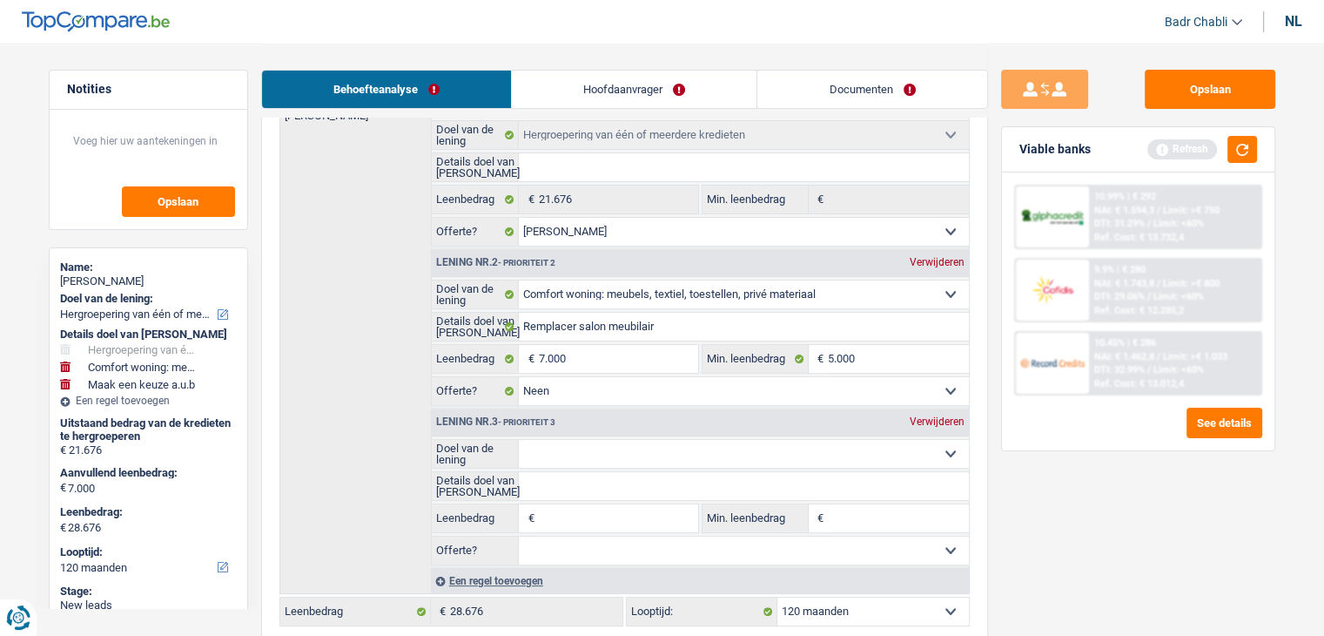
click at [650, 455] on select "Comfort woning: meubels, textiel, toestellen, privé materiaal Hifi, multimedia,…" at bounding box center [744, 454] width 450 height 28
click at [466, 433] on div "Lening nr.3 - Prioriteit 3 Verwijderen Comfort woning: meubels, textiel, toeste…" at bounding box center [700, 486] width 538 height 157
click at [574, 359] on input "7.000" at bounding box center [617, 359] width 159 height 28
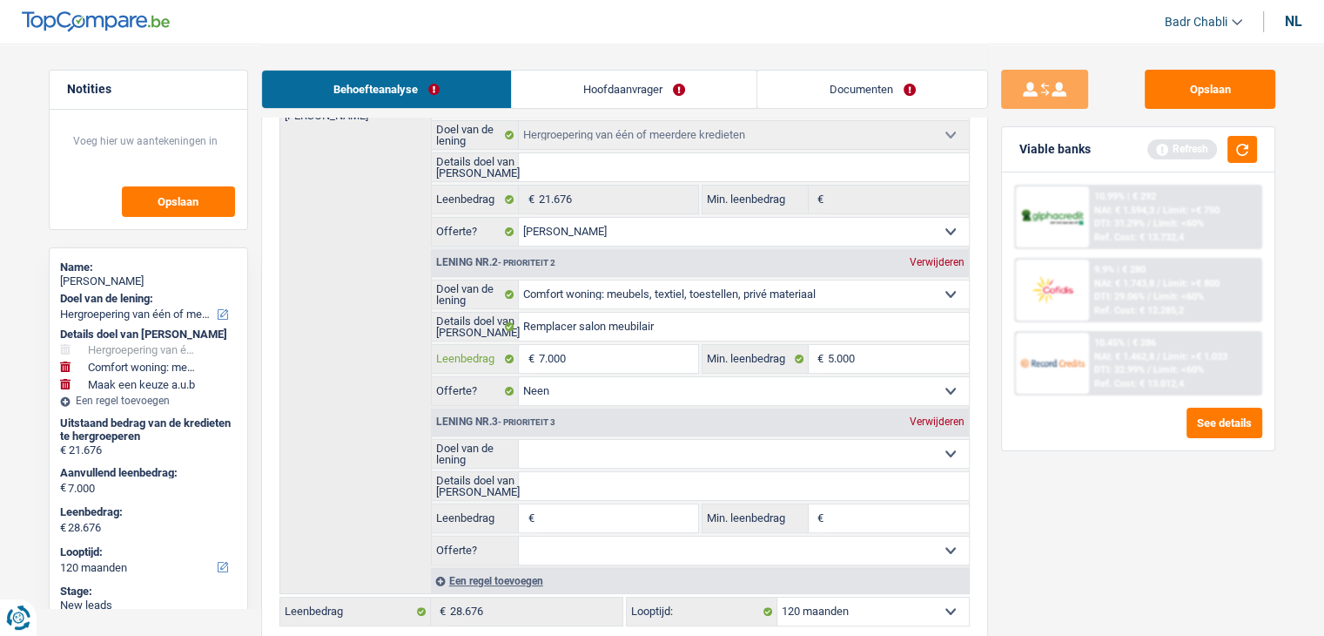
click at [574, 359] on input "7.000" at bounding box center [617, 359] width 159 height 28
type input "1"
type input "10"
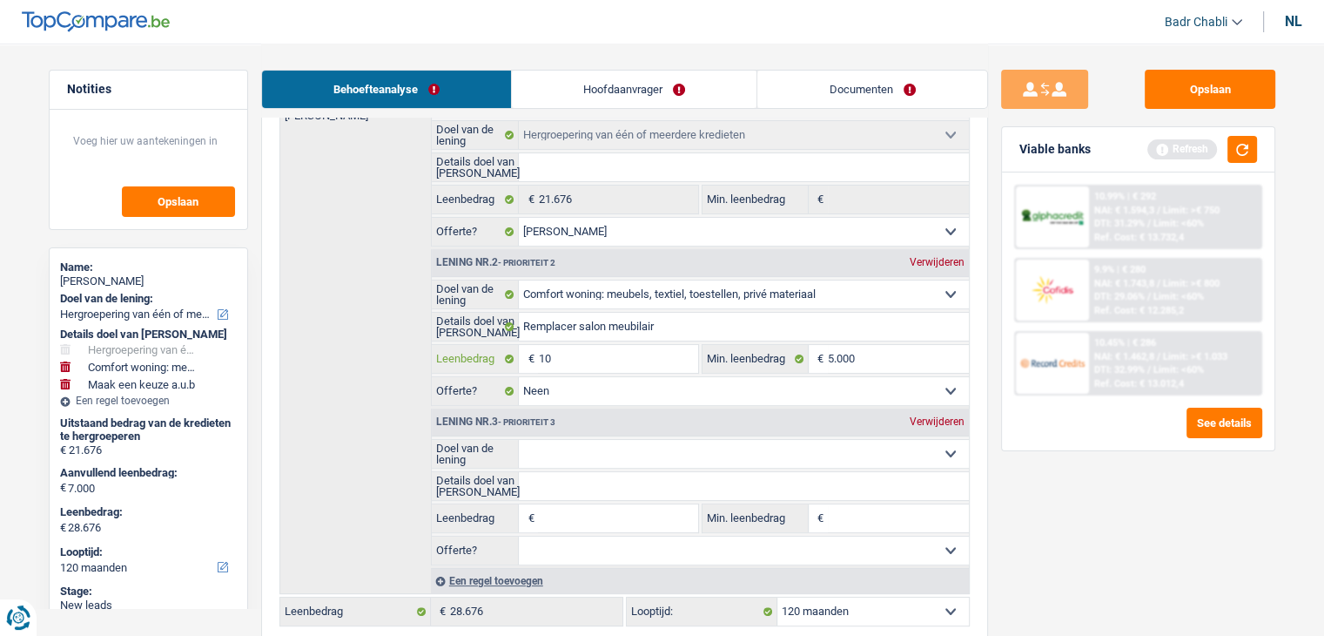
type input "100"
type input "1.000"
type input "10.000"
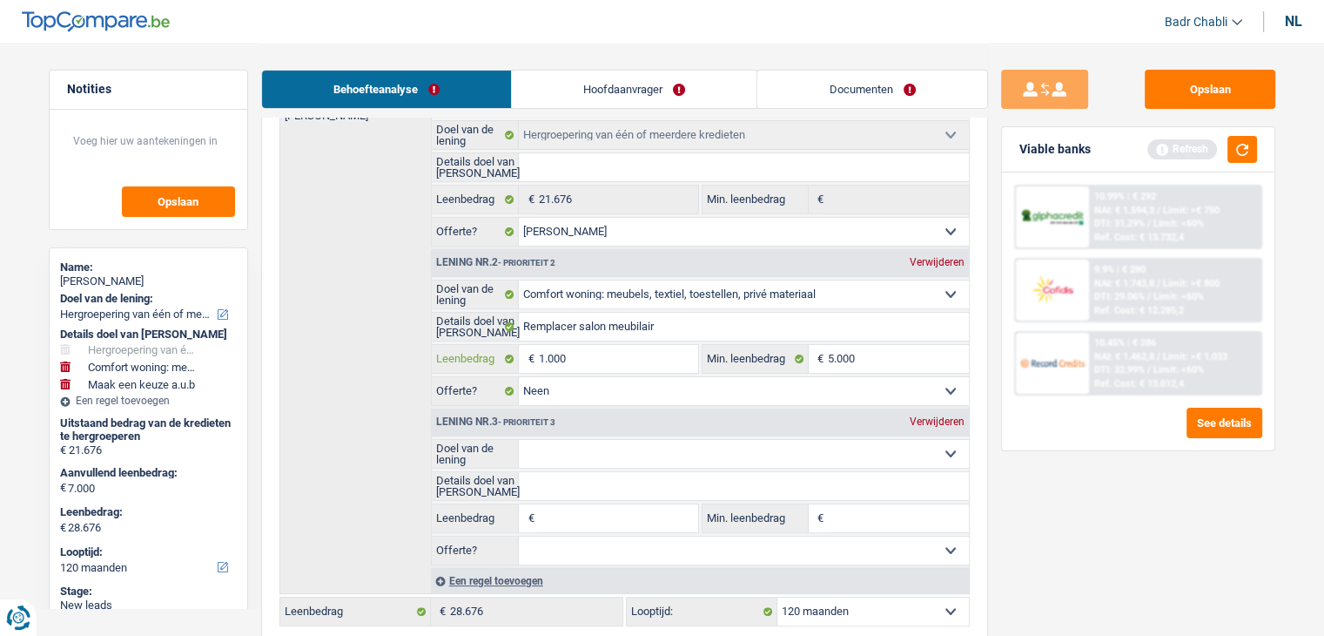
type input "10.000"
type input "31.676"
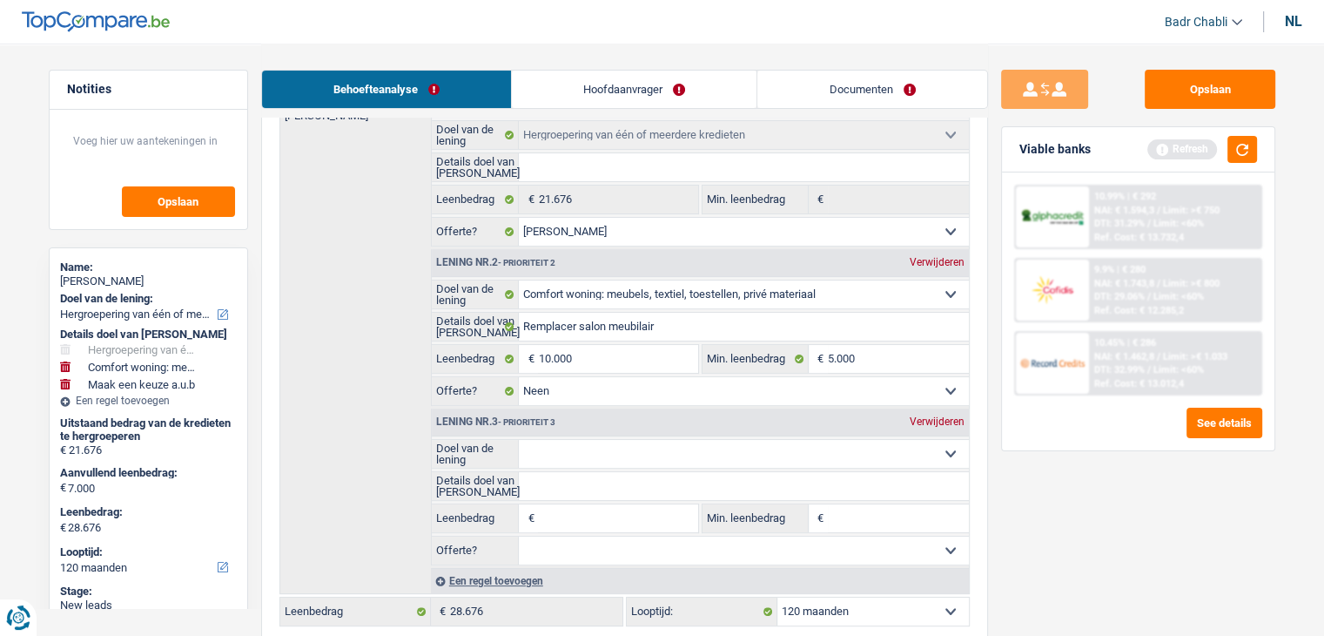
type input "31.676"
click at [931, 420] on div "Verwijderen" at bounding box center [938, 421] width 64 height 10
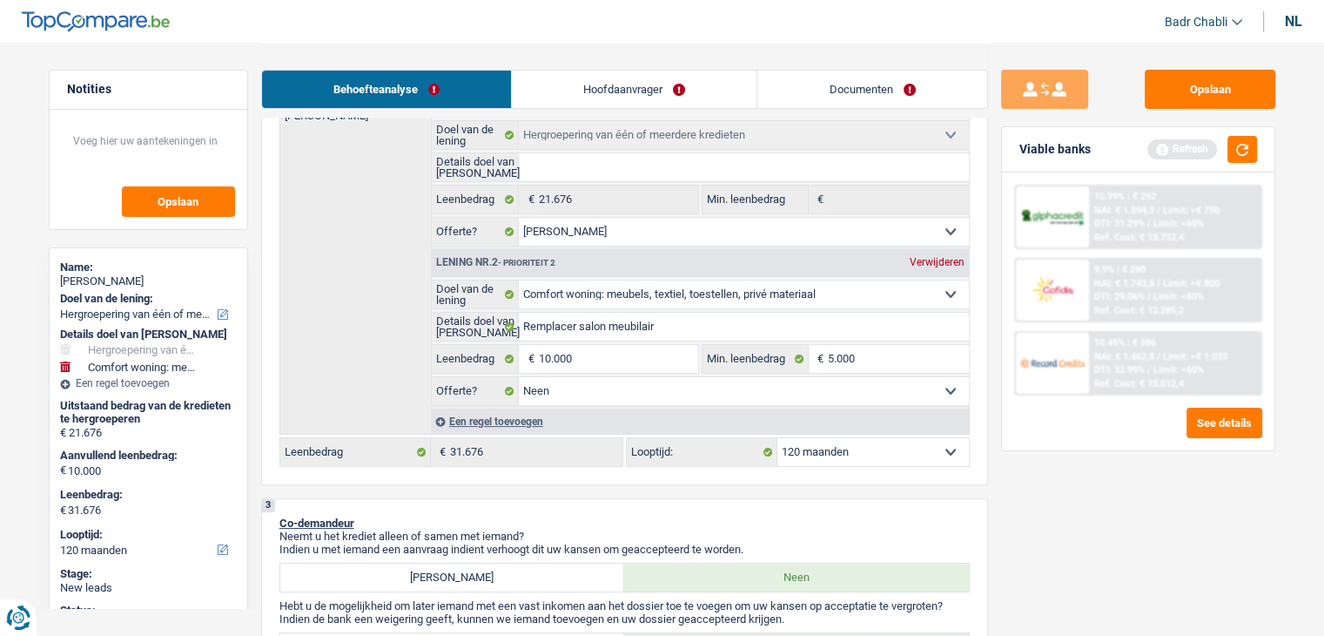
click at [596, 79] on link "Hoofdaanvrager" at bounding box center [634, 89] width 245 height 37
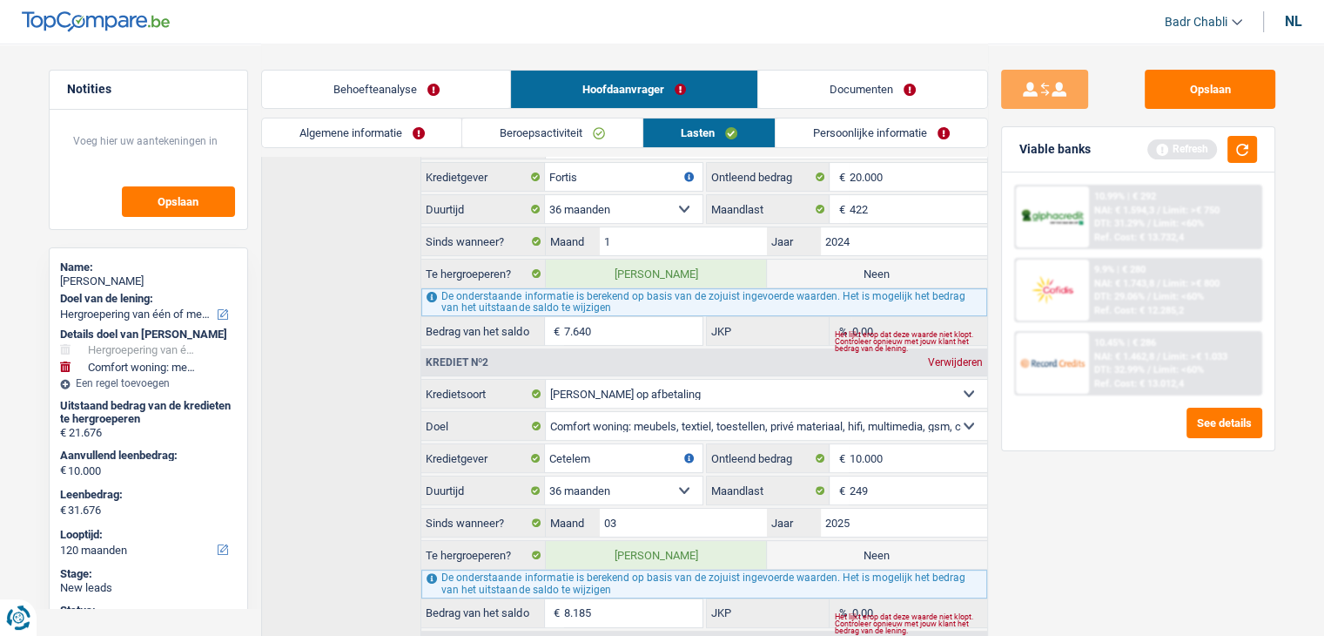
click at [357, 144] on link "Algemene informatie" at bounding box center [362, 132] width 200 height 29
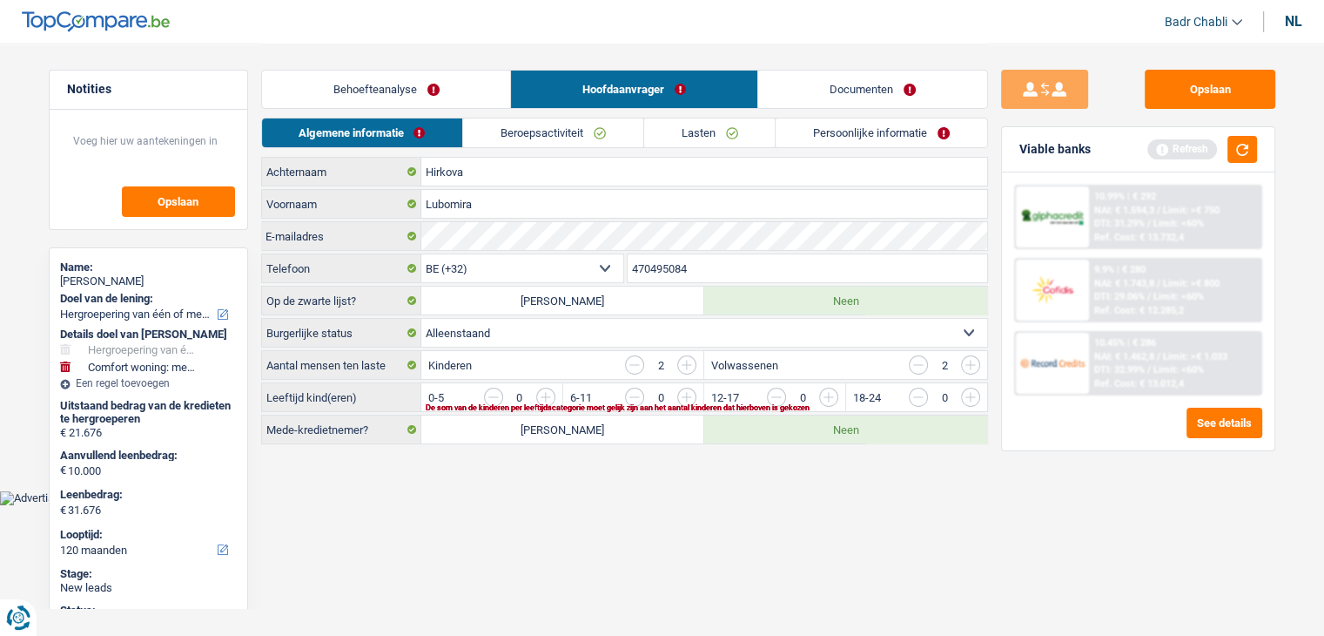
scroll to position [0, 0]
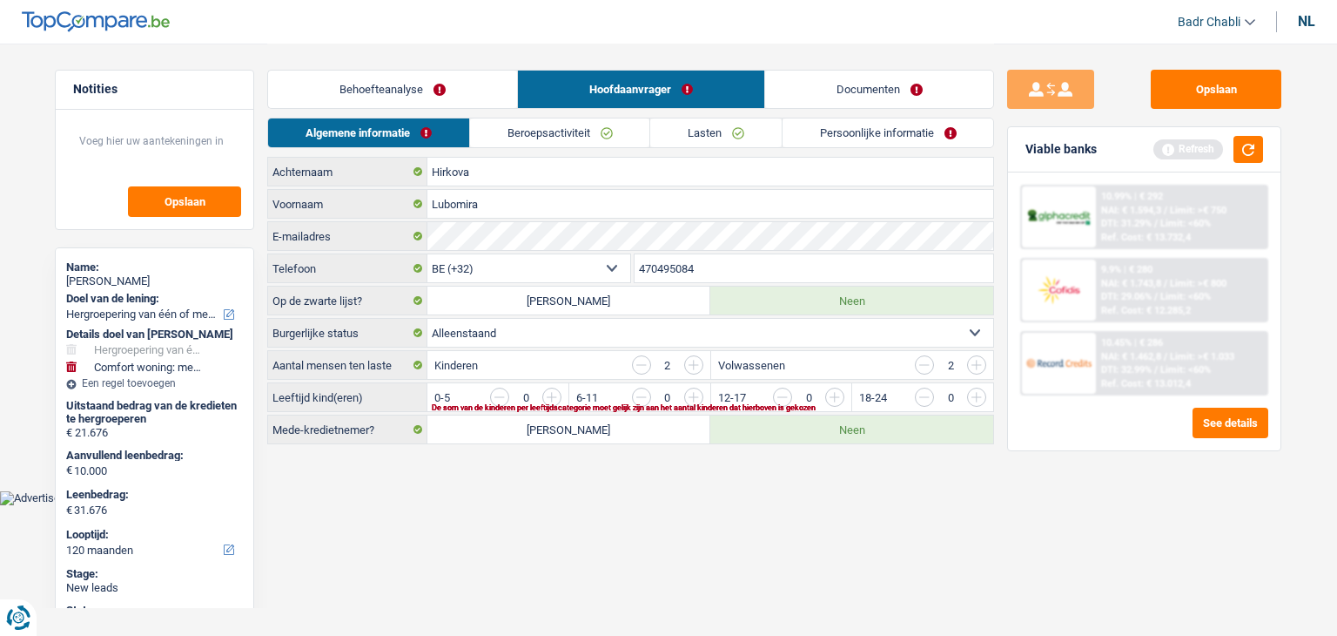
click at [984, 396] on input "button" at bounding box center [1329, 401] width 725 height 28
click at [978, 396] on input "button" at bounding box center [1329, 401] width 725 height 28
click at [533, 137] on link "Beroepsactiviteit" at bounding box center [559, 132] width 179 height 29
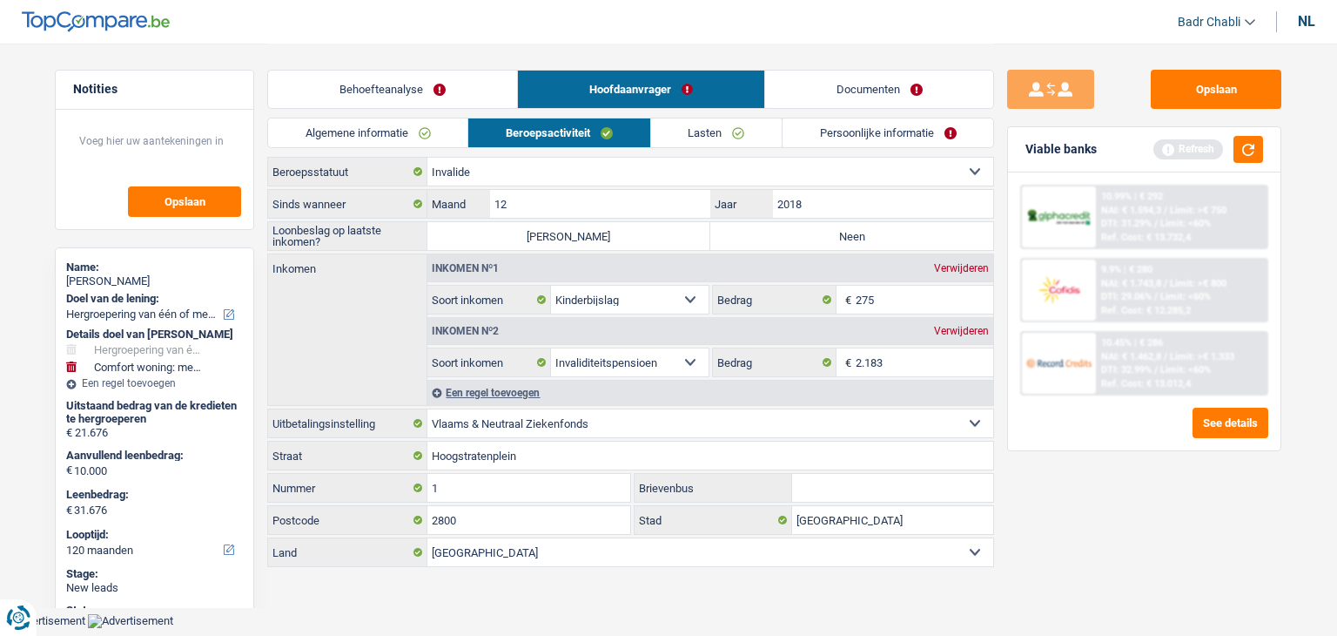
click at [879, 231] on label "Neen" at bounding box center [852, 236] width 283 height 28
click at [879, 231] on input "Neen" at bounding box center [852, 236] width 283 height 28
radio input "true"
click at [709, 131] on link "Lasten" at bounding box center [716, 132] width 131 height 29
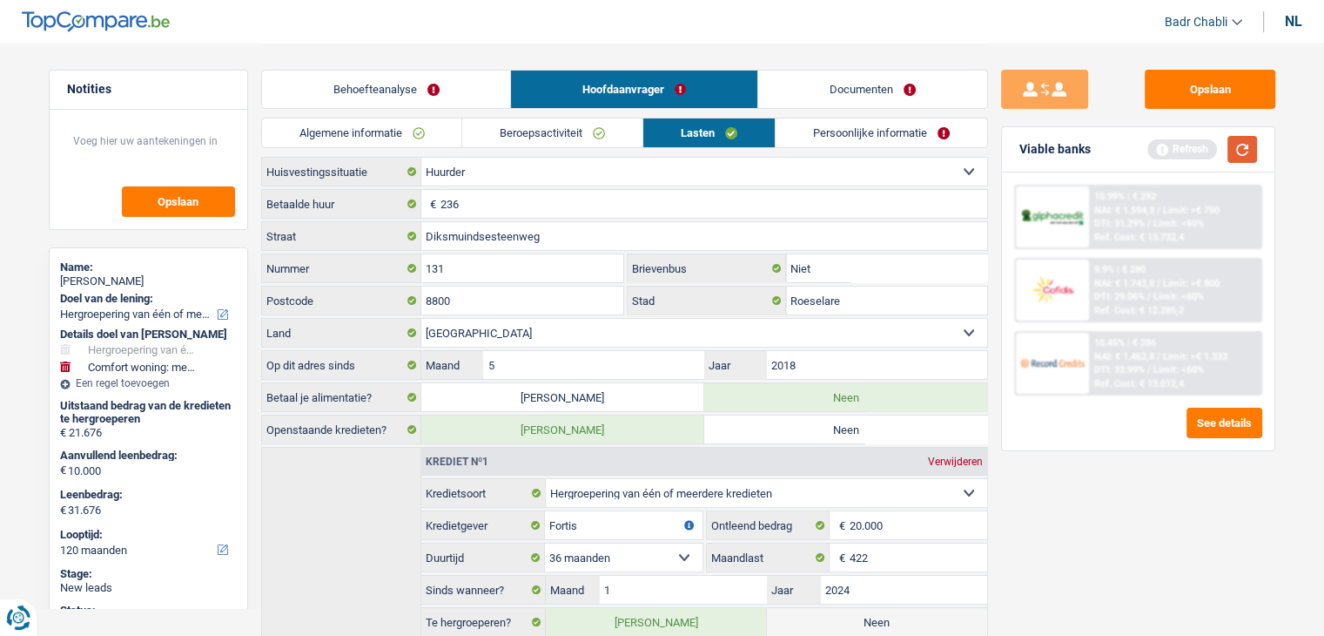
click at [1249, 151] on button "button" at bounding box center [1243, 149] width 30 height 27
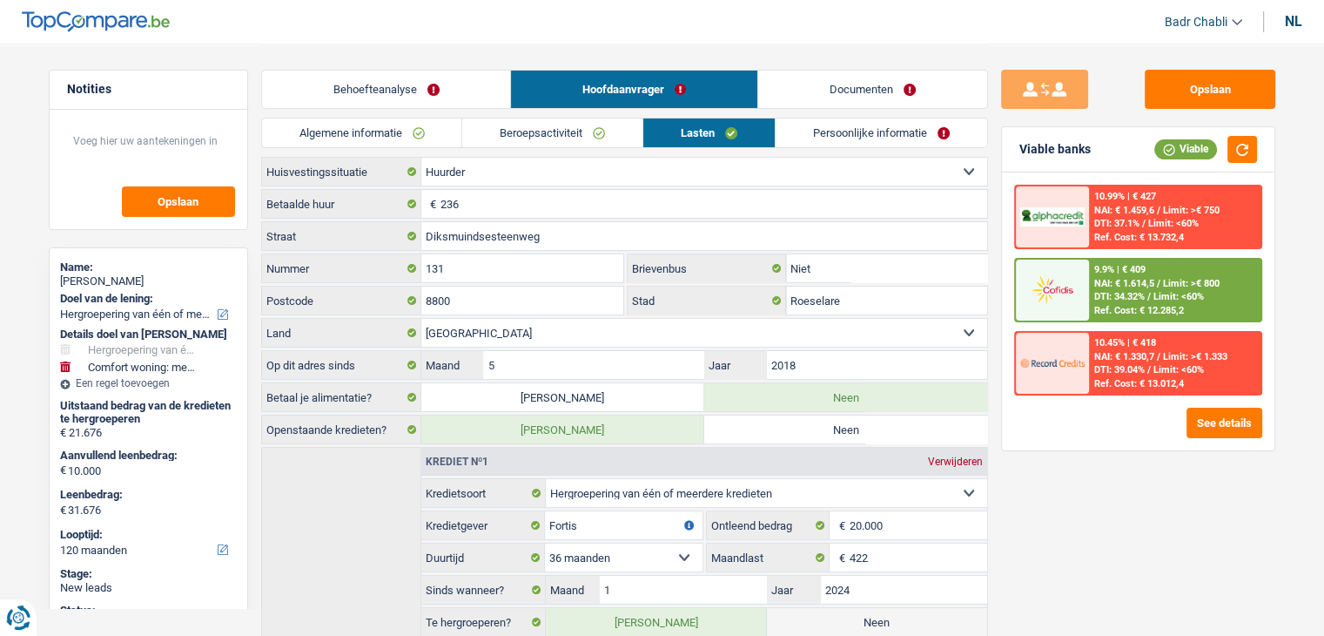
click at [878, 145] on link "Persoonlijke informatie" at bounding box center [882, 132] width 212 height 29
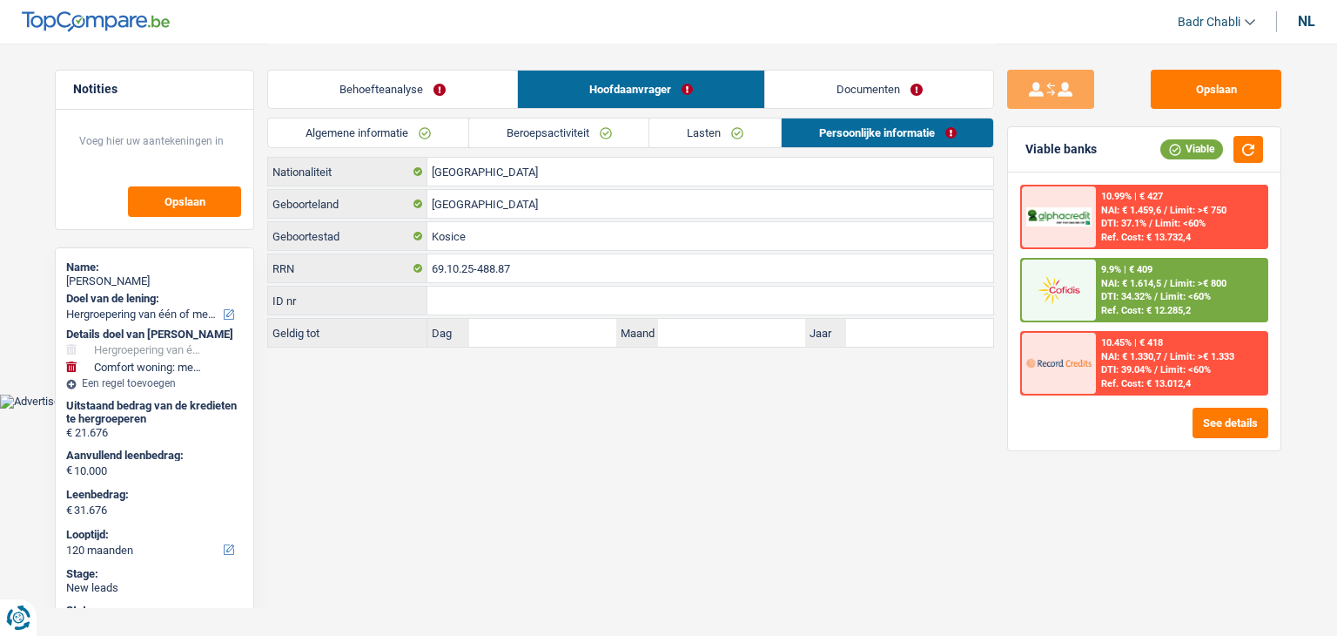
click at [901, 83] on link "Documenten" at bounding box center [879, 89] width 229 height 37
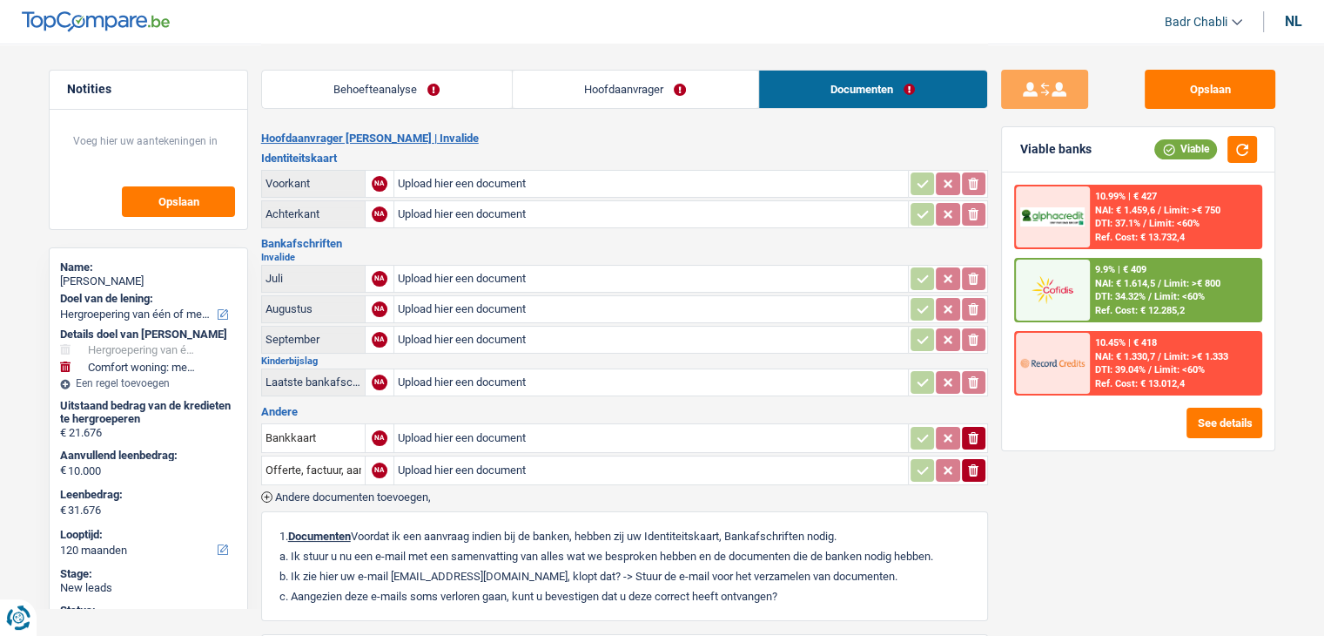
click at [702, 91] on link "Hoofdaanvrager" at bounding box center [636, 89] width 246 height 37
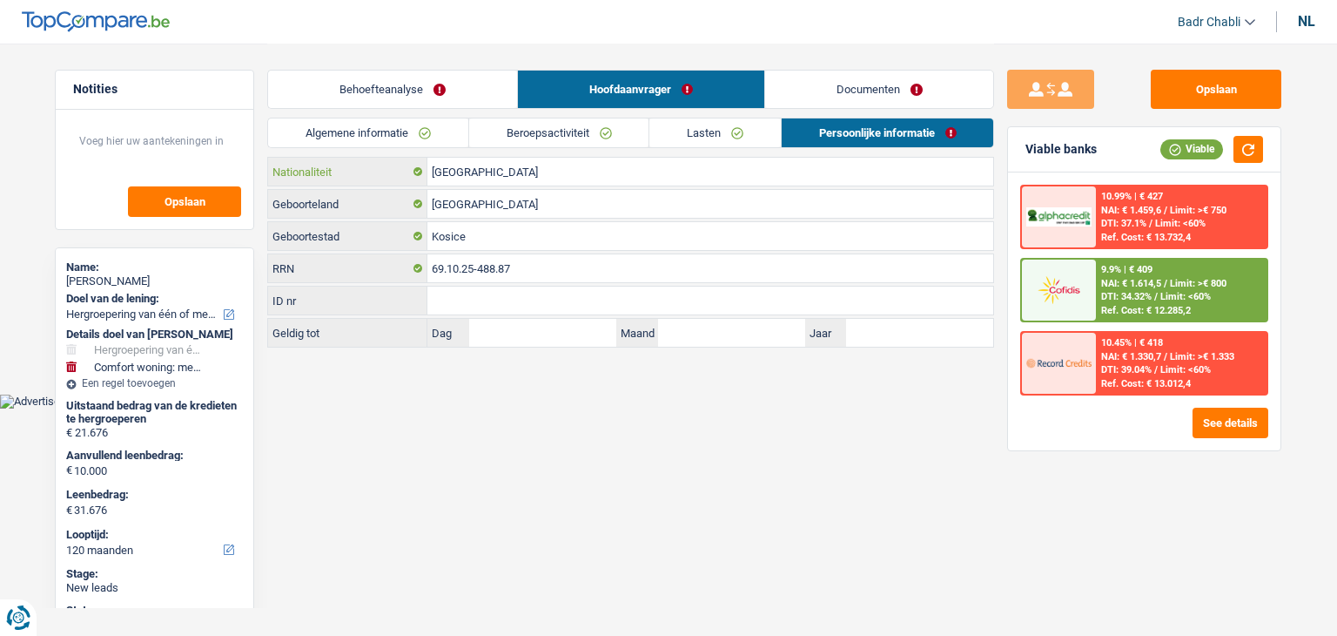
click at [486, 174] on input "België" at bounding box center [711, 172] width 566 height 28
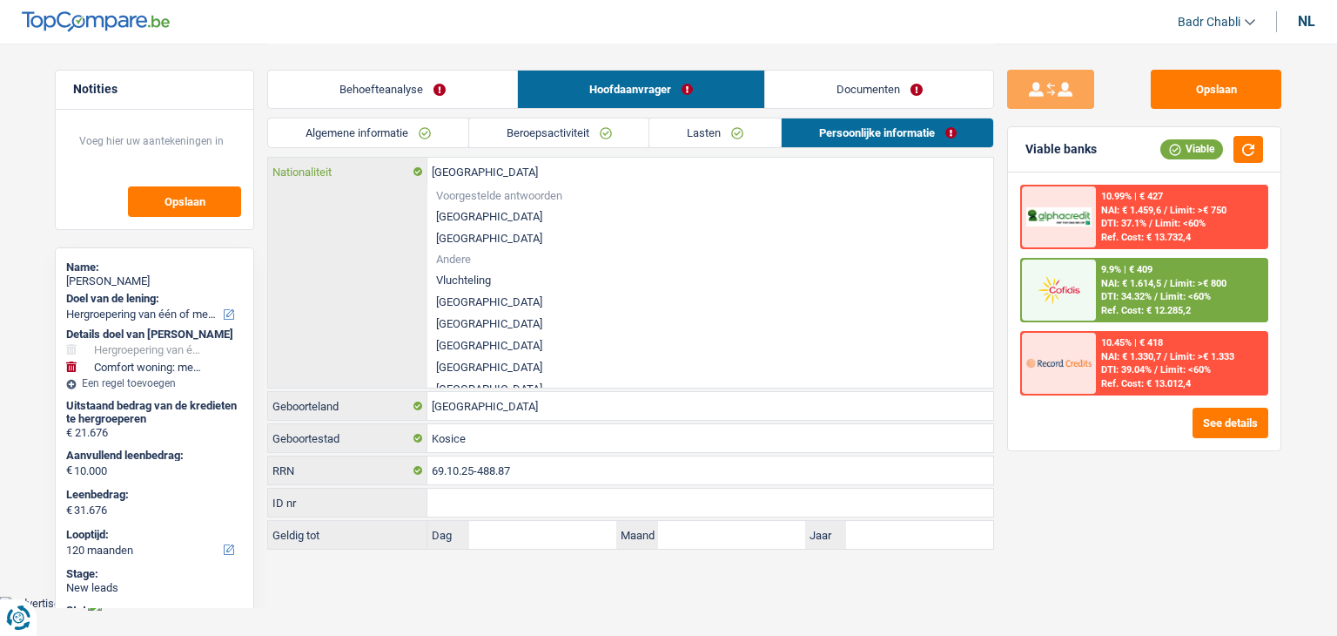
click at [486, 174] on input "België" at bounding box center [711, 172] width 566 height 28
click at [449, 212] on li "België" at bounding box center [711, 216] width 566 height 22
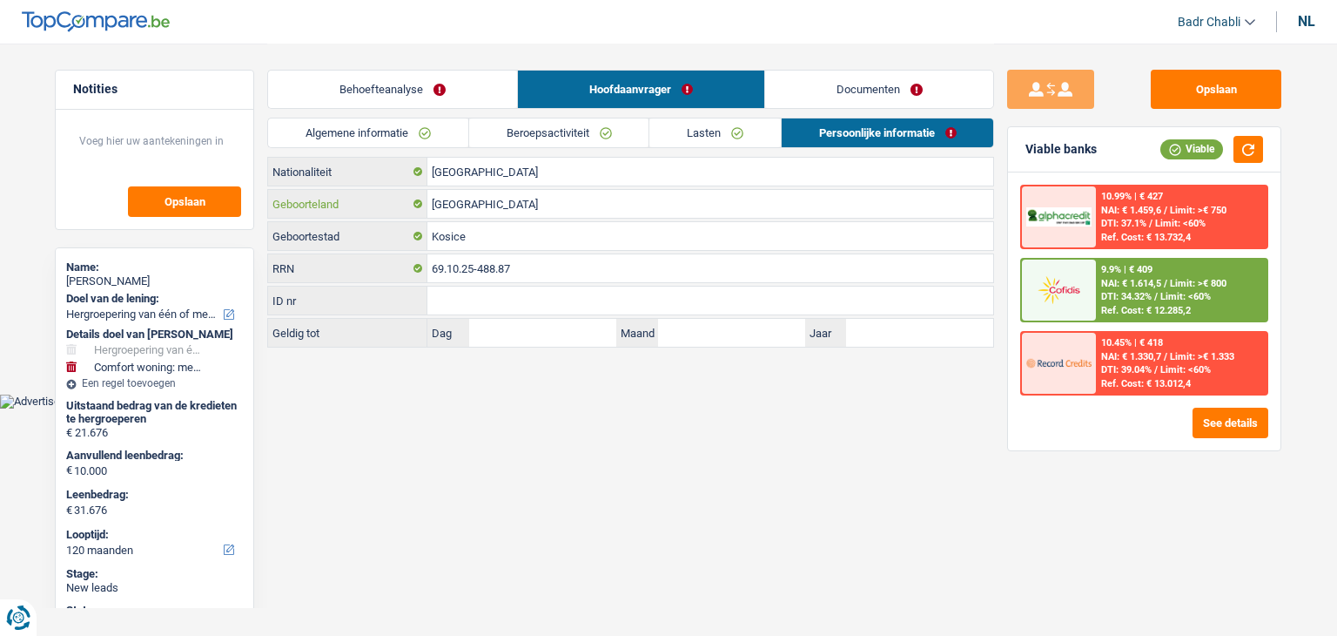
click at [460, 194] on input "België" at bounding box center [711, 204] width 566 height 28
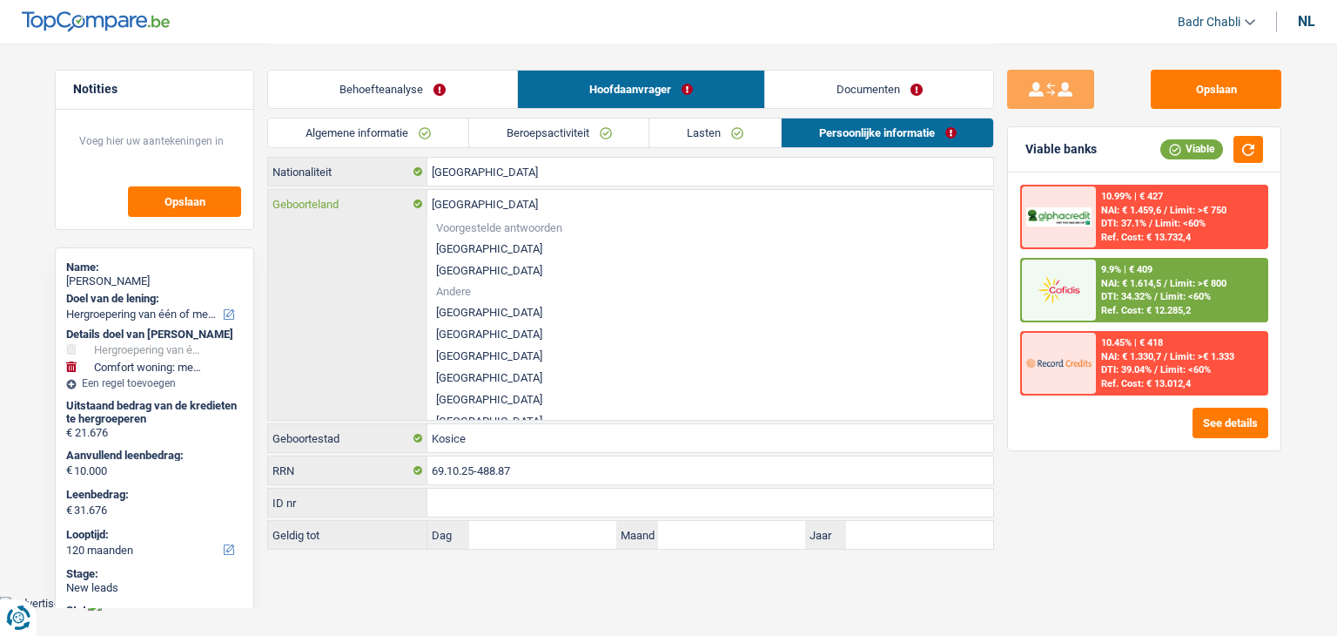
type input "S"
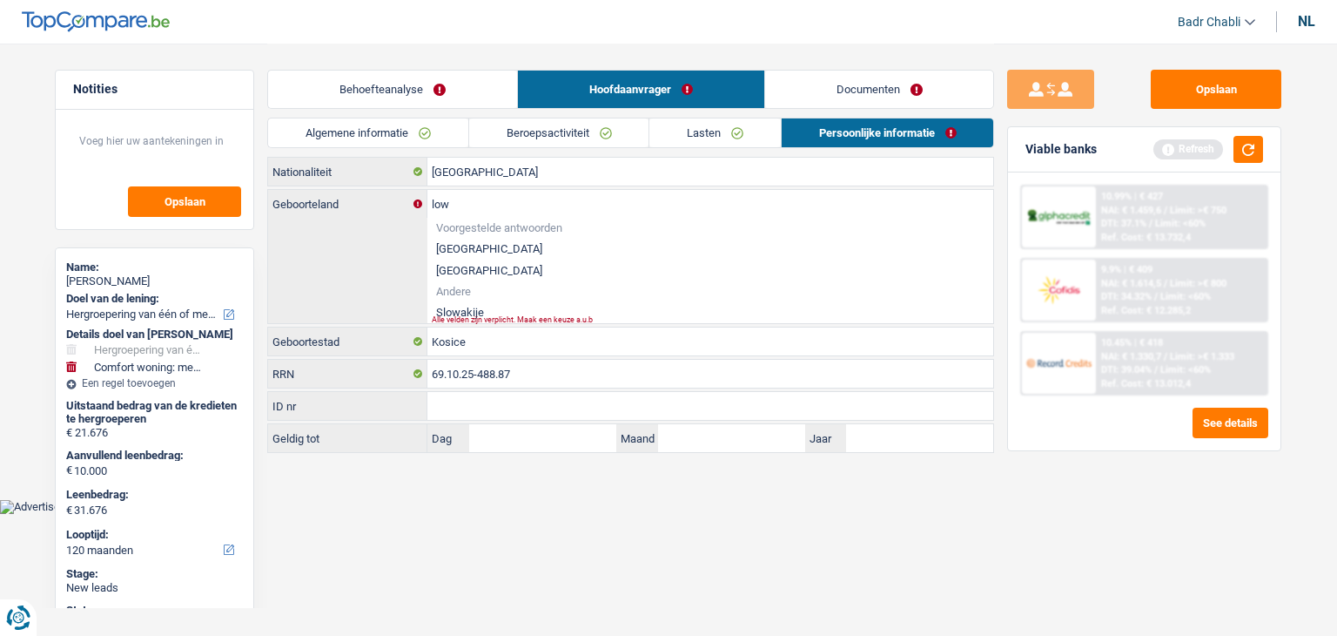
click at [447, 311] on li "Slowakije" at bounding box center [711, 312] width 566 height 22
type input "Slowakije"
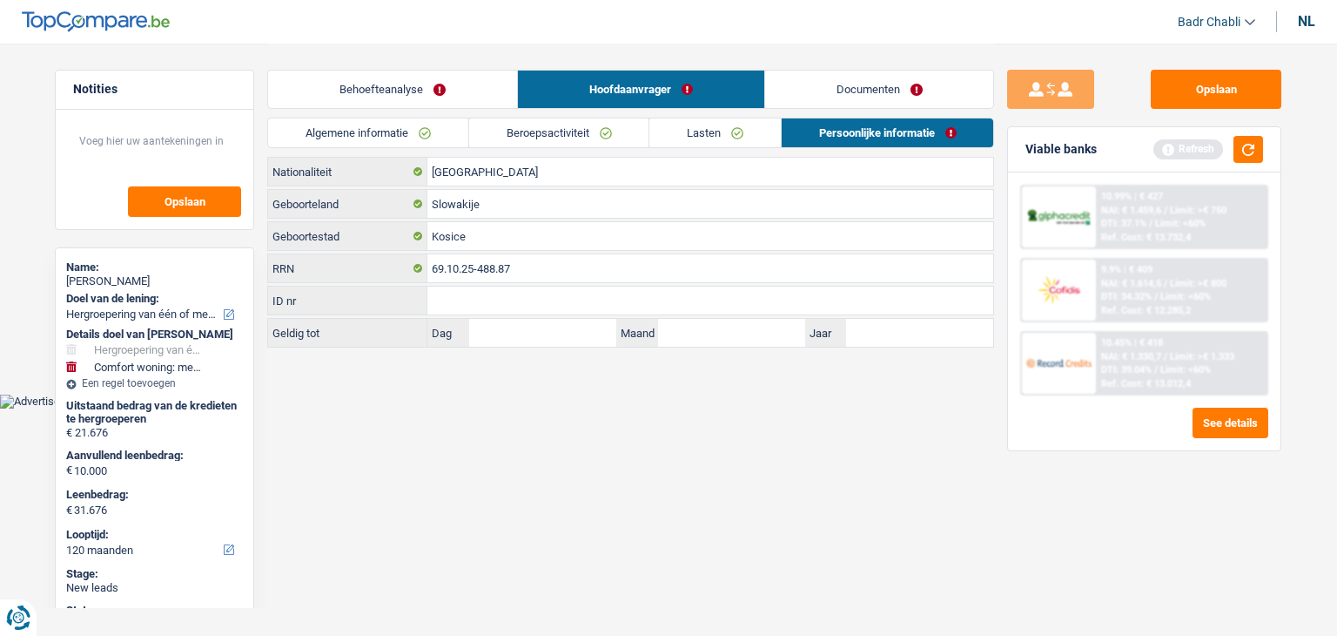
click at [885, 88] on link "Documenten" at bounding box center [879, 89] width 229 height 37
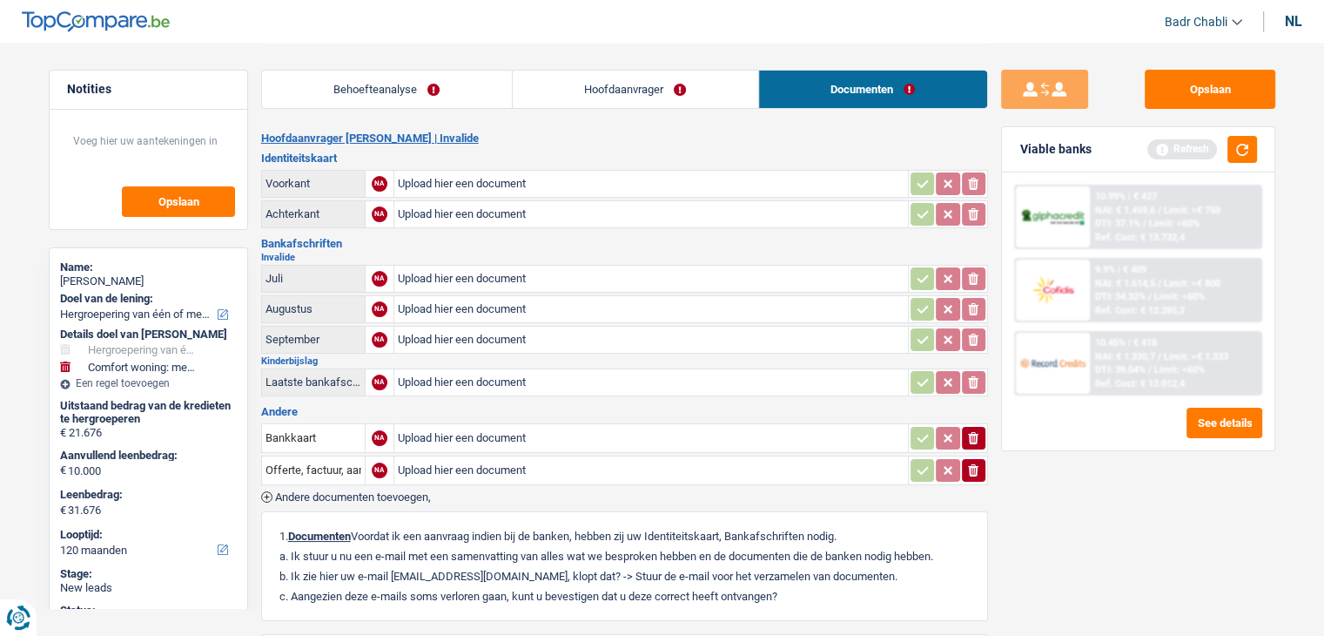
click at [711, 88] on link "Hoofdaanvrager" at bounding box center [636, 89] width 246 height 37
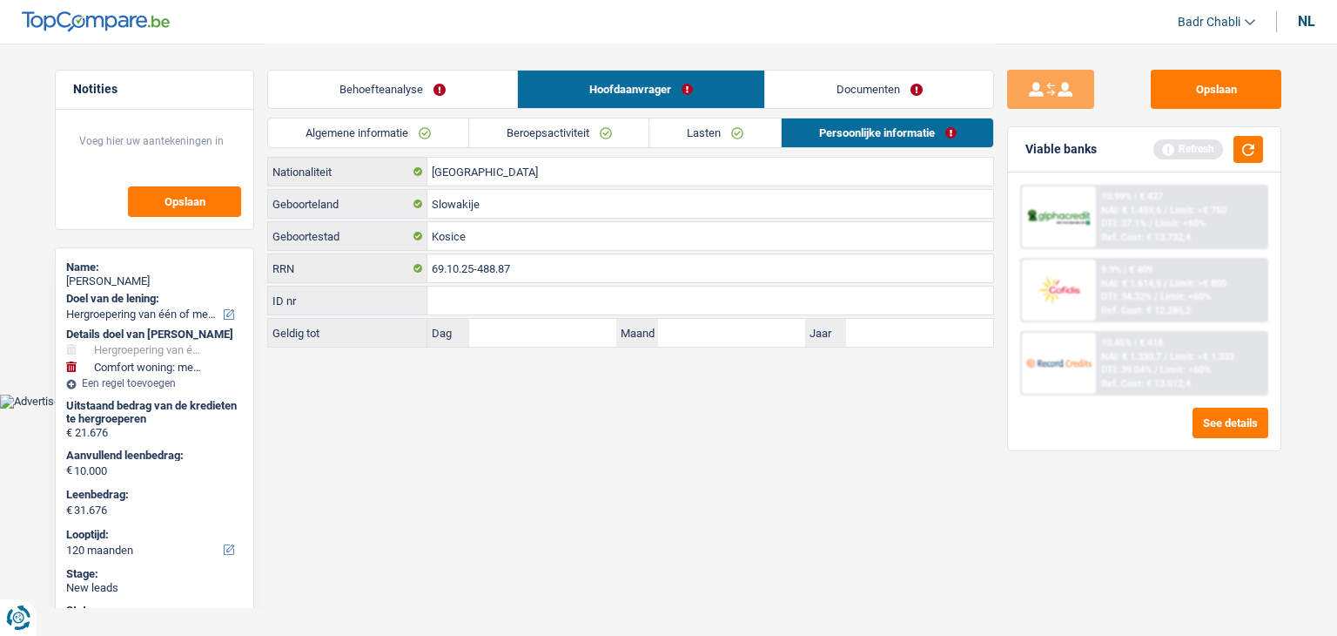
click at [731, 136] on link "Lasten" at bounding box center [715, 132] width 131 height 29
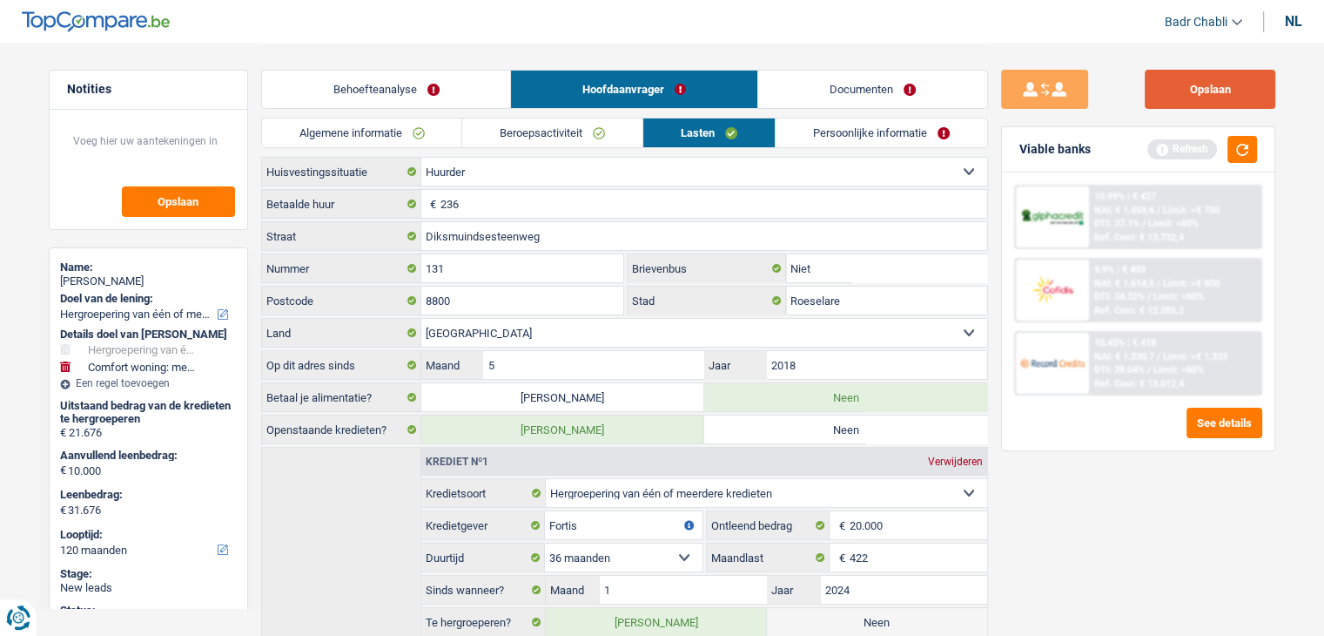
click at [1164, 94] on button "Opslaan" at bounding box center [1210, 89] width 131 height 39
click at [1216, 86] on button "Opslaan" at bounding box center [1210, 89] width 131 height 39
